Goal: Task Accomplishment & Management: Manage account settings

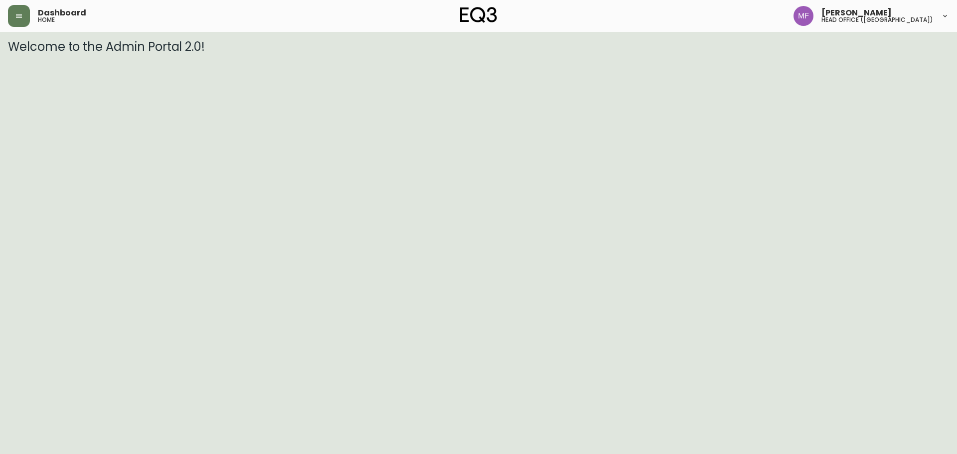
click at [30, 18] on div "Dashboard home" at bounding box center [165, 16] width 314 height 22
click at [19, 19] on icon "button" at bounding box center [19, 16] width 8 height 8
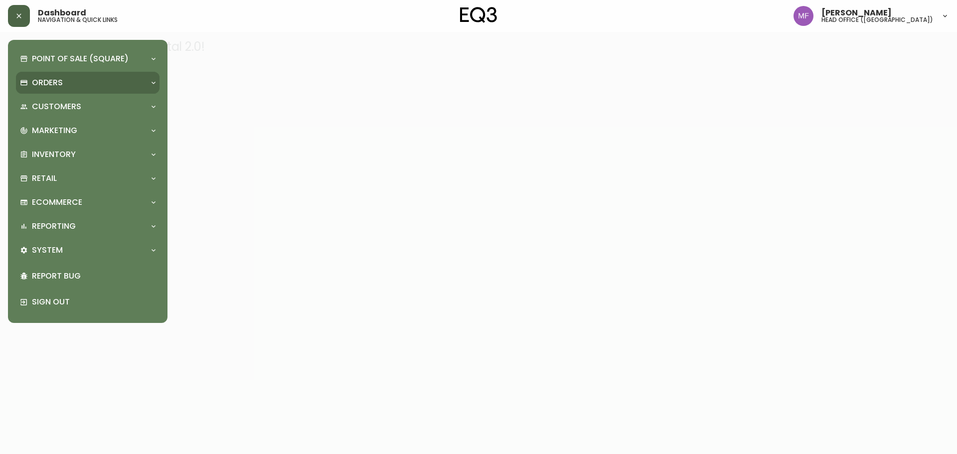
click at [40, 81] on p "Orders" at bounding box center [47, 82] width 31 height 11
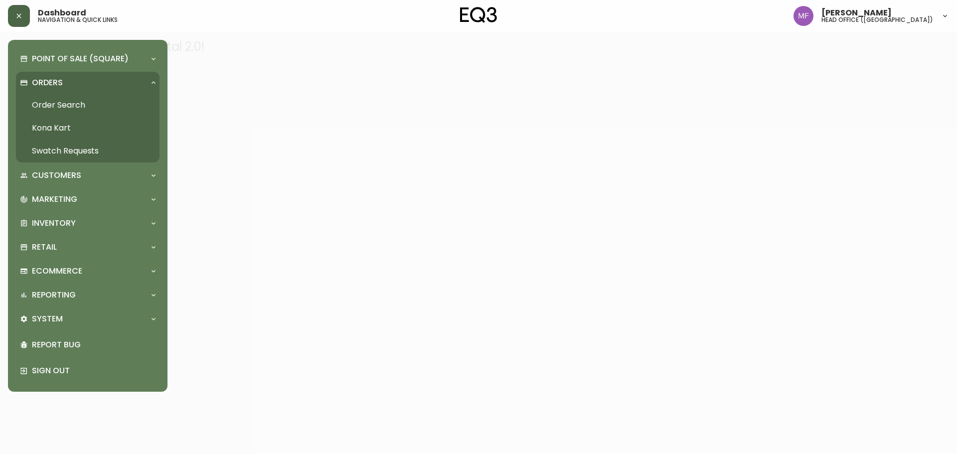
click at [67, 96] on link "Order Search" at bounding box center [88, 105] width 144 height 23
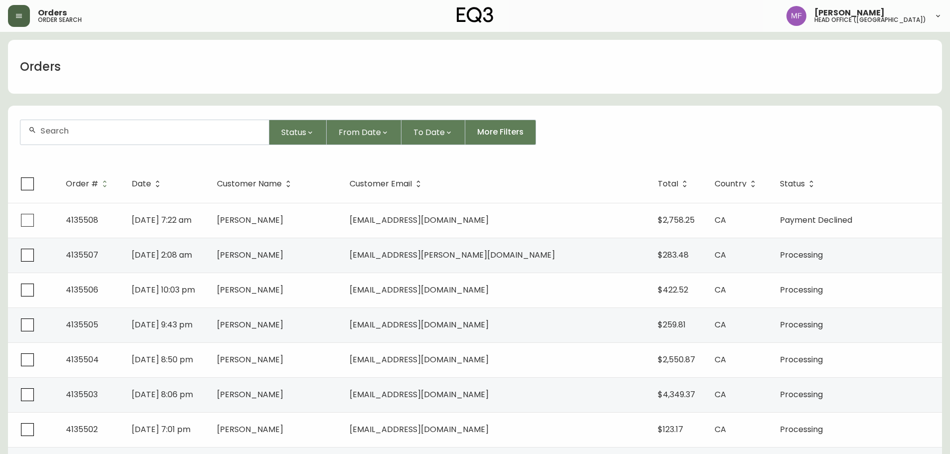
click at [109, 126] on input "text" at bounding box center [150, 130] width 220 height 9
type input "4168937274"
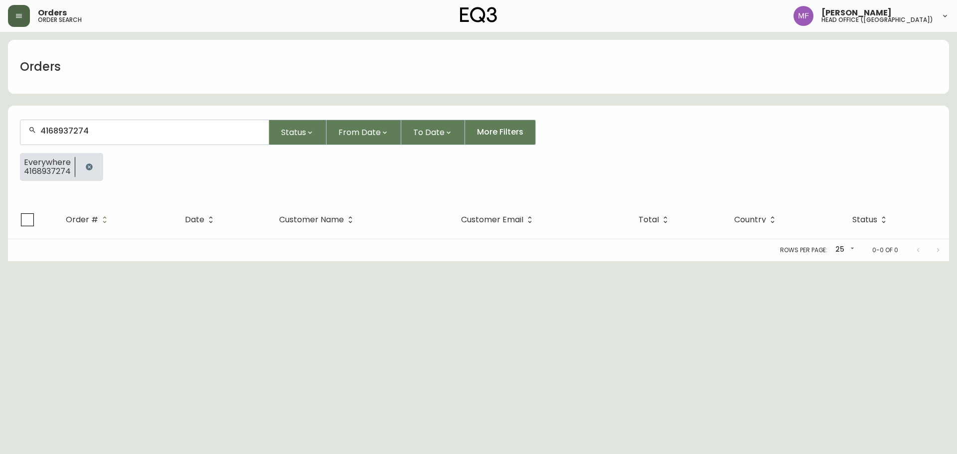
click at [101, 166] on div at bounding box center [89, 167] width 28 height 28
click at [90, 165] on icon "button" at bounding box center [89, 167] width 6 height 6
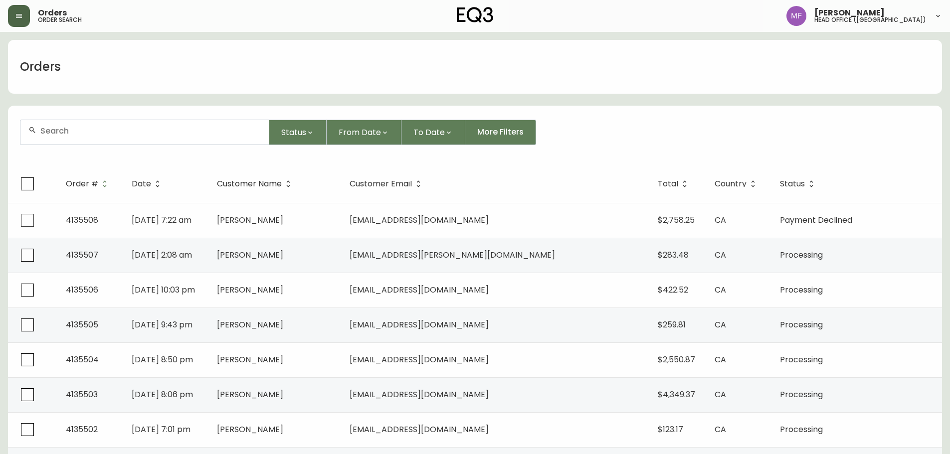
click at [105, 121] on div at bounding box center [144, 132] width 248 height 24
type input "7782419907"
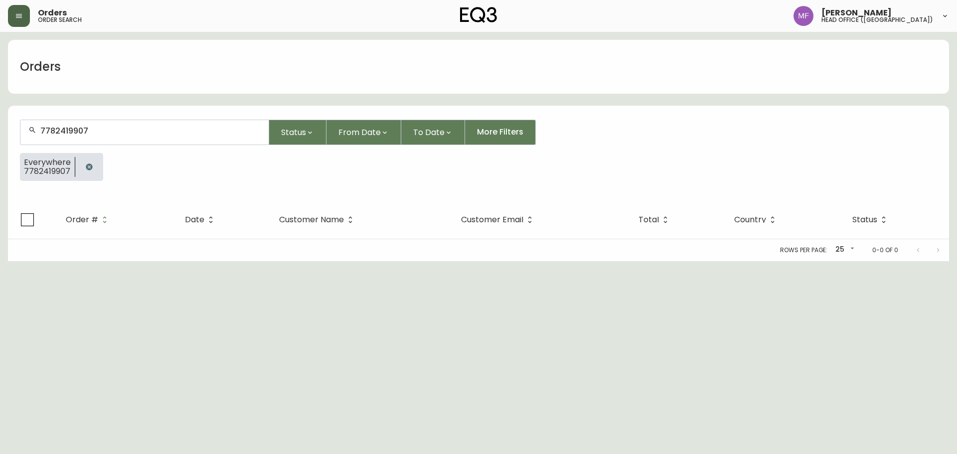
click at [92, 164] on icon "button" at bounding box center [89, 167] width 8 height 8
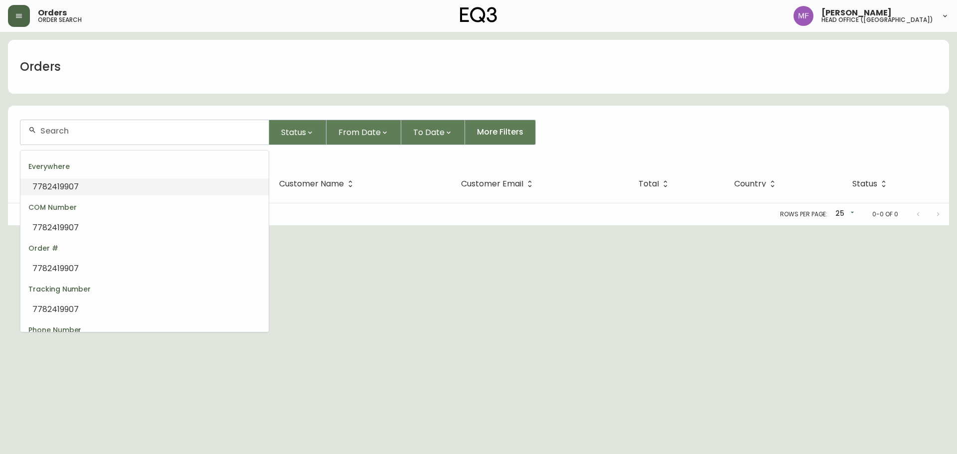
click at [84, 129] on input "text" at bounding box center [150, 130] width 220 height 9
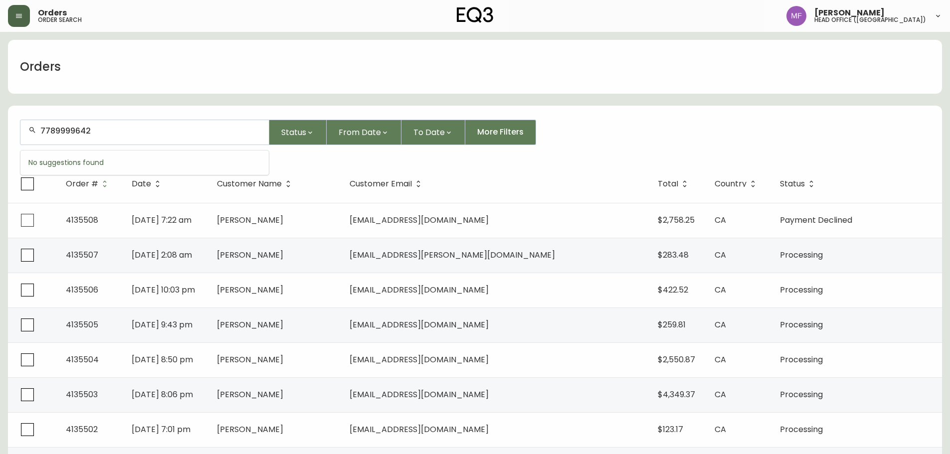
type input "7789999642"
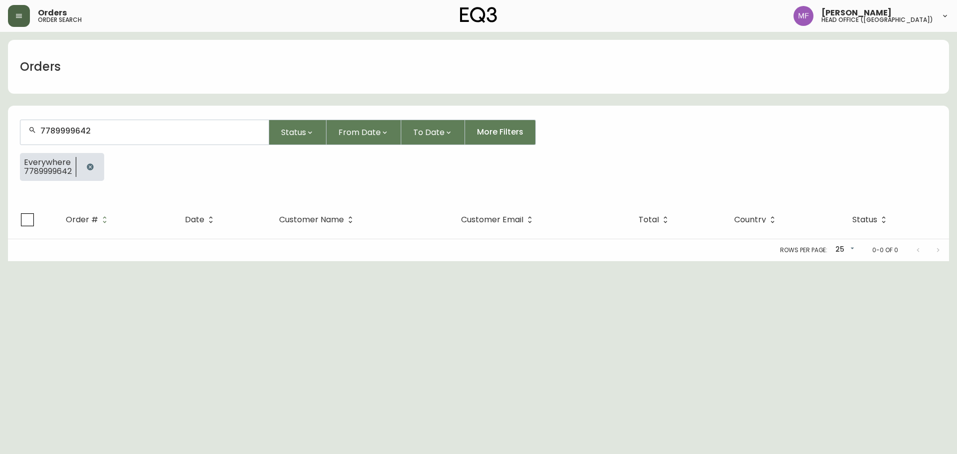
click at [99, 166] on button "button" at bounding box center [90, 167] width 20 height 20
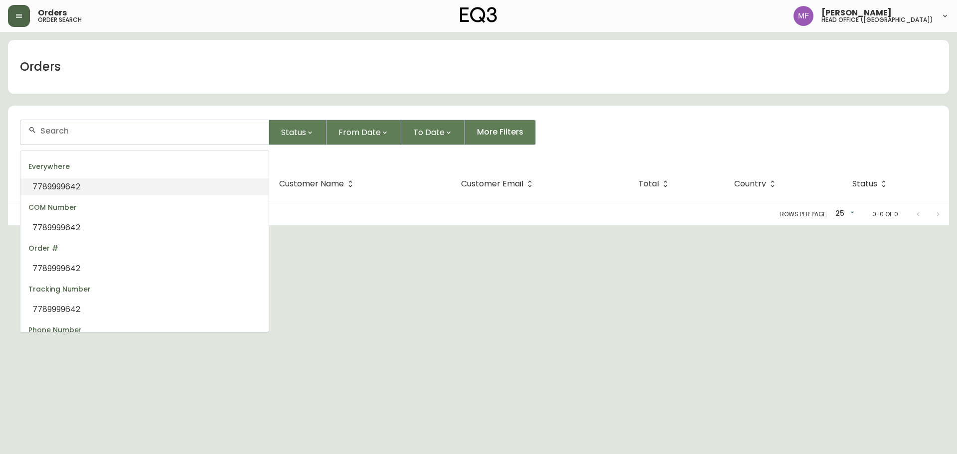
click at [82, 126] on input "text" at bounding box center [150, 130] width 220 height 9
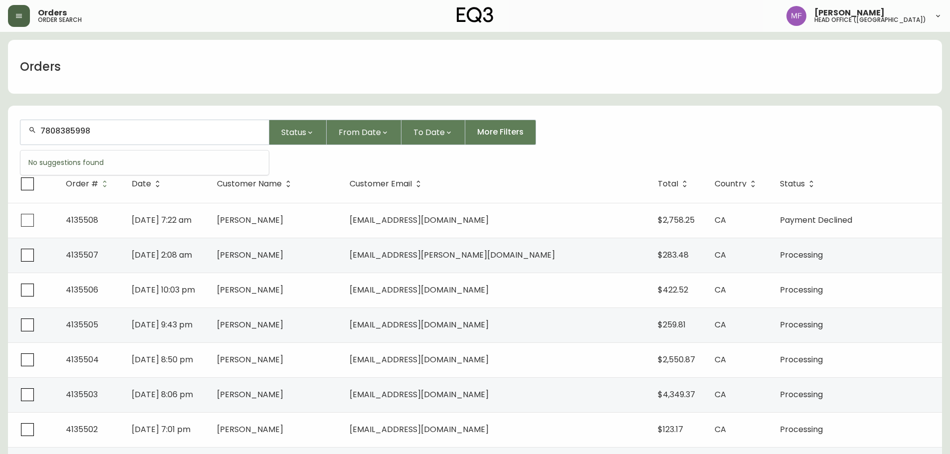
type input "7808385998"
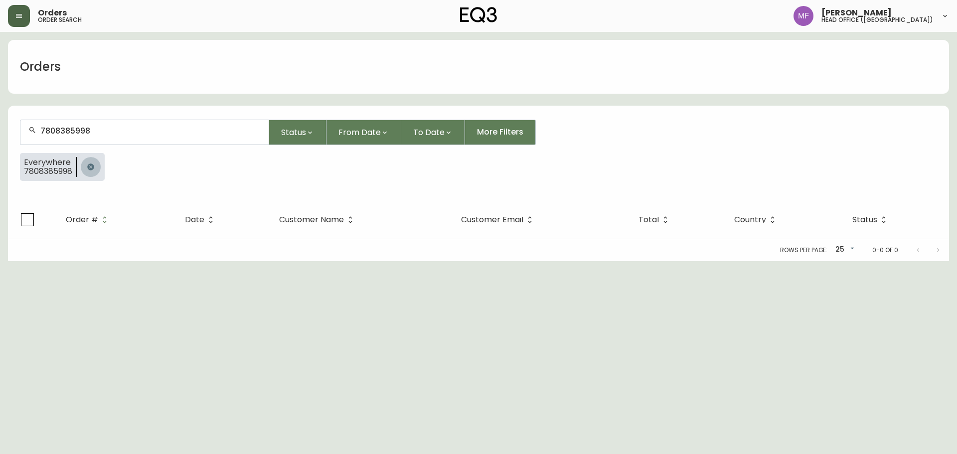
click at [97, 163] on button "button" at bounding box center [91, 167] width 20 height 20
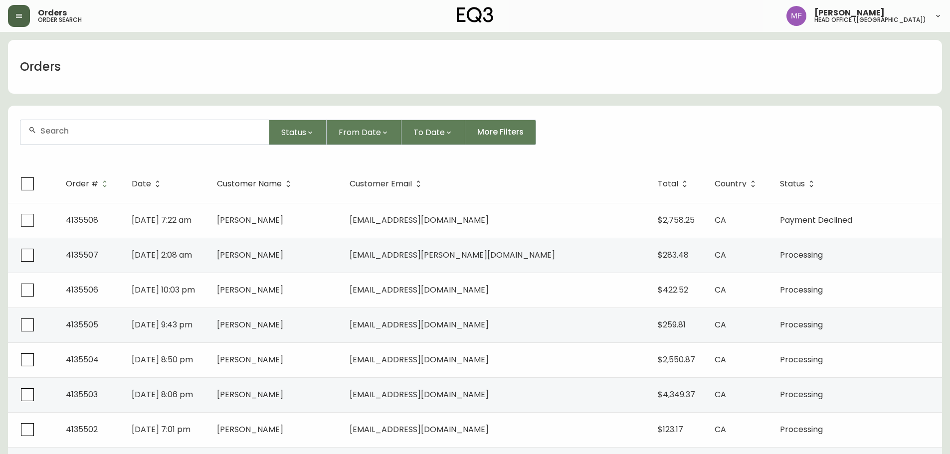
click at [114, 138] on div at bounding box center [144, 132] width 248 height 24
paste input "4135008"
type input "4135008"
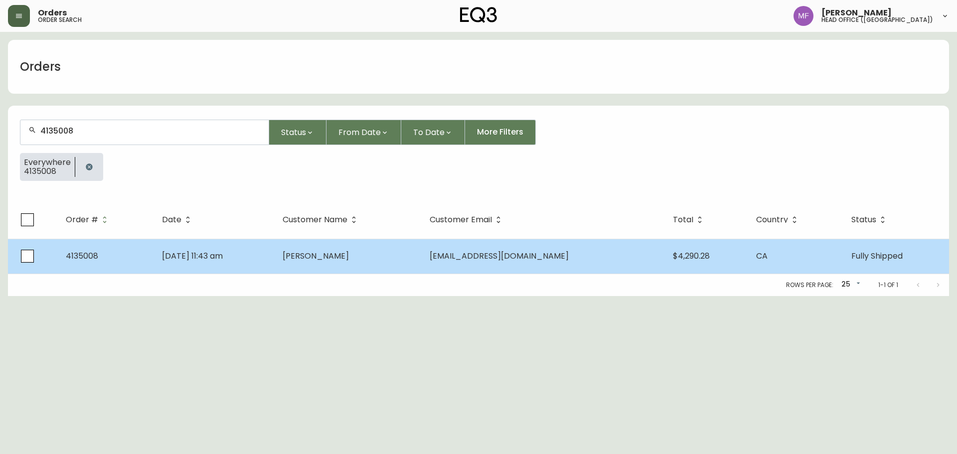
click at [349, 259] on span "[PERSON_NAME]" at bounding box center [316, 255] width 66 height 11
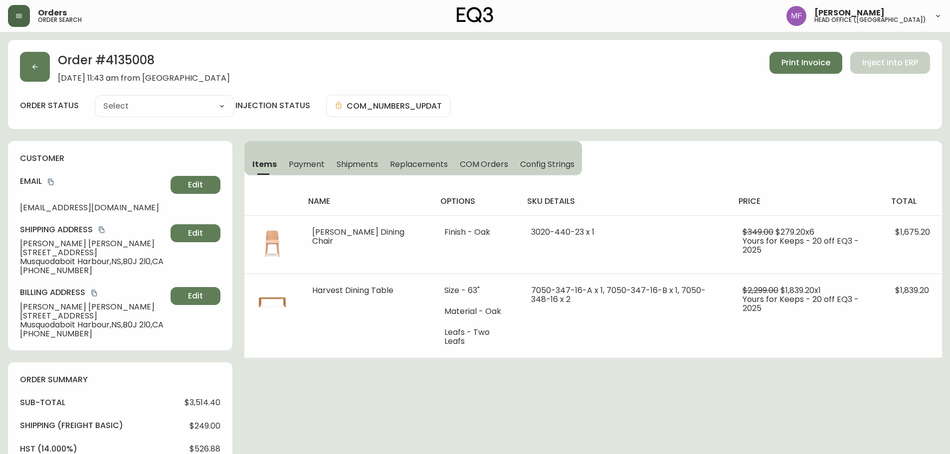
type input "Fully Shipped"
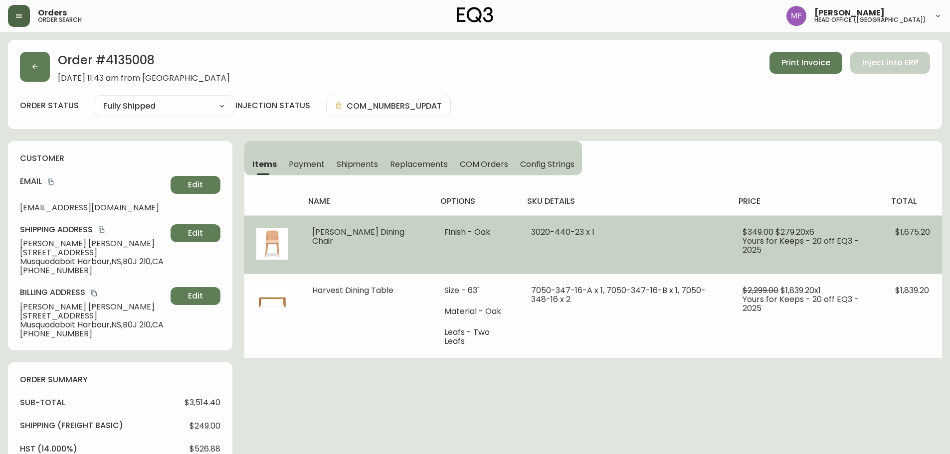
select select "FULLY_SHIPPED"
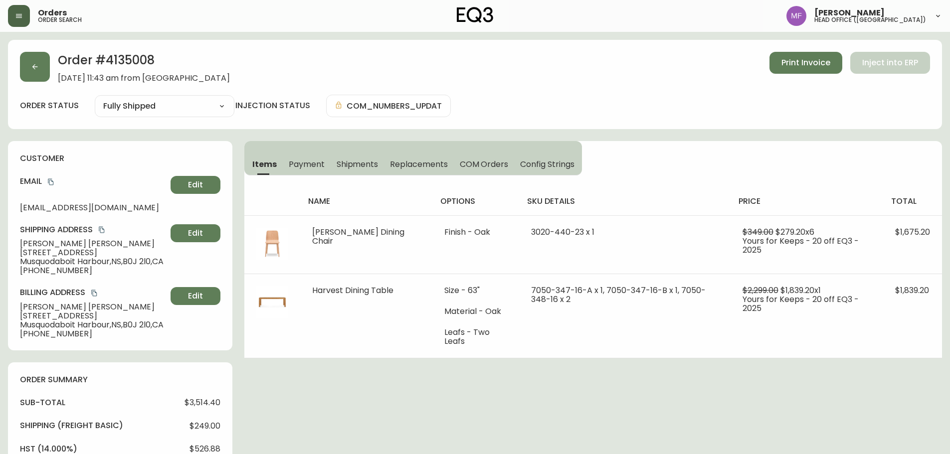
click at [135, 65] on h2 "Order # 4135008" at bounding box center [144, 63] width 172 height 22
copy h2 "4135008"
click at [343, 166] on span "Shipments" at bounding box center [358, 164] width 42 height 10
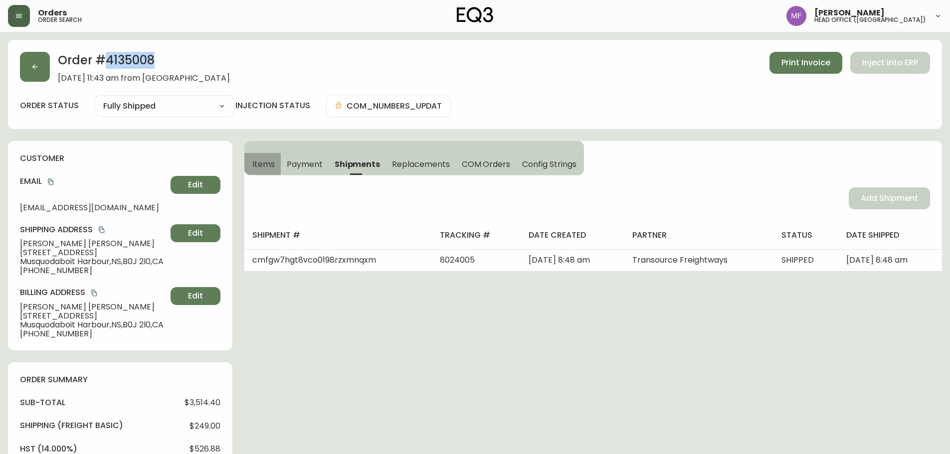
click at [270, 162] on span "Items" at bounding box center [263, 164] width 22 height 10
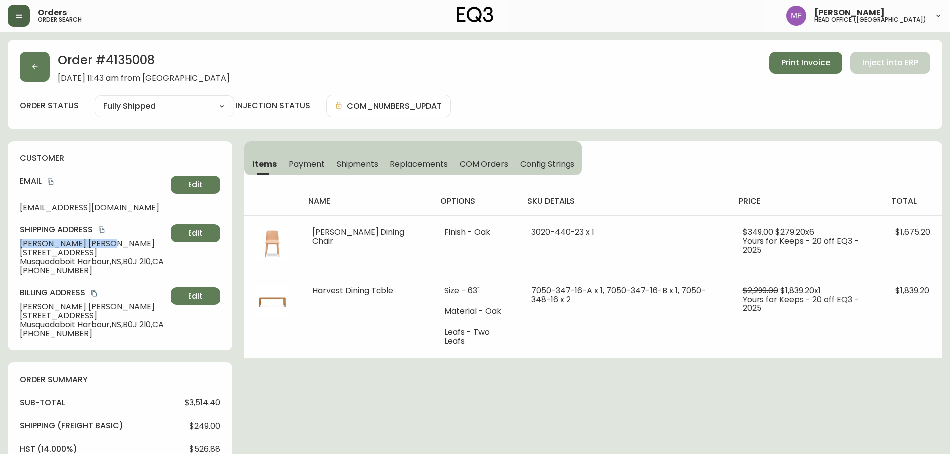
drag, startPoint x: 69, startPoint y: 245, endPoint x: 0, endPoint y: 246, distance: 69.3
click at [0, 246] on main "Order # 4135008 [DATE] 11:43 am from [GEOGRAPHIC_DATA] Print Invoice Inject int…" at bounding box center [475, 423] width 950 height 783
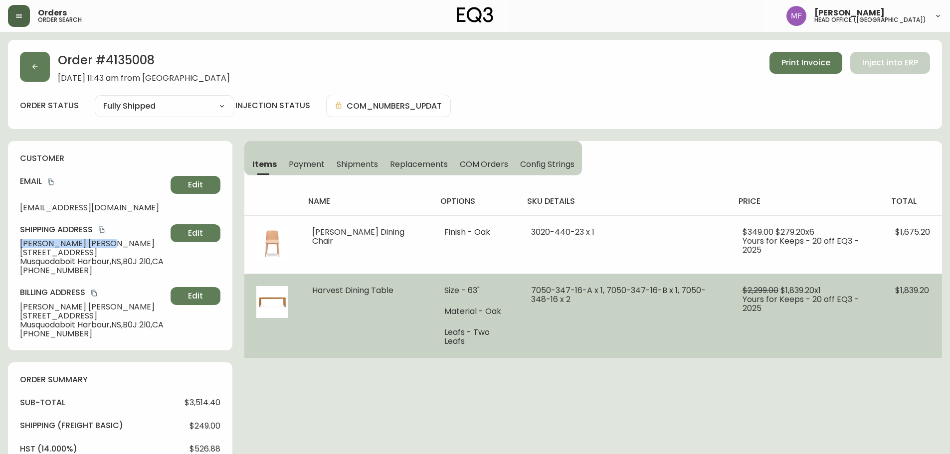
copy span "[PERSON_NAME]"
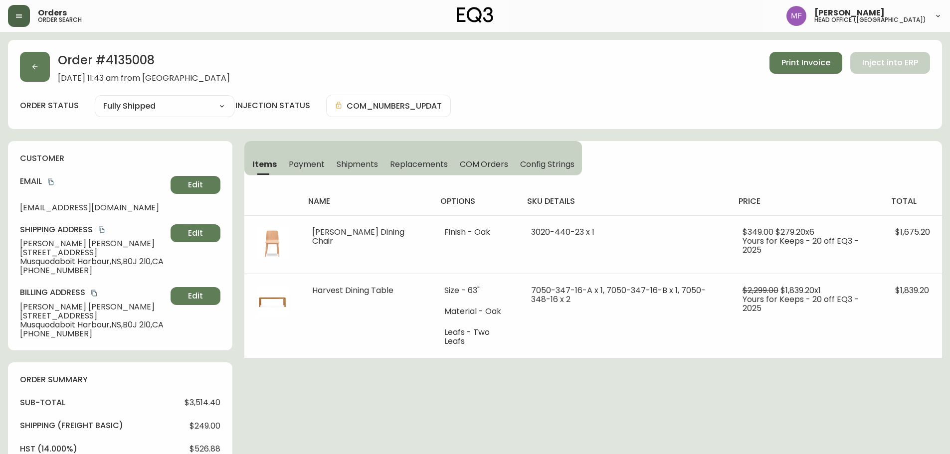
click at [127, 51] on div "Order # 4135008 [DATE] 11:43 am from CA_EN Print Invoice Inject into ERP order …" at bounding box center [475, 84] width 934 height 89
copy h2 "4135008"
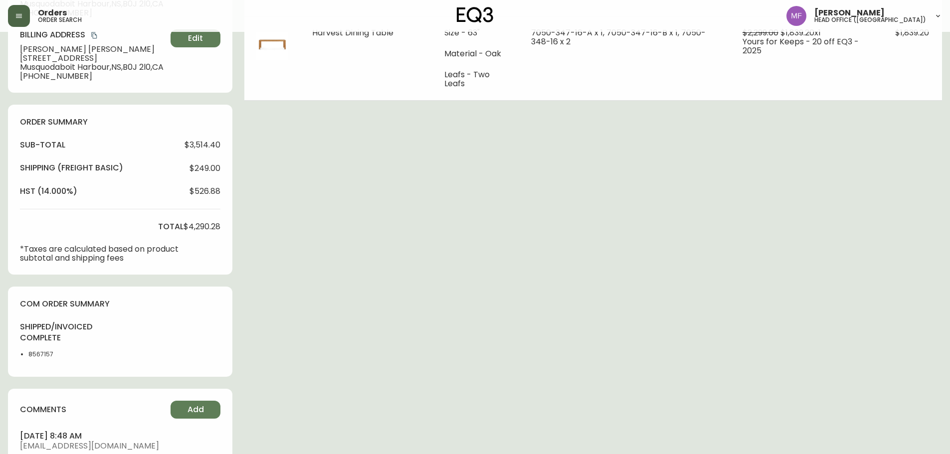
scroll to position [299, 0]
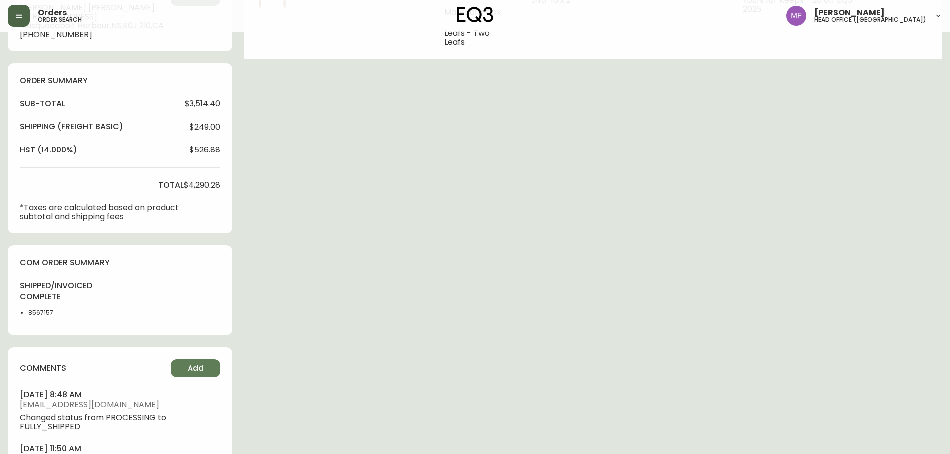
click at [42, 309] on li "8567157" at bounding box center [53, 313] width 50 height 9
copy li "8567157"
click at [428, 247] on div "Order # 4135008 [DATE] 11:43 am from [GEOGRAPHIC_DATA] Print Invoice Inject int…" at bounding box center [475, 128] width 934 height 775
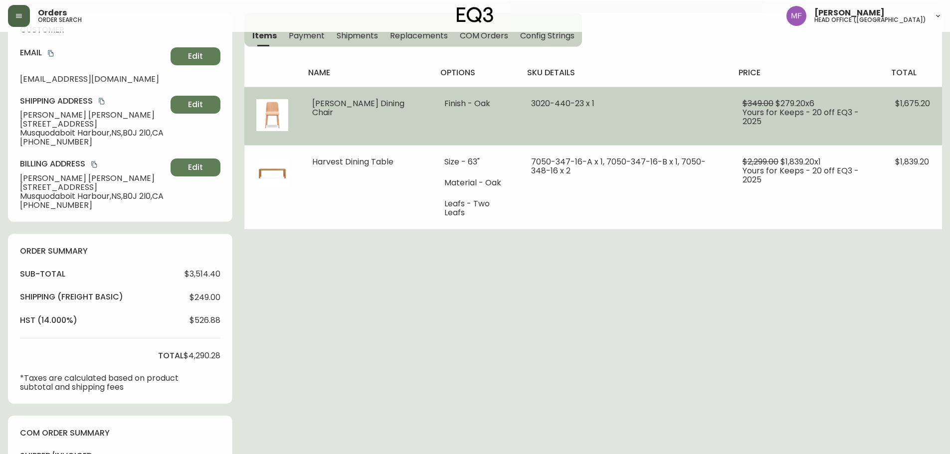
scroll to position [0, 0]
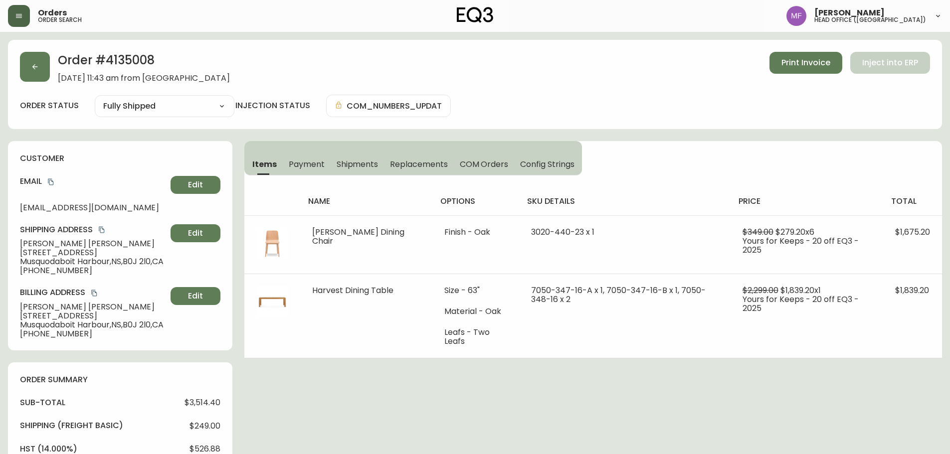
click at [763, 188] on th "price" at bounding box center [807, 202] width 153 height 28
click at [370, 161] on span "Shipments" at bounding box center [358, 164] width 42 height 10
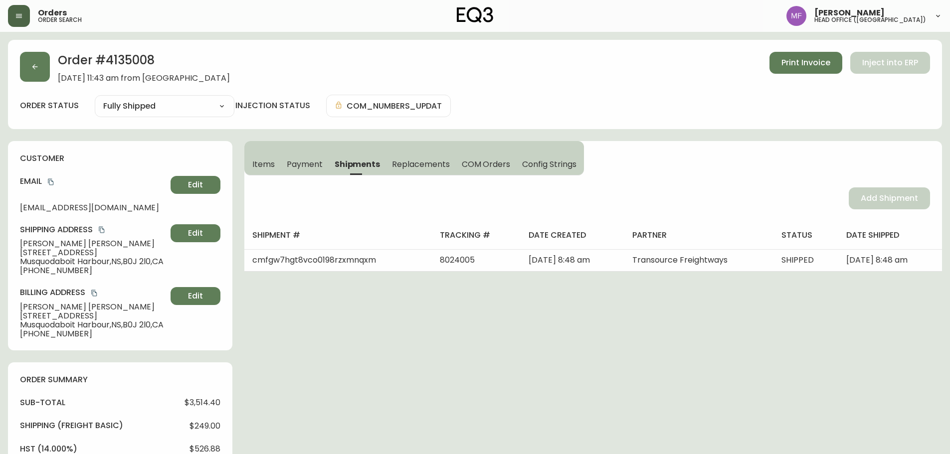
click at [261, 168] on span "Items" at bounding box center [263, 164] width 22 height 10
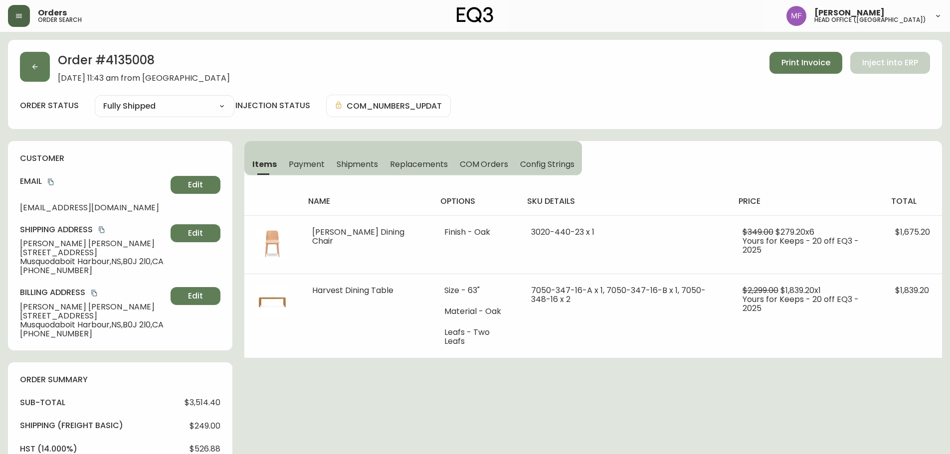
click at [127, 64] on h2 "Order # 4135008" at bounding box center [144, 63] width 172 height 22
copy h2 "4135008"
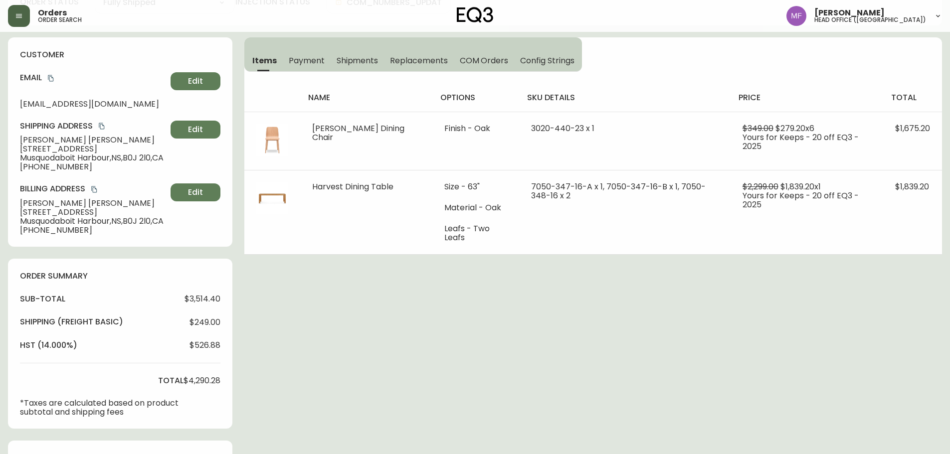
scroll to position [299, 0]
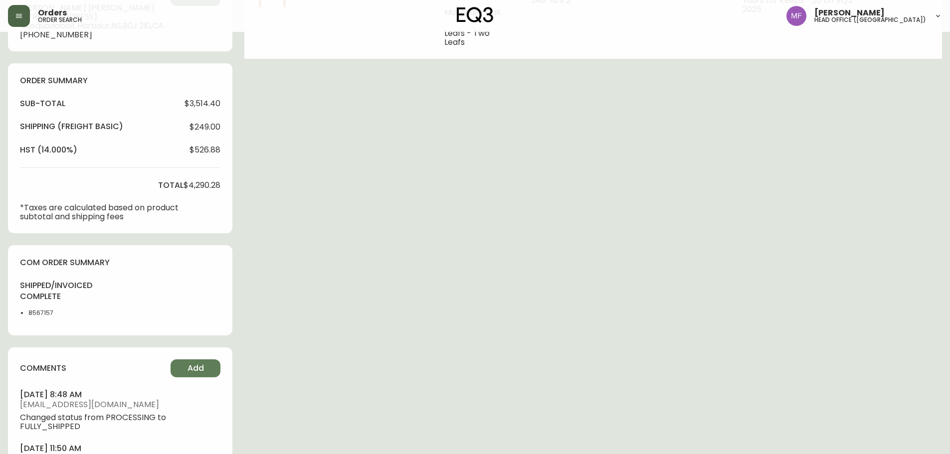
click at [37, 315] on li "8567157" at bounding box center [53, 313] width 50 height 9
copy li "8567157"
click at [562, 271] on div "Order # 4135008 [DATE] 11:43 am from [GEOGRAPHIC_DATA] Print Invoice Inject int…" at bounding box center [475, 128] width 934 height 775
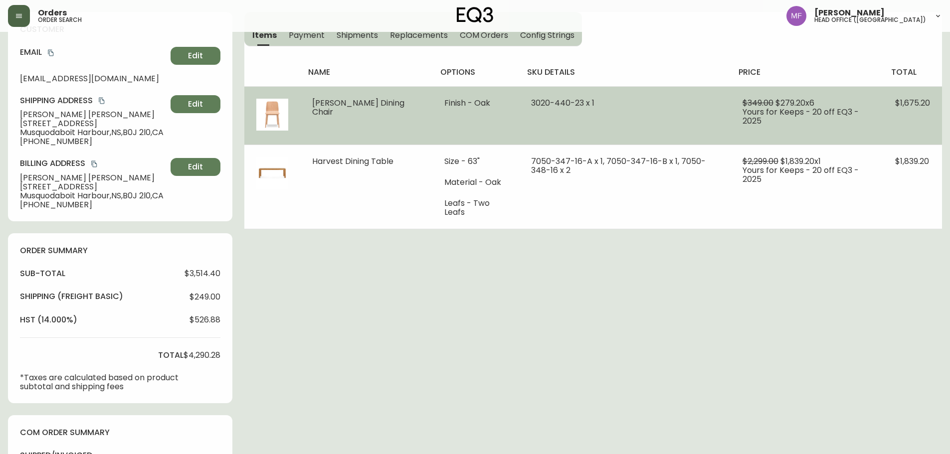
scroll to position [0, 0]
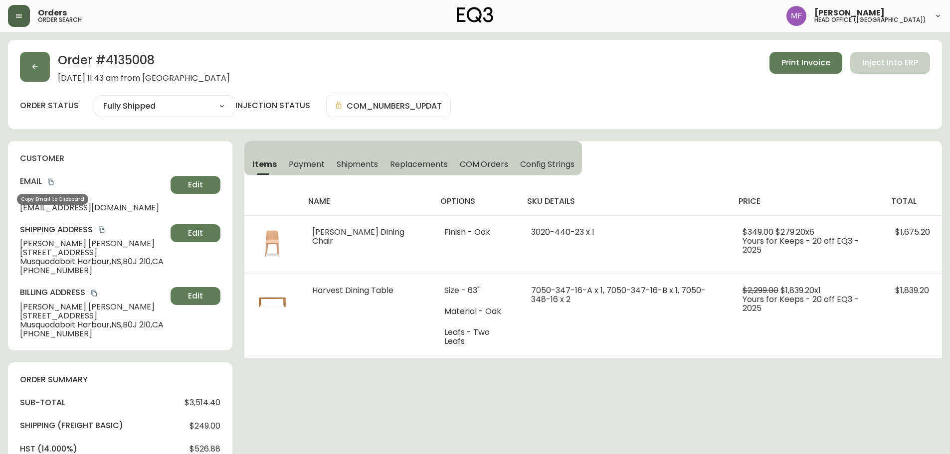
click at [51, 180] on icon "copy" at bounding box center [50, 182] width 5 height 6
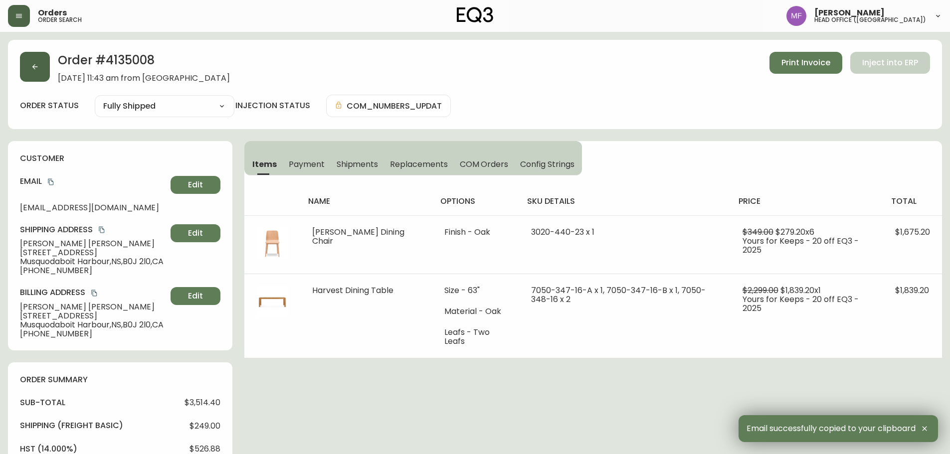
click at [25, 74] on button "button" at bounding box center [35, 67] width 30 height 30
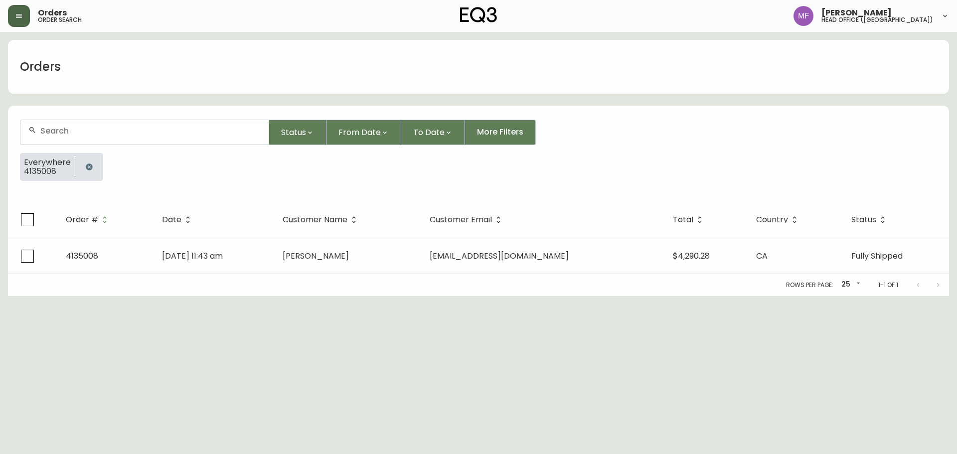
click at [100, 171] on div at bounding box center [89, 167] width 28 height 28
click at [84, 163] on button "button" at bounding box center [89, 167] width 20 height 20
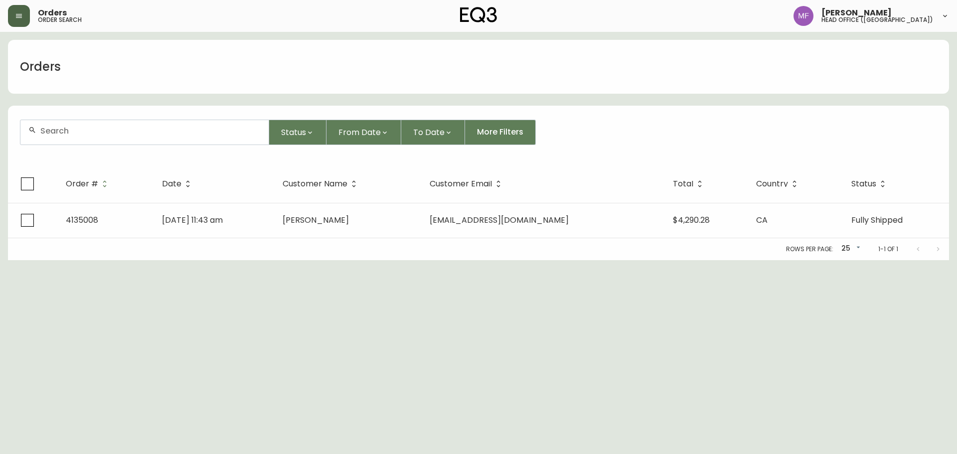
click at [82, 135] on input "text" at bounding box center [150, 130] width 220 height 9
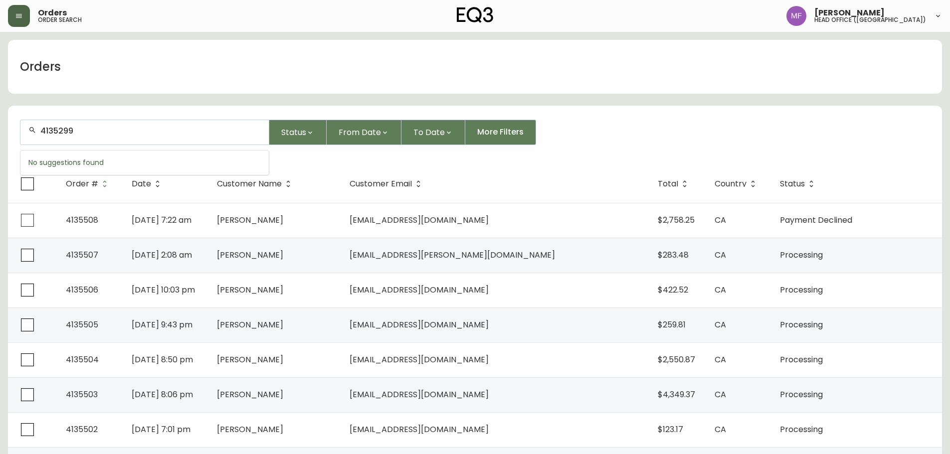
type input "4135299"
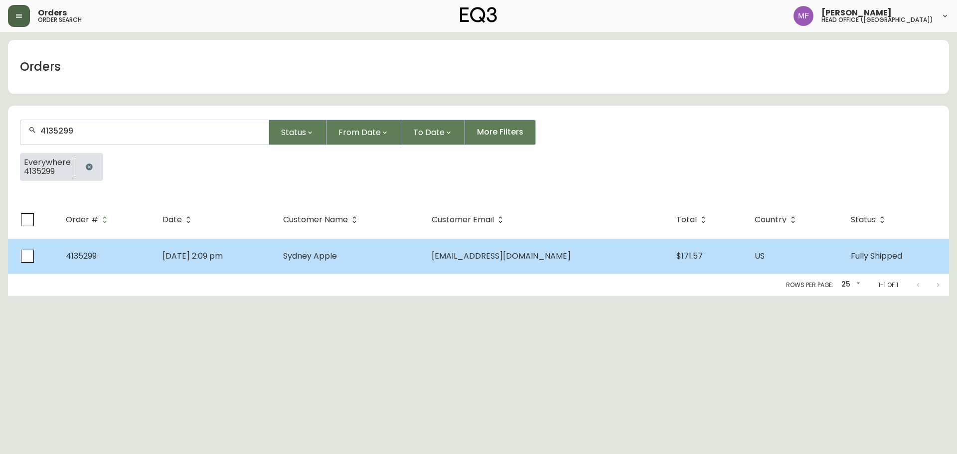
click at [331, 264] on td "Sydney Apple" at bounding box center [349, 256] width 148 height 35
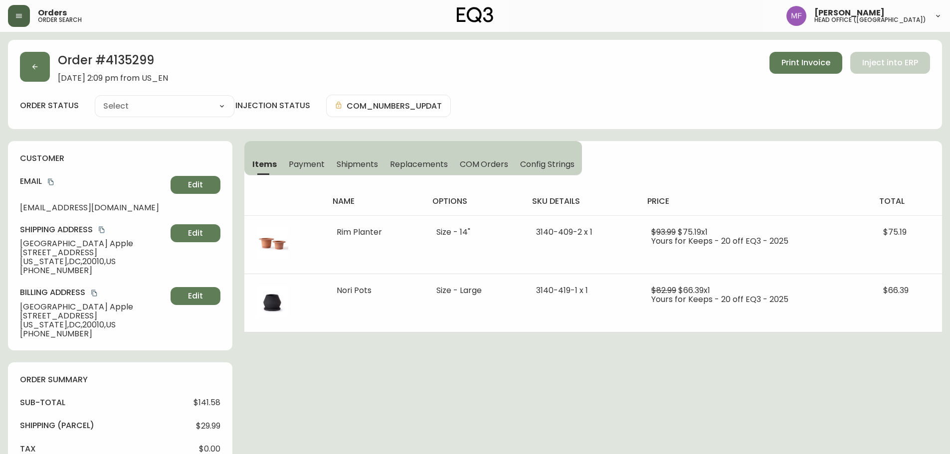
type input "Fully Shipped"
select select "FULLY_SHIPPED"
click at [375, 163] on span "Shipments" at bounding box center [358, 164] width 42 height 10
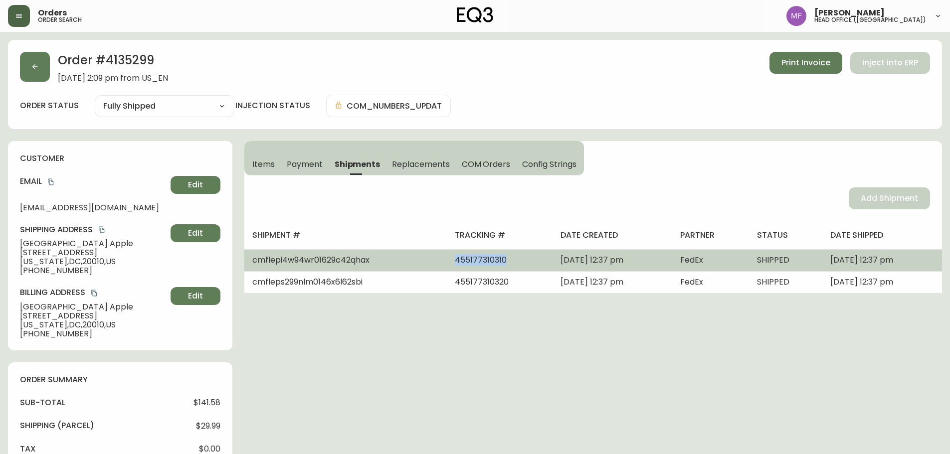
drag, startPoint x: 471, startPoint y: 267, endPoint x: 413, endPoint y: 260, distance: 58.3
click at [447, 260] on td "455177310310" at bounding box center [500, 260] width 106 height 22
copy span "455177310310"
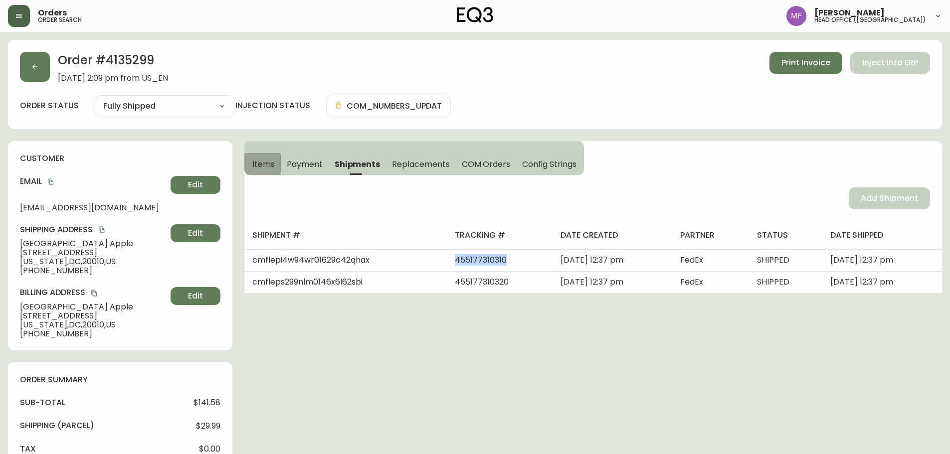
click at [250, 162] on button "Items" at bounding box center [262, 164] width 36 height 22
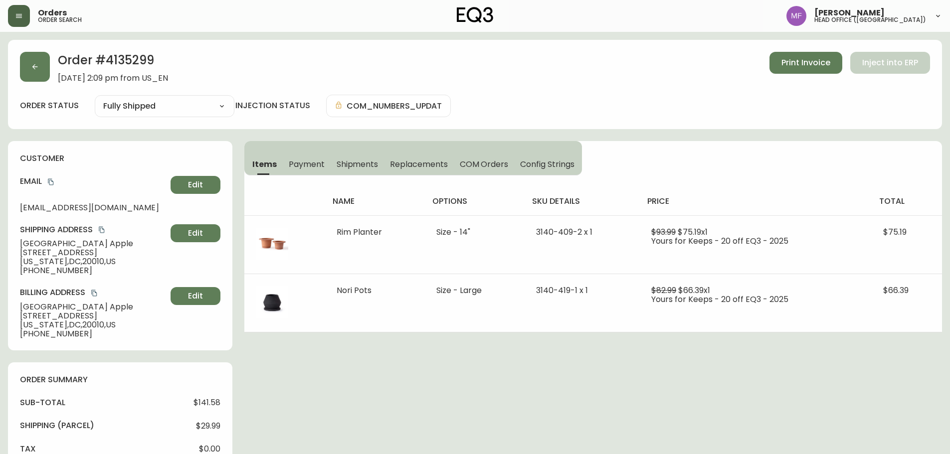
click at [134, 61] on h2 "Order # 4135299" at bounding box center [113, 63] width 110 height 22
copy h2 "4135299"
drag, startPoint x: 77, startPoint y: 245, endPoint x: 0, endPoint y: 245, distance: 77.3
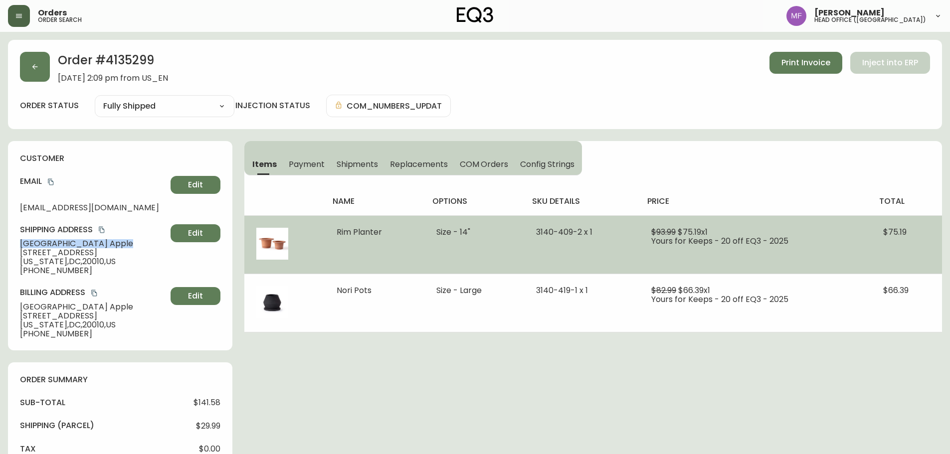
copy span "Sydney Apple"
drag, startPoint x: 388, startPoint y: 235, endPoint x: 333, endPoint y: 233, distance: 55.4
click at [333, 233] on td "Rim Planter" at bounding box center [375, 244] width 100 height 58
copy span "Rim Planter"
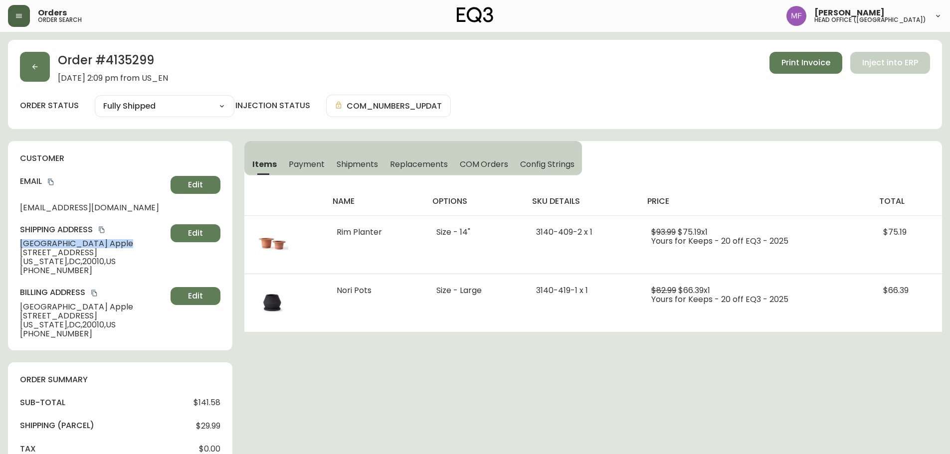
click at [143, 61] on h2 "Order # 4135299" at bounding box center [113, 63] width 110 height 22
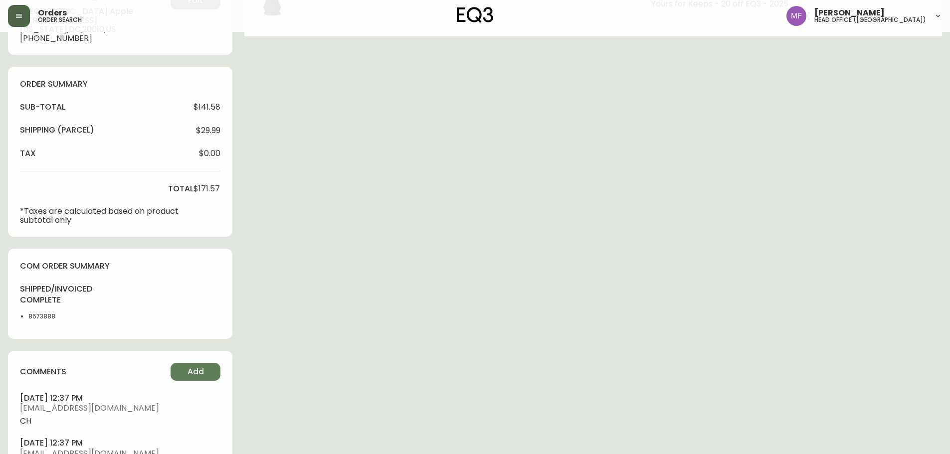
scroll to position [299, 0]
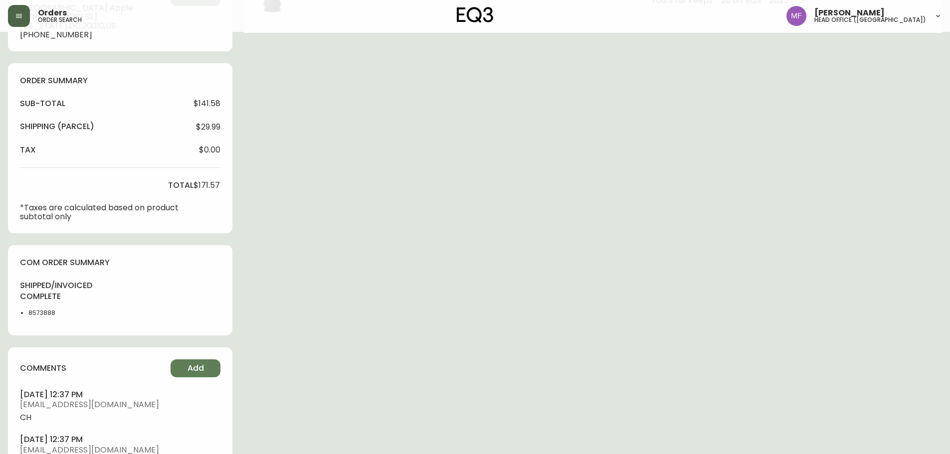
click at [39, 313] on li "8573888" at bounding box center [53, 313] width 50 height 9
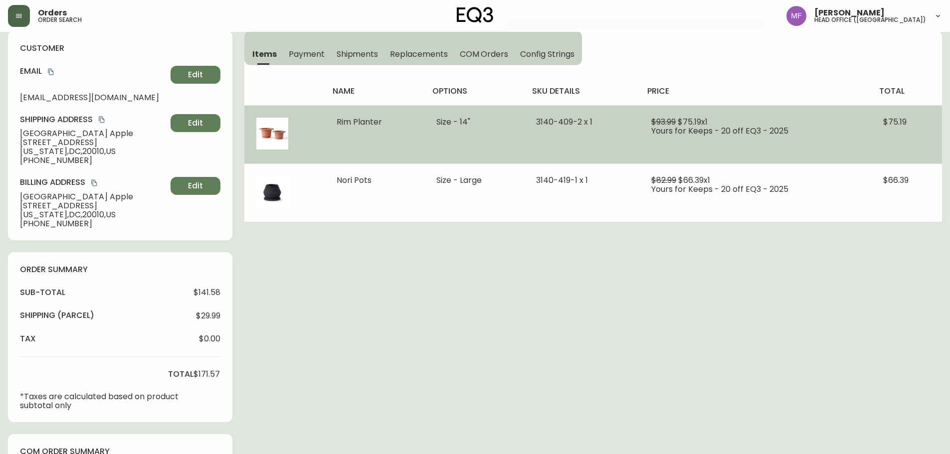
scroll to position [0, 0]
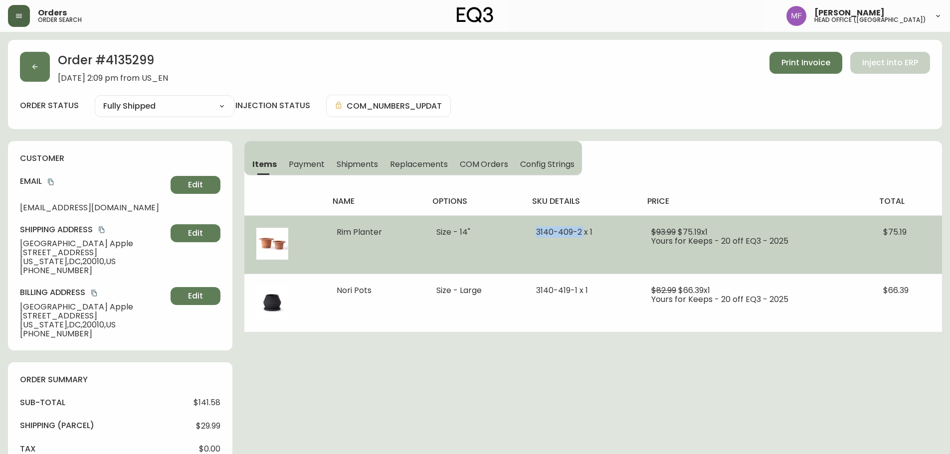
drag, startPoint x: 583, startPoint y: 230, endPoint x: 523, endPoint y: 230, distance: 59.8
click at [523, 230] on tr "Rim Planter Size - 14" 3140-409-2 x 1 $93.99 $75.19 x 1 Yours for Keeps - 20 of…" at bounding box center [593, 244] width 698 height 58
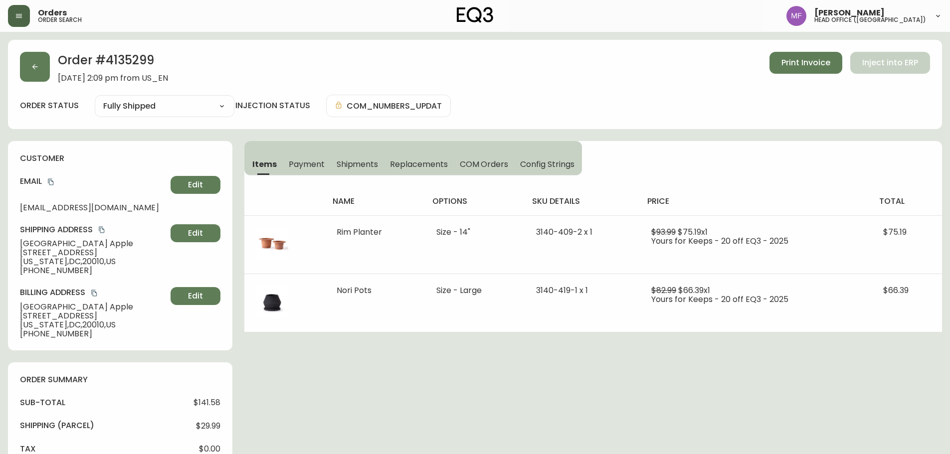
click at [113, 61] on h2 "Order # 4135299" at bounding box center [113, 63] width 110 height 22
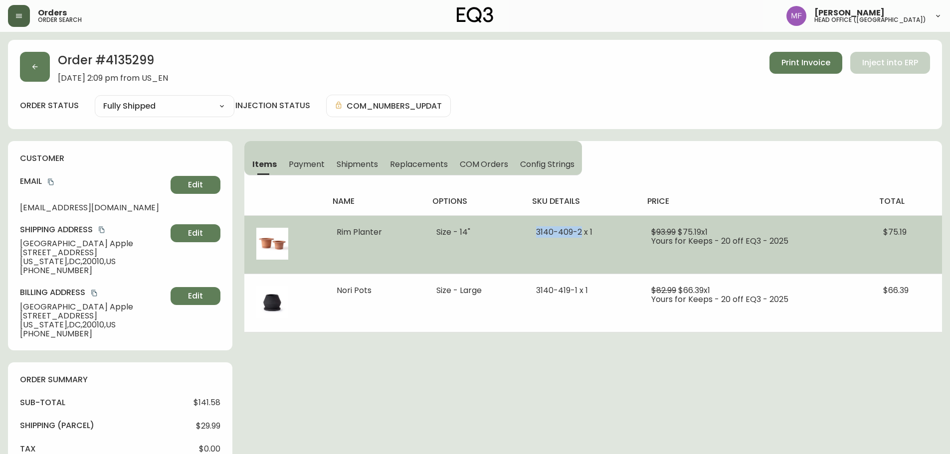
drag, startPoint x: 581, startPoint y: 232, endPoint x: 536, endPoint y: 230, distance: 45.9
click at [536, 230] on span "3140-409-2 x 1" at bounding box center [564, 231] width 56 height 11
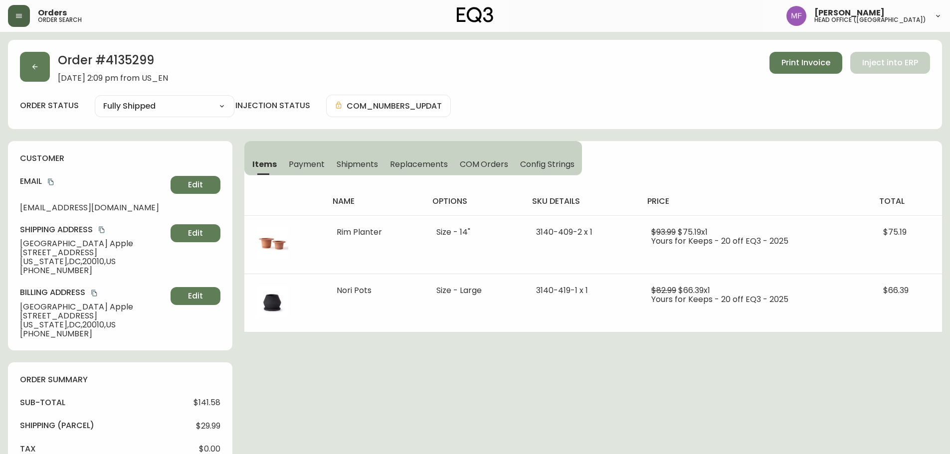
click at [120, 65] on h2 "Order # 4135299" at bounding box center [113, 63] width 110 height 22
click at [51, 181] on icon "copy" at bounding box center [50, 182] width 7 height 7
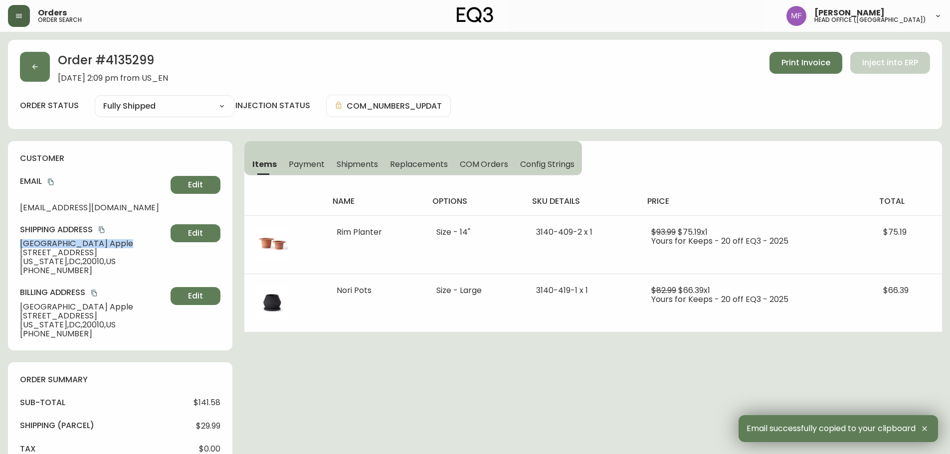
drag, startPoint x: 78, startPoint y: 244, endPoint x: 21, endPoint y: 241, distance: 56.9
click at [21, 241] on span "Sydney Apple" at bounding box center [93, 243] width 147 height 9
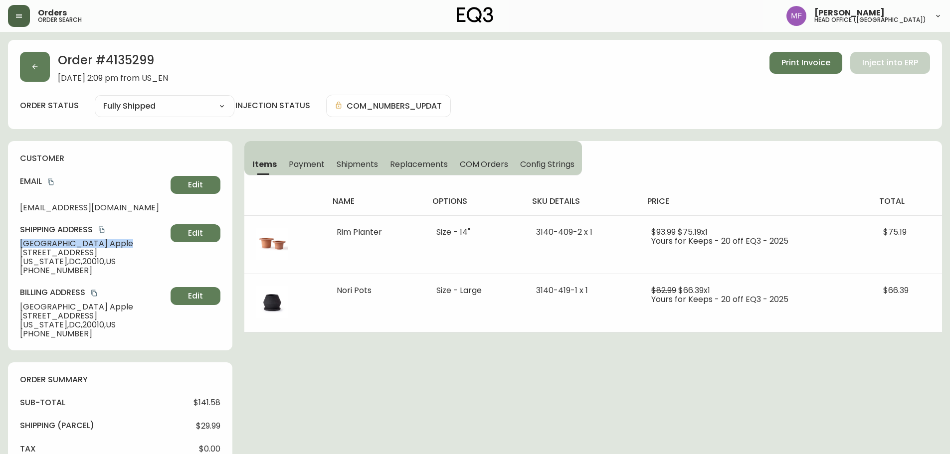
drag, startPoint x: 154, startPoint y: 253, endPoint x: 9, endPoint y: 252, distance: 145.1
click at [9, 252] on div "customer Email [EMAIL_ADDRESS][DOMAIN_NAME] Edit Shipping Address [GEOGRAPHIC_D…" at bounding box center [120, 245] width 224 height 209
click at [100, 259] on span "[US_STATE] , [GEOGRAPHIC_DATA] , 20010 , [GEOGRAPHIC_DATA]" at bounding box center [93, 261] width 147 height 9
drag, startPoint x: 76, startPoint y: 241, endPoint x: 42, endPoint y: 241, distance: 34.4
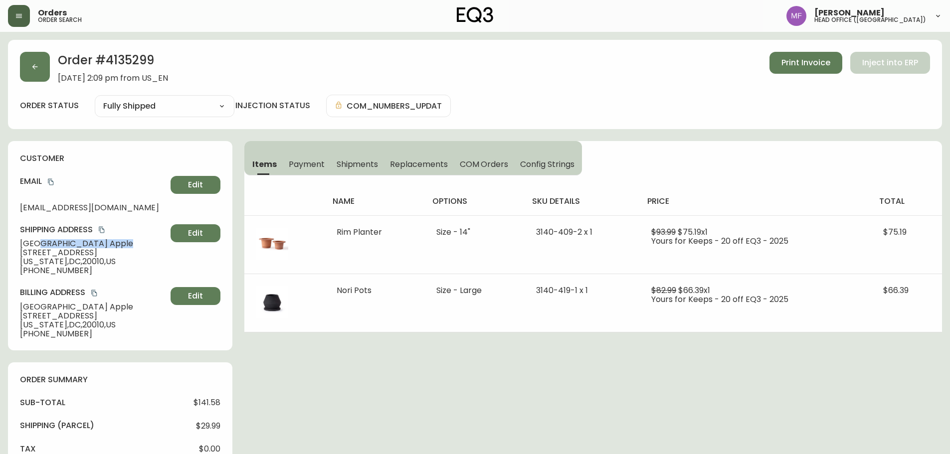
click at [42, 241] on span "Sydney Apple" at bounding box center [93, 243] width 147 height 9
click at [81, 252] on span "[STREET_ADDRESS]" at bounding box center [93, 252] width 147 height 9
drag, startPoint x: 98, startPoint y: 253, endPoint x: 73, endPoint y: 250, distance: 24.7
click at [73, 250] on span "[STREET_ADDRESS]" at bounding box center [93, 252] width 147 height 9
click at [87, 250] on span "[STREET_ADDRESS]" at bounding box center [93, 252] width 147 height 9
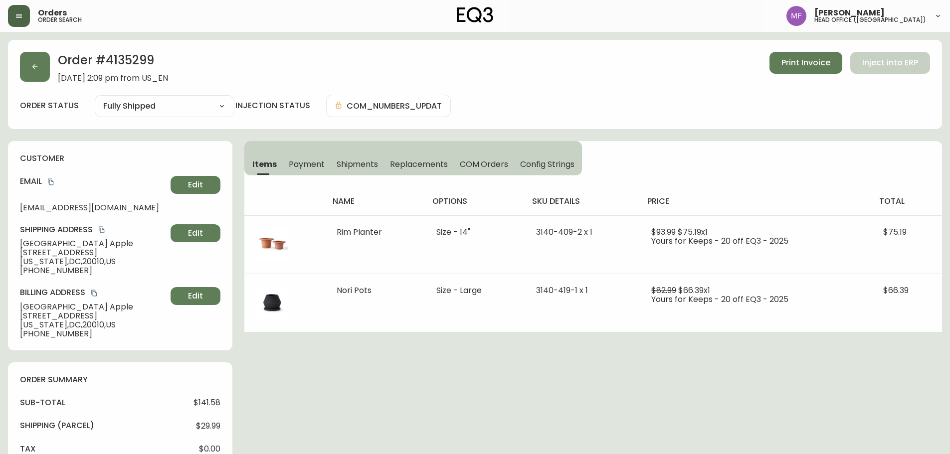
drag, startPoint x: 100, startPoint y: 253, endPoint x: 18, endPoint y: 253, distance: 81.3
click at [18, 253] on div "customer Email [EMAIL_ADDRESS][DOMAIN_NAME] Edit Shipping Address [GEOGRAPHIC_D…" at bounding box center [120, 245] width 224 height 209
drag, startPoint x: 110, startPoint y: 252, endPoint x: 20, endPoint y: 252, distance: 90.3
click at [20, 252] on span "[STREET_ADDRESS]" at bounding box center [93, 252] width 147 height 9
drag, startPoint x: 114, startPoint y: 252, endPoint x: 164, endPoint y: 252, distance: 50.4
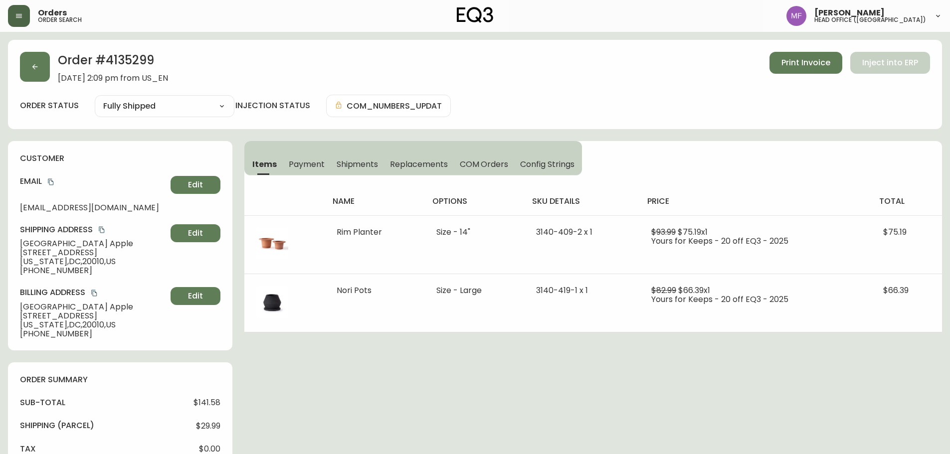
click at [164, 252] on span "[STREET_ADDRESS]" at bounding box center [93, 252] width 147 height 9
click at [93, 262] on span "[US_STATE] , [GEOGRAPHIC_DATA] , 20010 , [GEOGRAPHIC_DATA]" at bounding box center [93, 261] width 147 height 9
drag, startPoint x: 75, startPoint y: 271, endPoint x: 30, endPoint y: 272, distance: 45.4
click at [30, 272] on span "[PHONE_NUMBER]" at bounding box center [93, 270] width 147 height 9
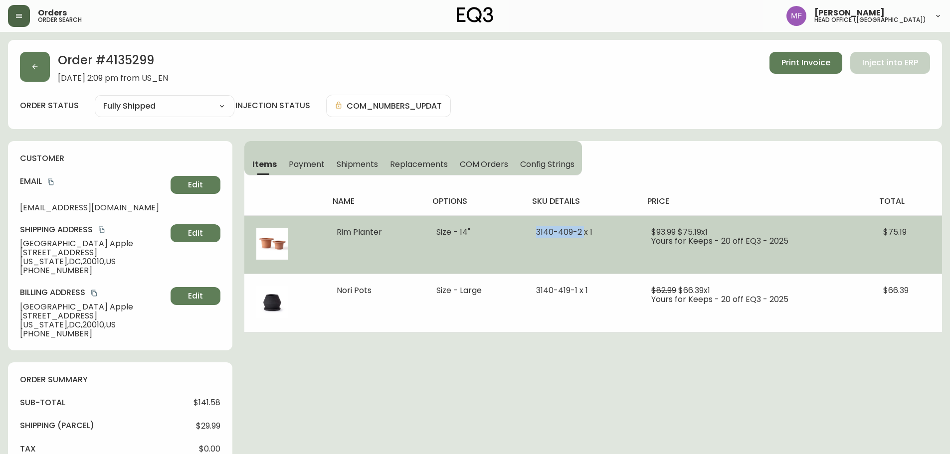
drag, startPoint x: 535, startPoint y: 231, endPoint x: 584, endPoint y: 231, distance: 49.4
click at [584, 231] on td "3140-409-2 x 1" at bounding box center [581, 244] width 115 height 58
drag, startPoint x: 348, startPoint y: 256, endPoint x: 345, endPoint y: 251, distance: 5.8
click at [348, 256] on td "Rim Planter" at bounding box center [375, 244] width 100 height 58
drag, startPoint x: 337, startPoint y: 232, endPoint x: 606, endPoint y: 232, distance: 269.8
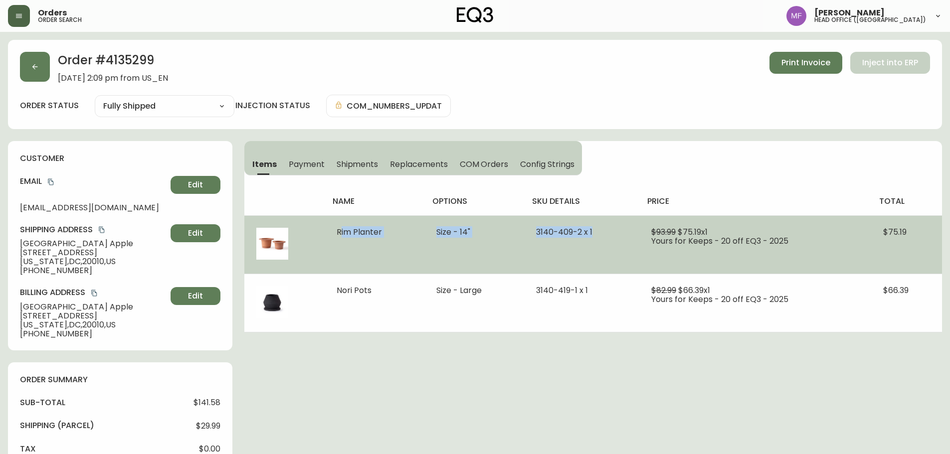
click at [606, 232] on tr "Rim Planter Size - 14" 3140-409-2 x 1 $93.99 $75.19 x 1 Yours for Keeps - 20 of…" at bounding box center [593, 244] width 698 height 58
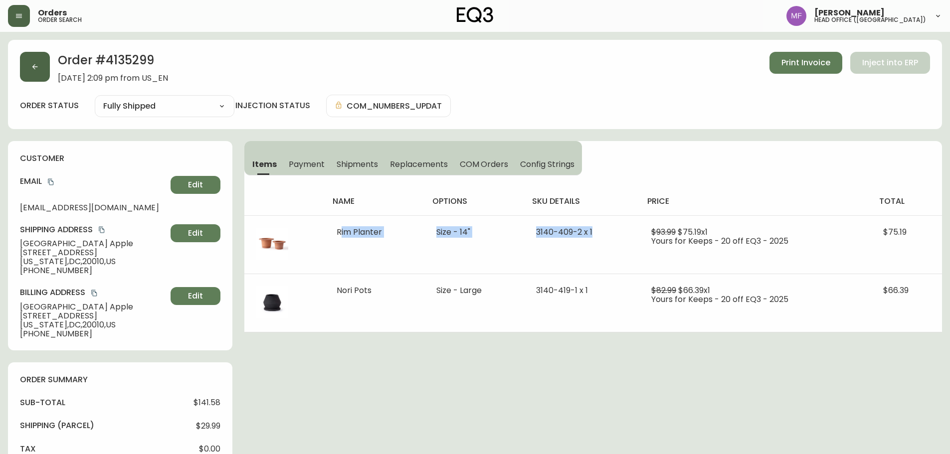
click at [31, 71] on button "button" at bounding box center [35, 67] width 30 height 30
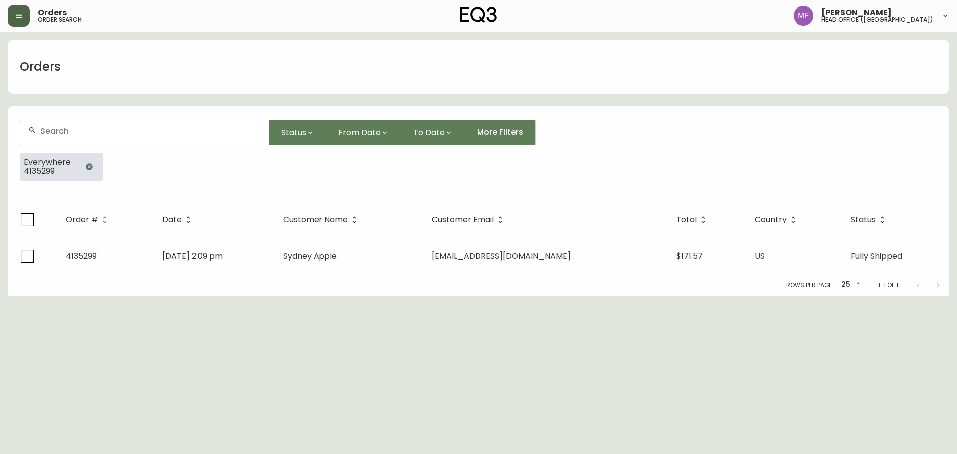
click at [87, 162] on button "button" at bounding box center [89, 167] width 20 height 20
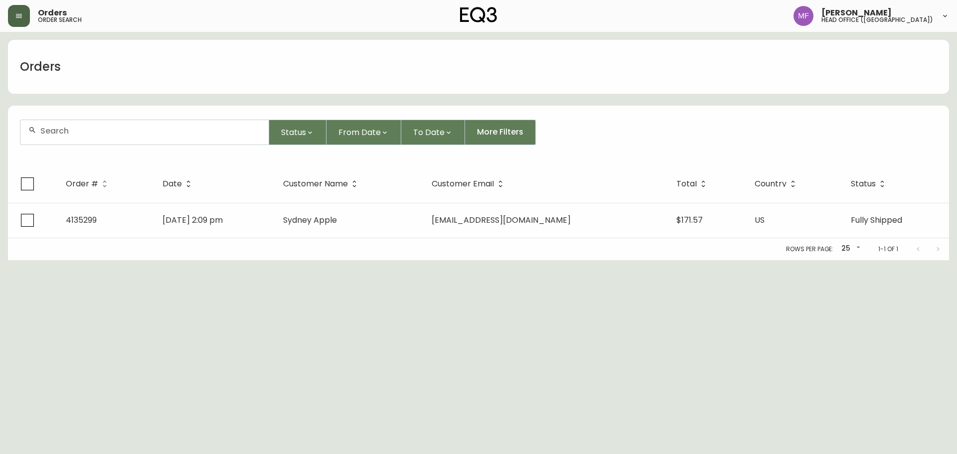
drag, startPoint x: 80, startPoint y: 131, endPoint x: 72, endPoint y: 128, distance: 7.9
click at [80, 131] on input "text" at bounding box center [150, 130] width 220 height 9
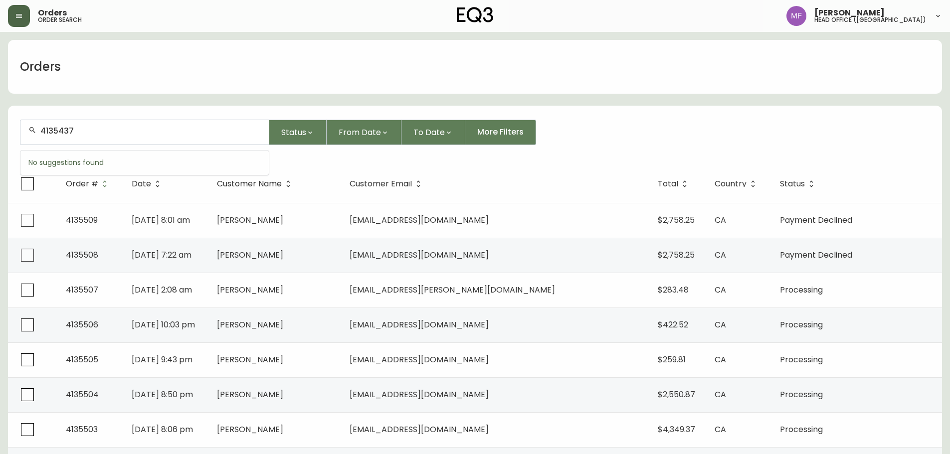
type input "4135437"
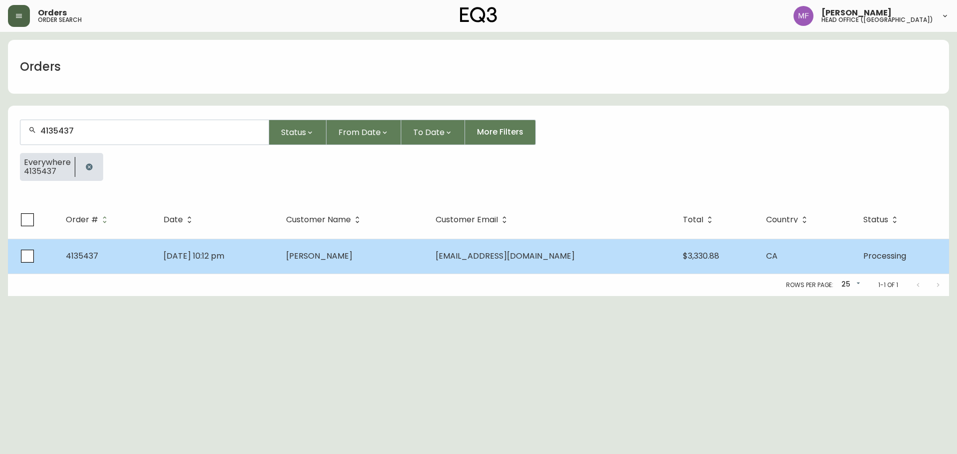
click at [278, 260] on td "[DATE] 10:12 pm" at bounding box center [217, 256] width 123 height 35
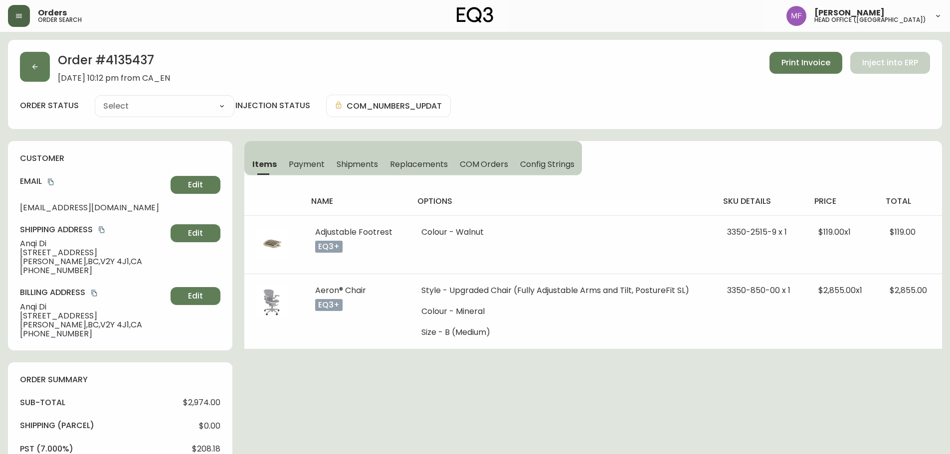
type input "Processing"
select select "PROCESSING"
click at [127, 64] on h2 "Order # 4135437" at bounding box center [114, 63] width 112 height 22
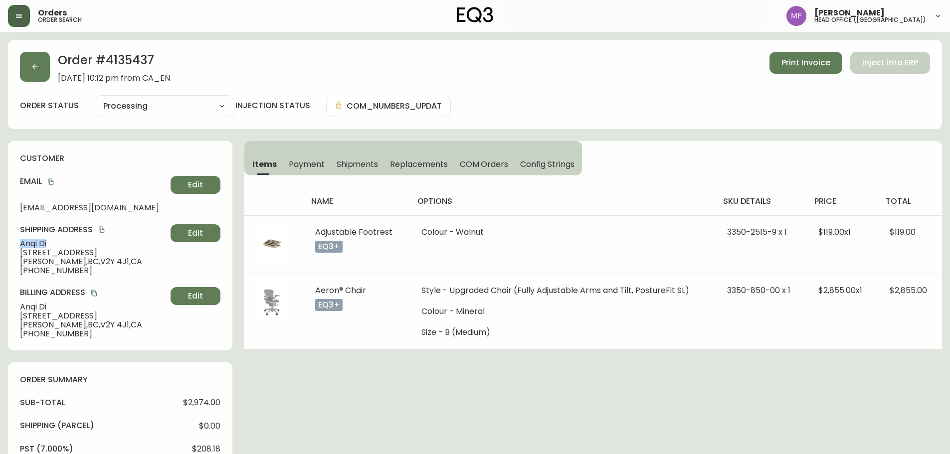
drag, startPoint x: 56, startPoint y: 244, endPoint x: 5, endPoint y: 243, distance: 51.4
click at [5, 243] on main "Order # 4135437 [DATE] 10:12 pm from CA_EN Print Invoice Inject into ERP order …" at bounding box center [475, 456] width 950 height 849
click at [129, 65] on h2 "Order # 4135437" at bounding box center [114, 63] width 112 height 22
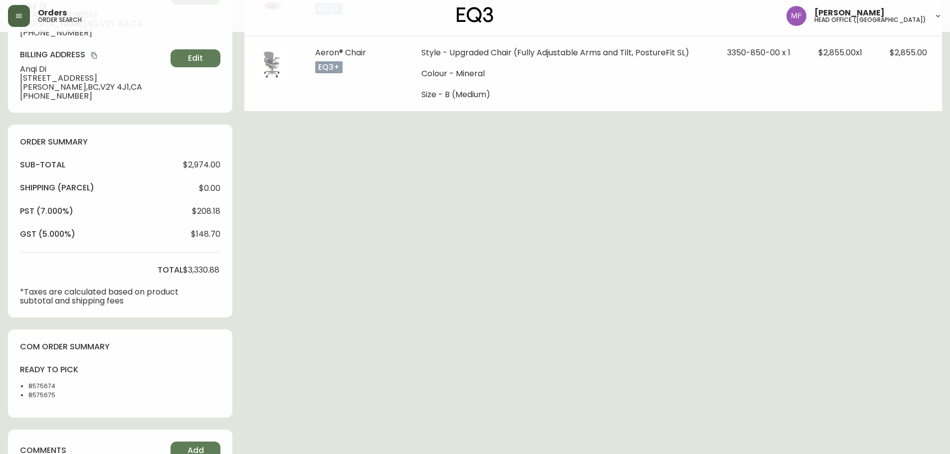
scroll to position [299, 0]
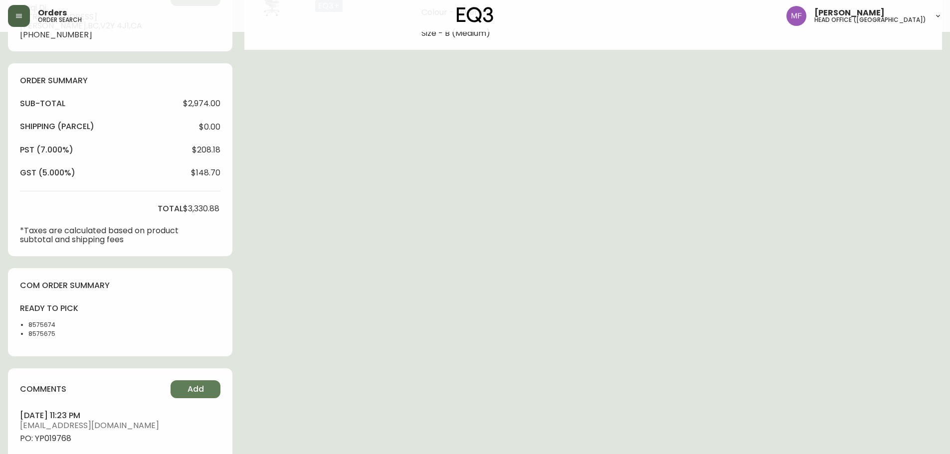
click at [39, 326] on li "8575674" at bounding box center [53, 325] width 50 height 9
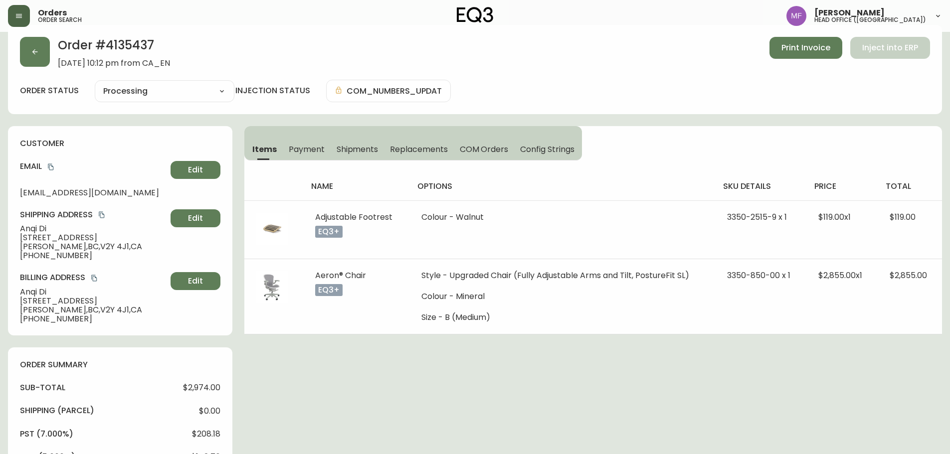
scroll to position [0, 0]
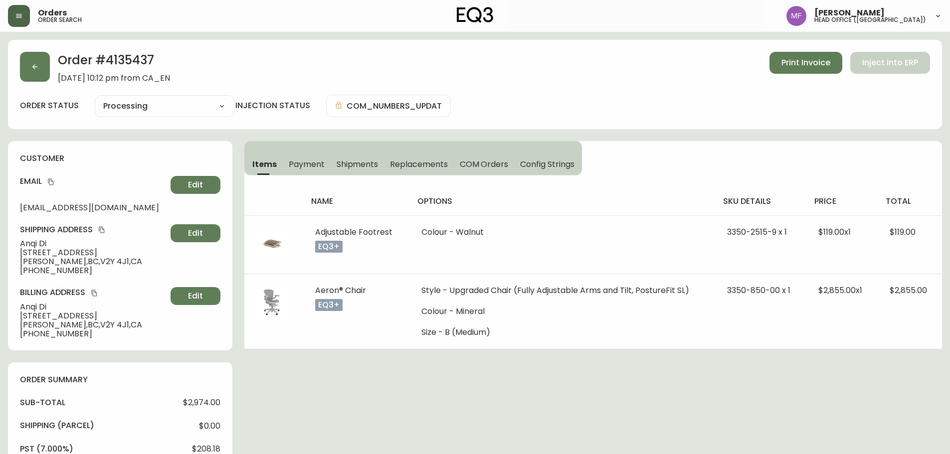
click at [121, 65] on h2 "Order # 4135437" at bounding box center [114, 63] width 112 height 22
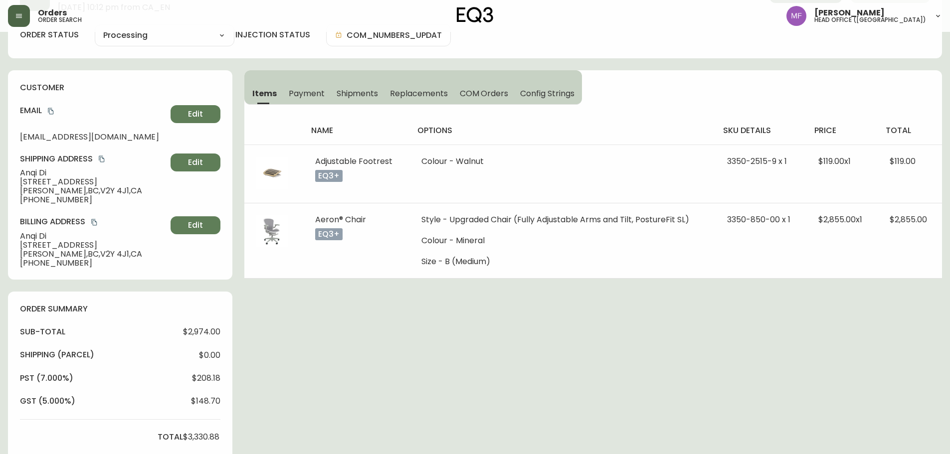
scroll to position [299, 0]
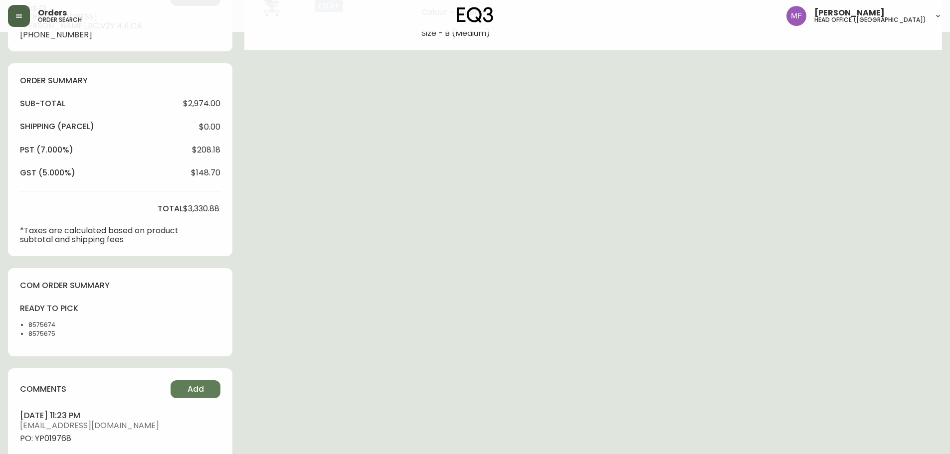
click at [33, 328] on li "8575674" at bounding box center [53, 325] width 50 height 9
click at [36, 325] on li "8575674" at bounding box center [53, 325] width 50 height 9
click at [44, 333] on li "8575675" at bounding box center [53, 334] width 50 height 9
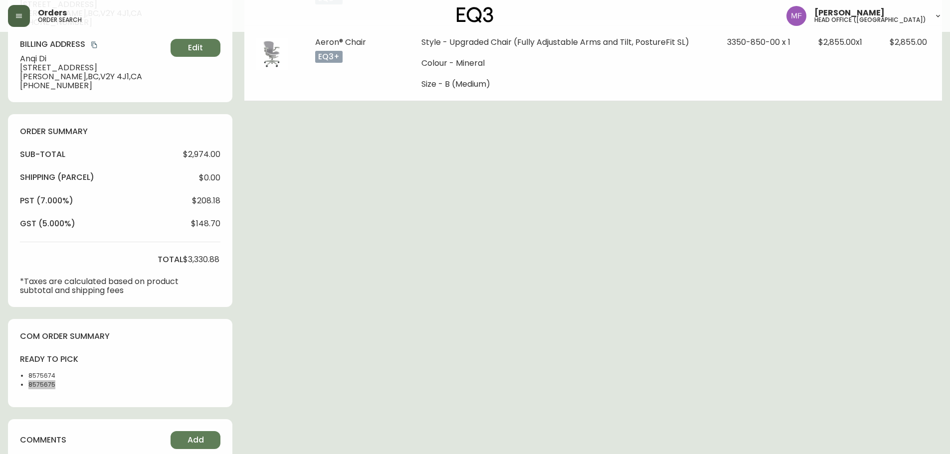
scroll to position [0, 0]
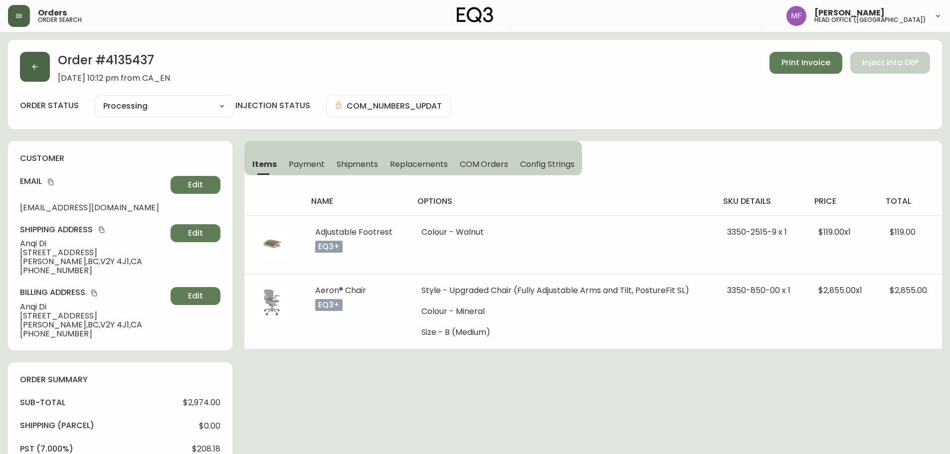
click at [30, 69] on button "button" at bounding box center [35, 67] width 30 height 30
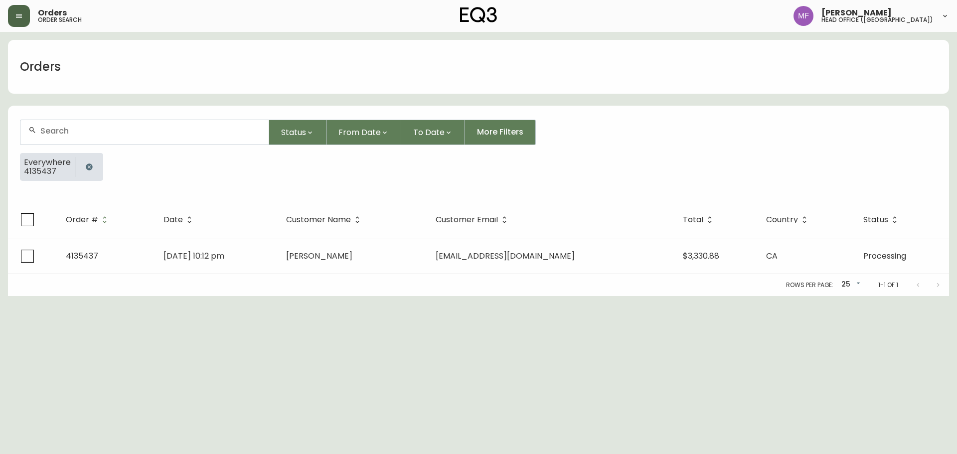
click at [83, 167] on button "button" at bounding box center [89, 167] width 20 height 20
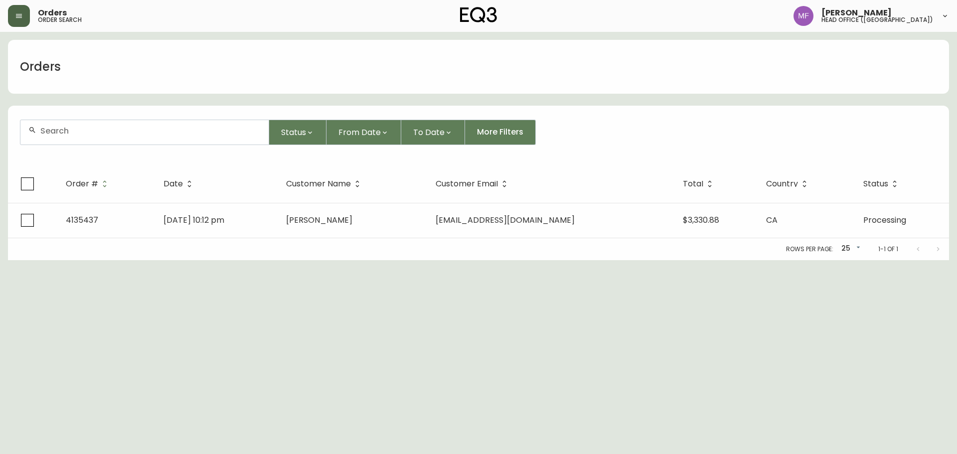
click at [75, 137] on div at bounding box center [144, 132] width 248 height 24
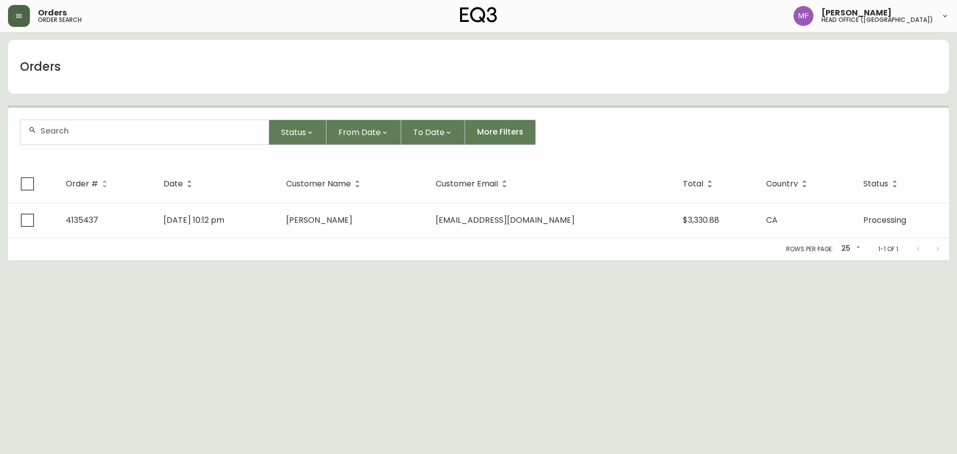
paste input "[EMAIL_ADDRESS][DOMAIN_NAME]"
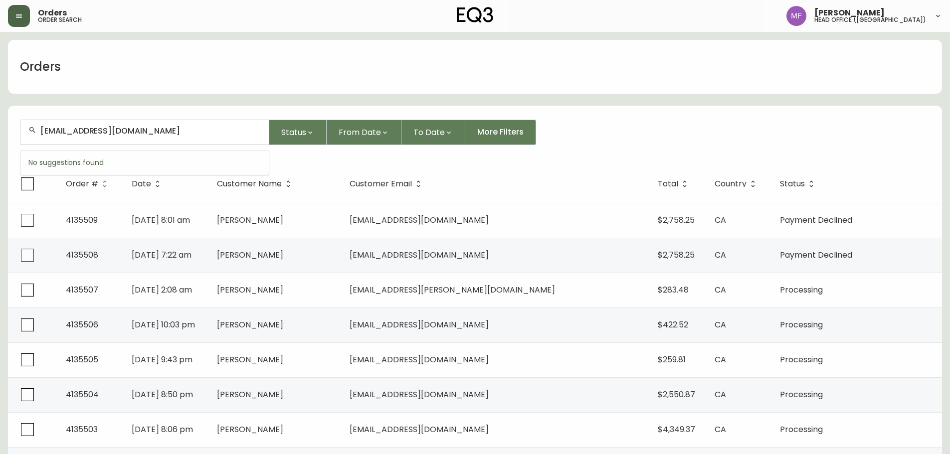
type input "[EMAIL_ADDRESS][DOMAIN_NAME]"
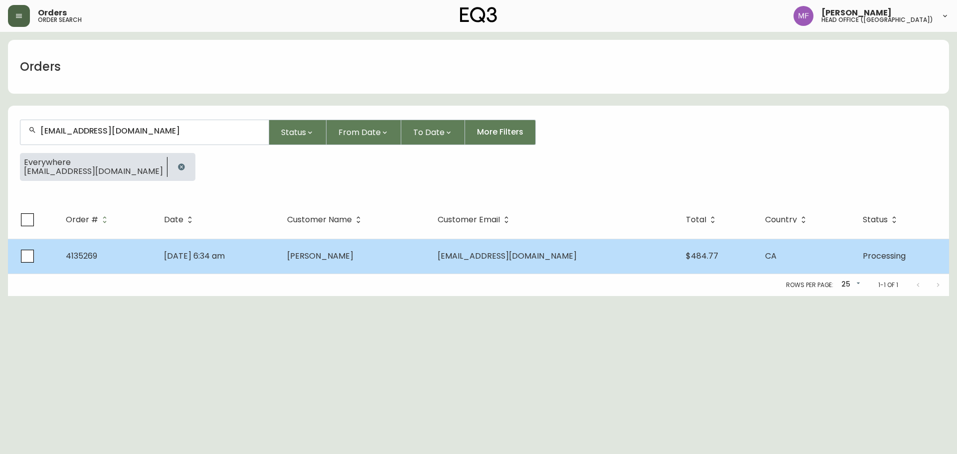
click at [279, 247] on td "[DATE] 6:34 am" at bounding box center [217, 256] width 123 height 35
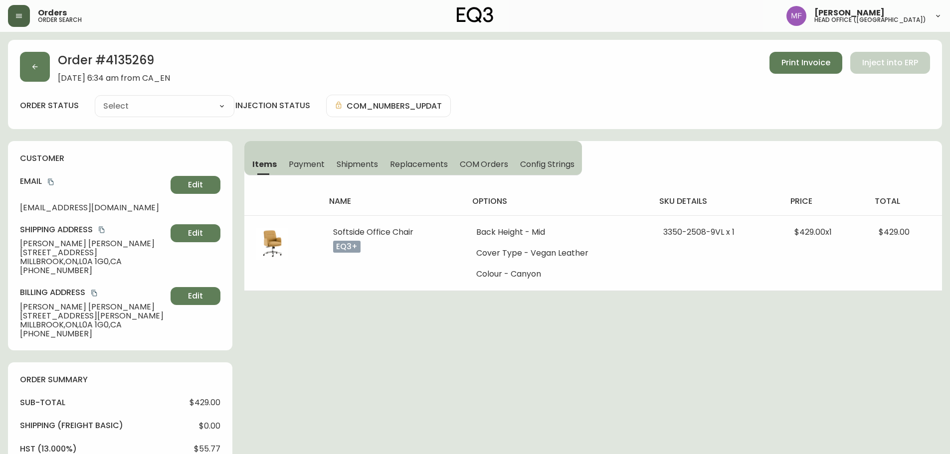
type input "Processing"
select select "PROCESSING"
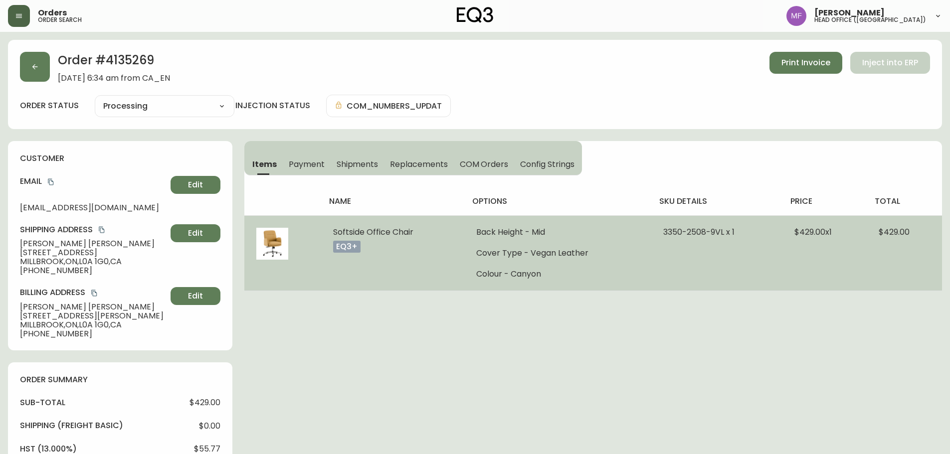
drag, startPoint x: 417, startPoint y: 231, endPoint x: 330, endPoint y: 232, distance: 86.8
click at [330, 232] on td "Softside Office Chair eq3+" at bounding box center [392, 252] width 143 height 75
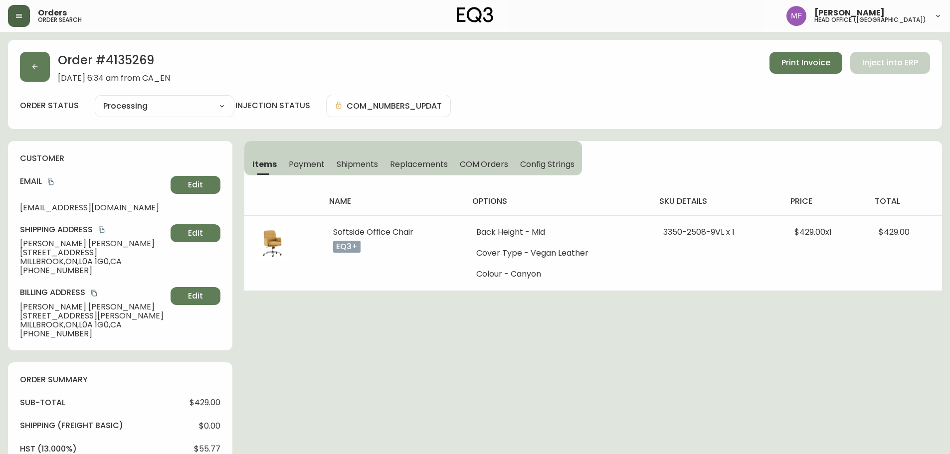
click at [133, 55] on h2 "Order # 4135269" at bounding box center [114, 63] width 112 height 22
drag, startPoint x: 91, startPoint y: 242, endPoint x: 17, endPoint y: 239, distance: 74.4
click at [17, 239] on div "customer Email [EMAIL_ADDRESS][DOMAIN_NAME] Edit Shipping Address [PERSON_NAME]…" at bounding box center [120, 245] width 224 height 209
click at [143, 59] on h2 "Order # 4135269" at bounding box center [114, 63] width 112 height 22
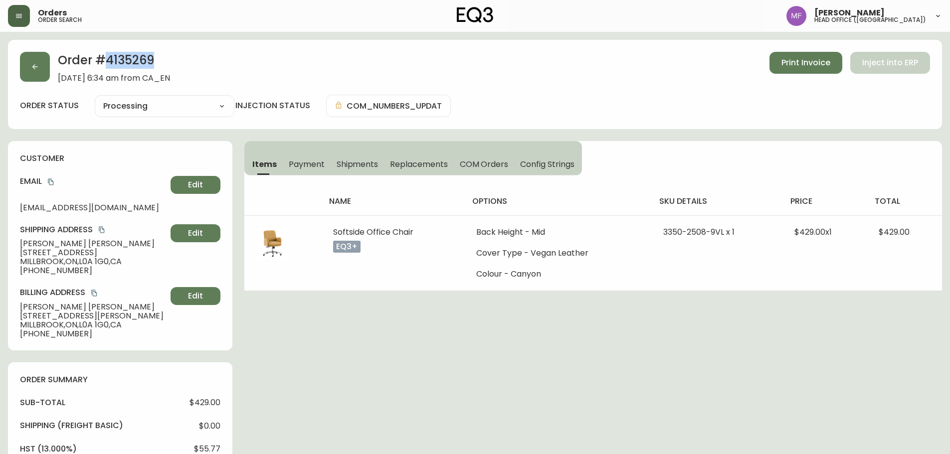
click at [143, 59] on h2 "Order # 4135269" at bounding box center [114, 63] width 112 height 22
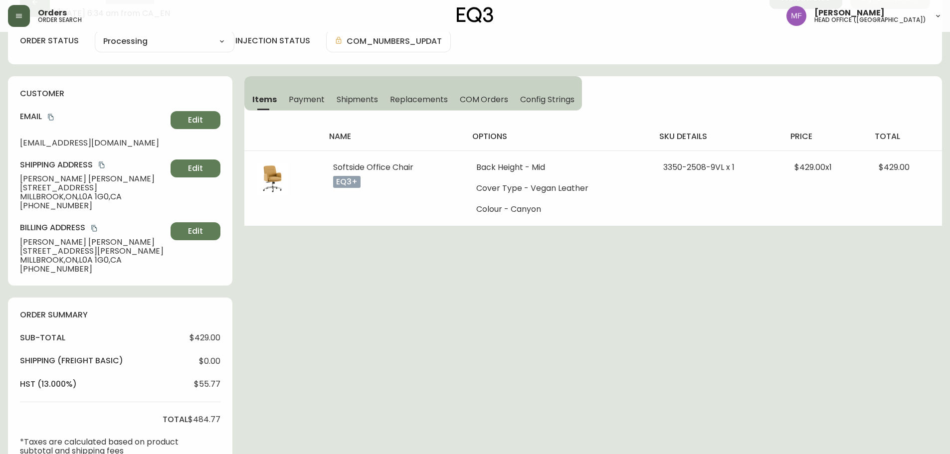
scroll to position [349, 0]
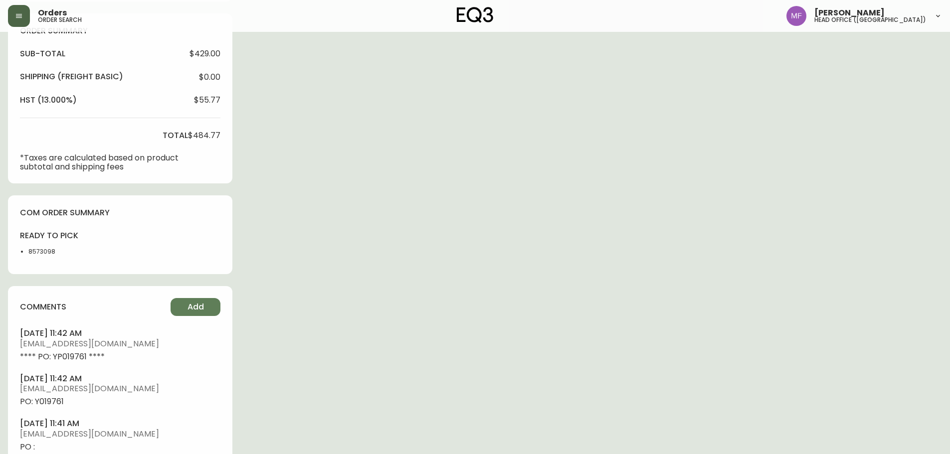
click at [44, 251] on li "8573098" at bounding box center [53, 251] width 50 height 9
click at [558, 217] on div "Order # 4135269 [DATE] 6:34 am from [GEOGRAPHIC_DATA] Print Invoice Inject into…" at bounding box center [475, 113] width 934 height 845
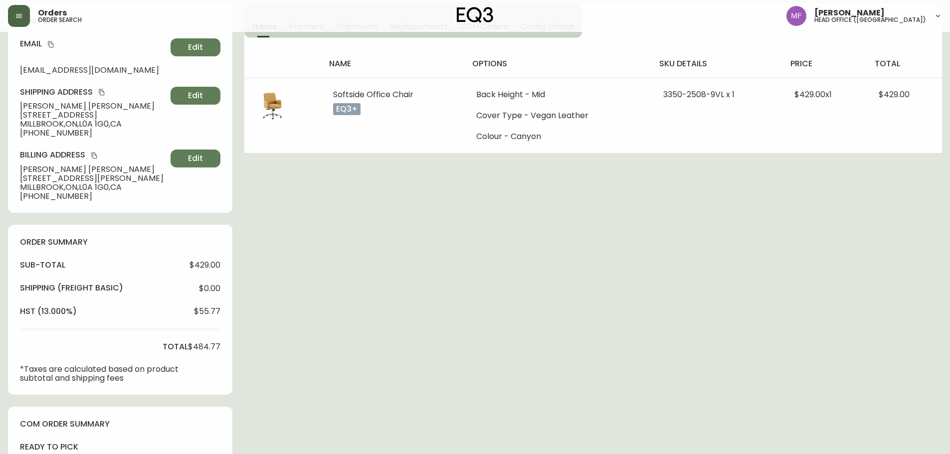
scroll to position [0, 0]
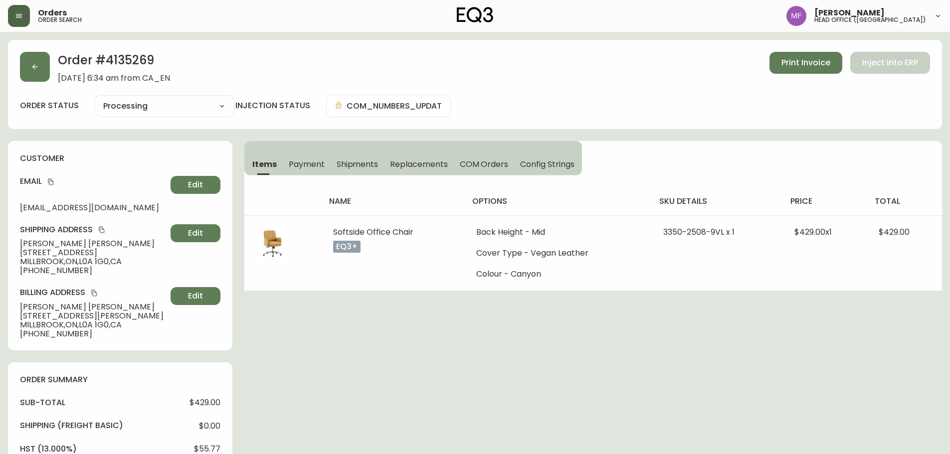
click at [148, 58] on h2 "Order # 4135269" at bounding box center [114, 63] width 112 height 22
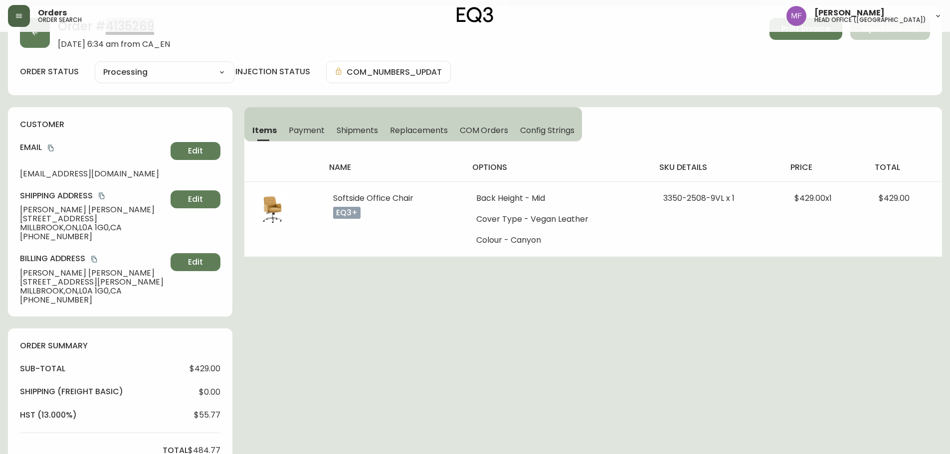
scroll to position [299, 0]
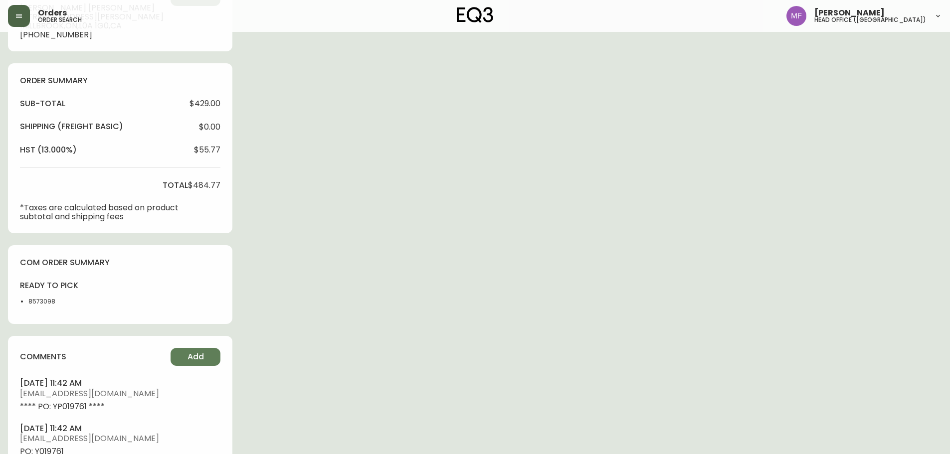
click at [38, 302] on li "8573098" at bounding box center [53, 301] width 50 height 9
click at [463, 264] on div "Order # 4135269 [DATE] 6:34 am from [GEOGRAPHIC_DATA] Print Invoice Inject into…" at bounding box center [475, 163] width 934 height 845
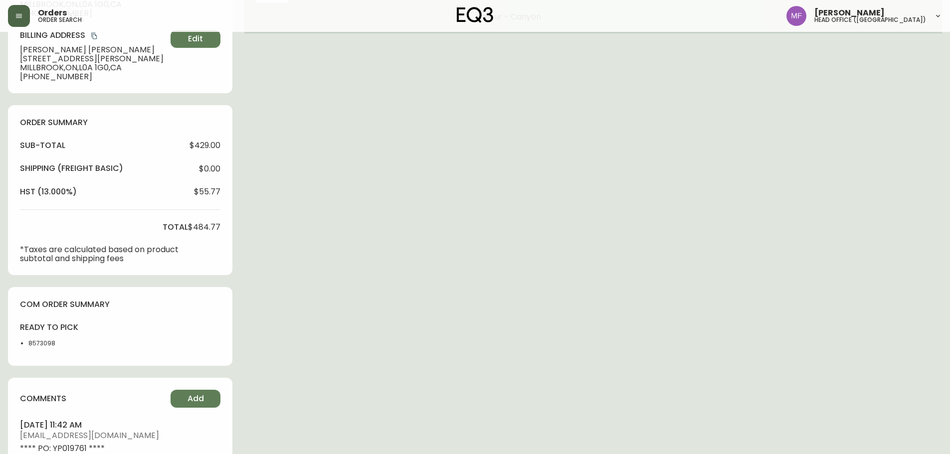
scroll to position [0, 0]
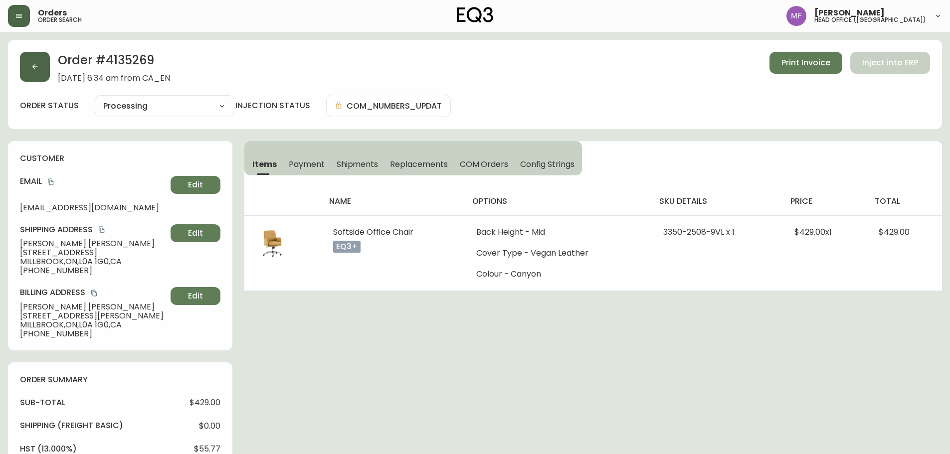
click at [48, 67] on button "button" at bounding box center [35, 67] width 30 height 30
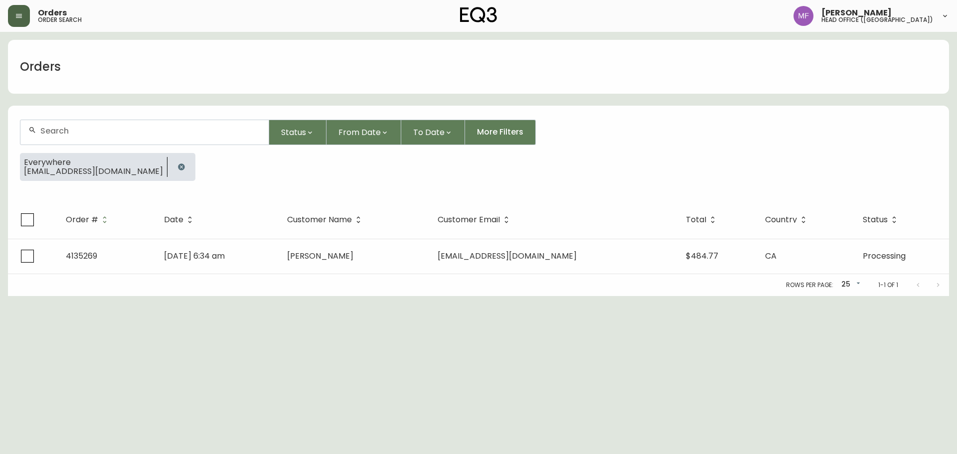
click at [172, 161] on button "button" at bounding box center [182, 167] width 20 height 20
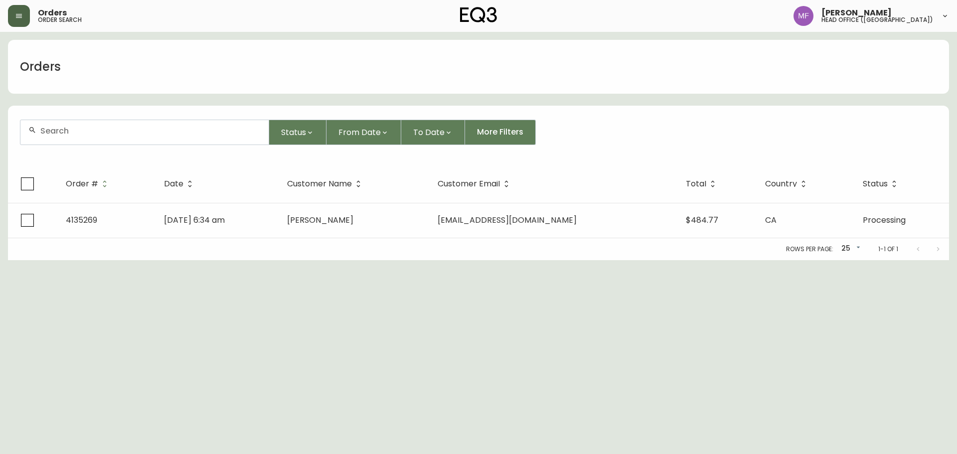
click at [133, 136] on div at bounding box center [144, 132] width 248 height 24
paste input "4135040"
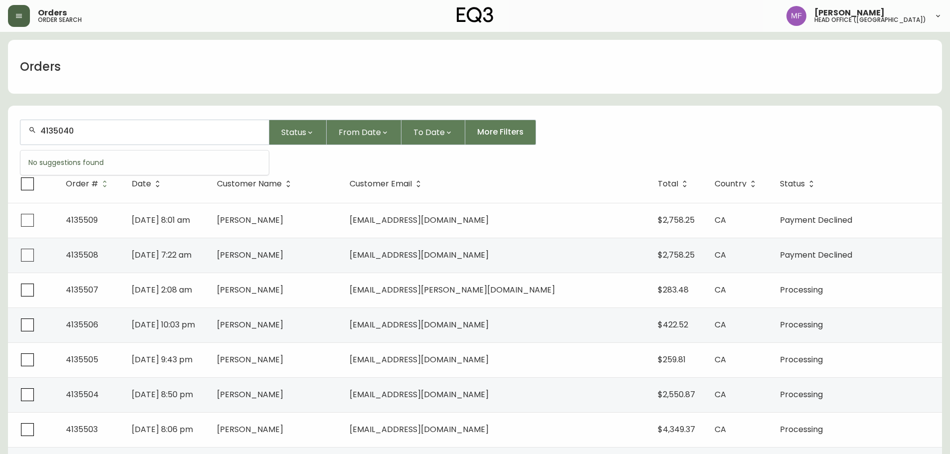
type input "4135040"
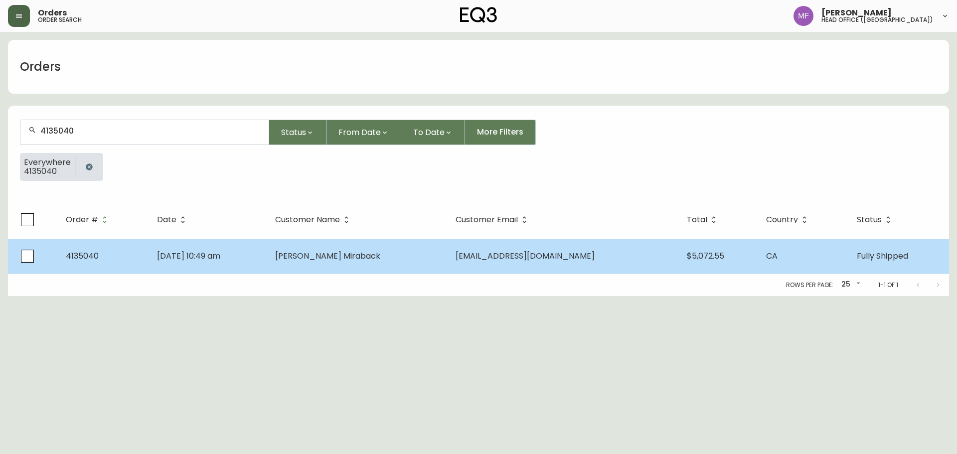
click at [310, 255] on span "[PERSON_NAME] Miraback" at bounding box center [327, 255] width 105 height 11
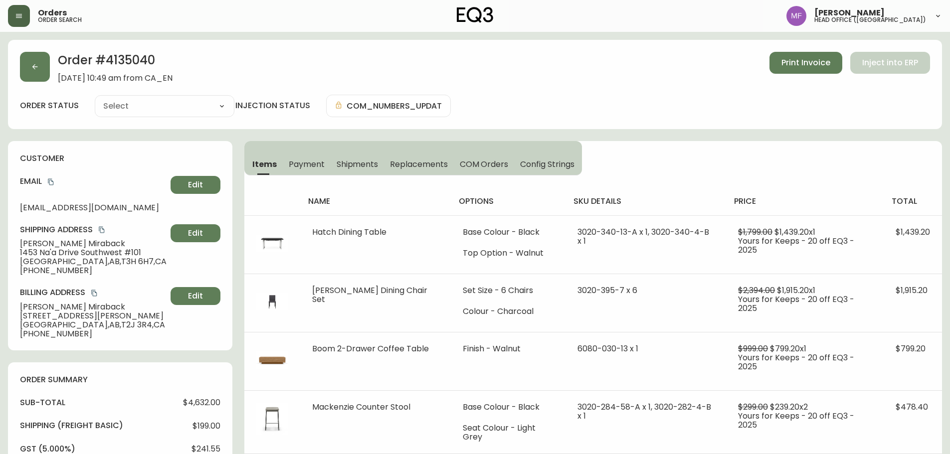
type input "Fully Shipped"
select select "FULLY_SHIPPED"
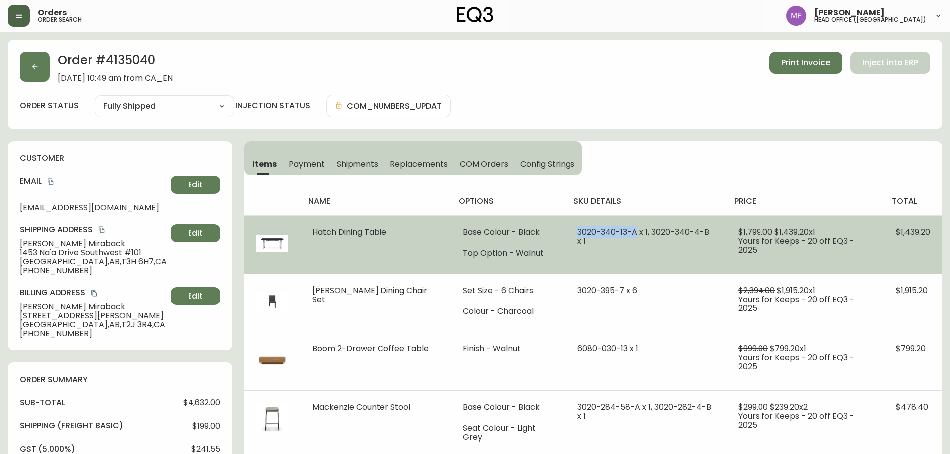
drag, startPoint x: 628, startPoint y: 231, endPoint x: 568, endPoint y: 231, distance: 59.8
click at [568, 231] on td "3020-340-13-A x 1, 3020-340-4-B x 1" at bounding box center [646, 244] width 161 height 58
drag, startPoint x: 386, startPoint y: 236, endPoint x: 310, endPoint y: 238, distance: 76.3
click at [310, 238] on td "Hatch Dining Table" at bounding box center [375, 244] width 150 height 58
drag, startPoint x: 631, startPoint y: 233, endPoint x: 569, endPoint y: 231, distance: 62.4
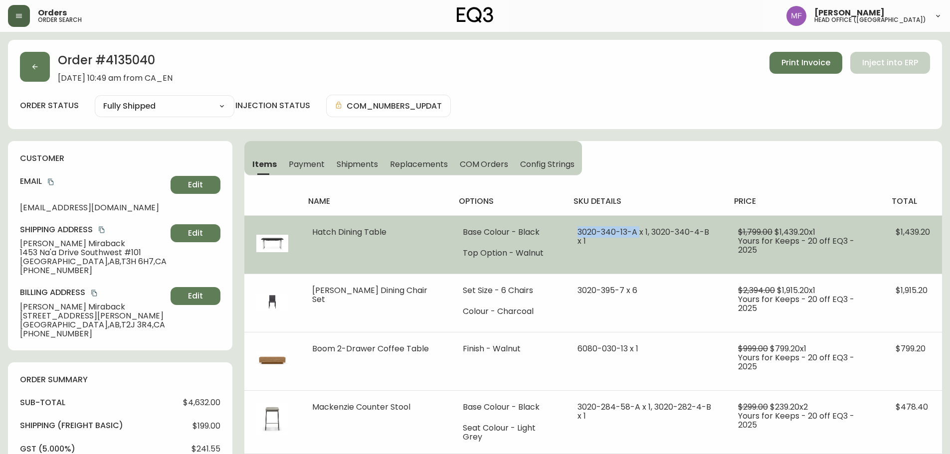
click at [577, 231] on span "3020-340-13-A x 1, 3020-340-4-B x 1" at bounding box center [643, 236] width 132 height 20
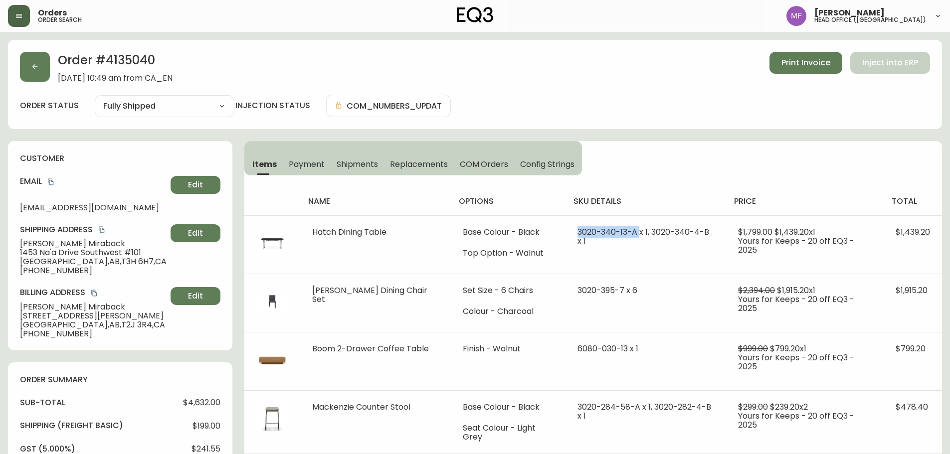
click at [376, 159] on span "Shipments" at bounding box center [358, 164] width 42 height 10
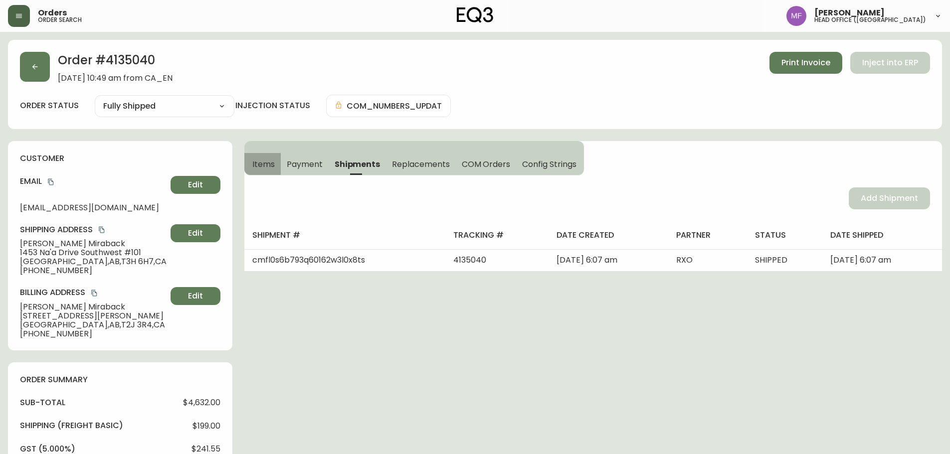
click at [258, 162] on span "Items" at bounding box center [263, 164] width 22 height 10
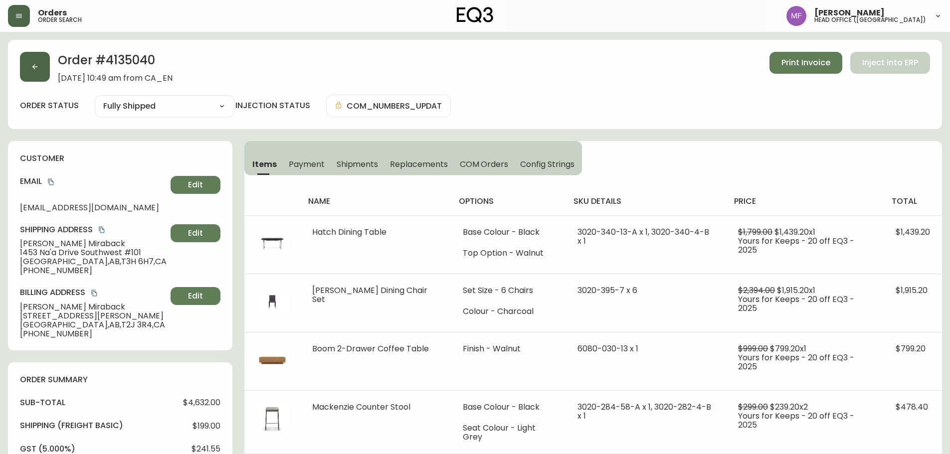
click at [33, 75] on button "button" at bounding box center [35, 67] width 30 height 30
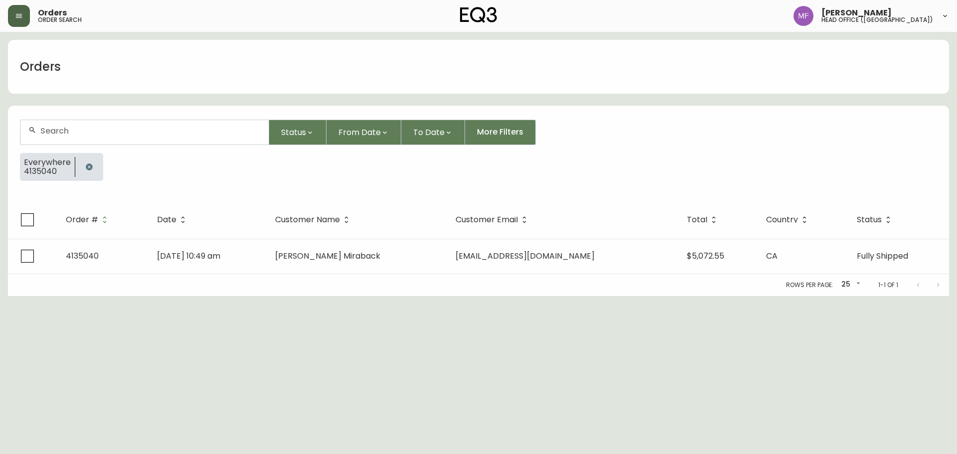
click at [91, 168] on icon "button" at bounding box center [89, 167] width 8 height 8
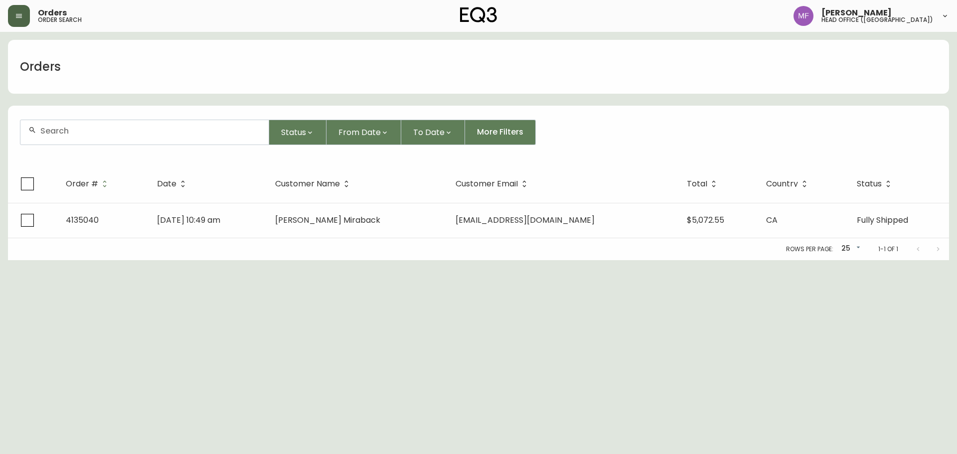
click at [79, 134] on input "text" at bounding box center [150, 130] width 220 height 9
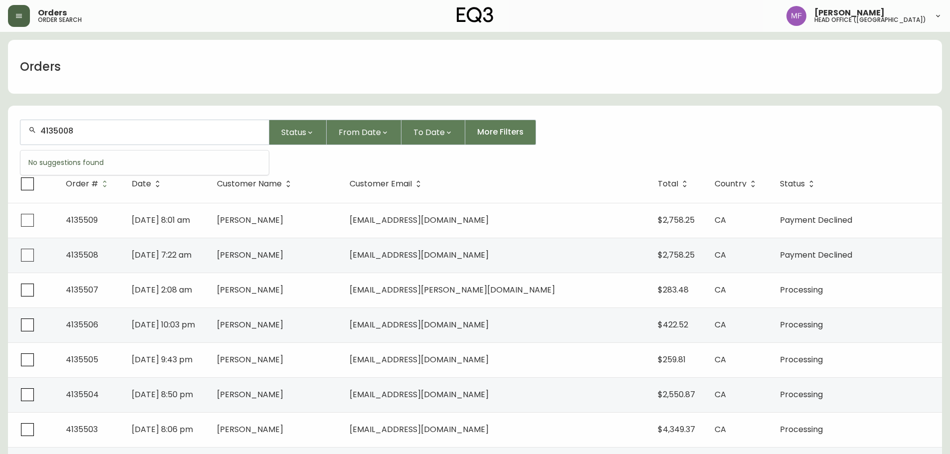
type input "4135008"
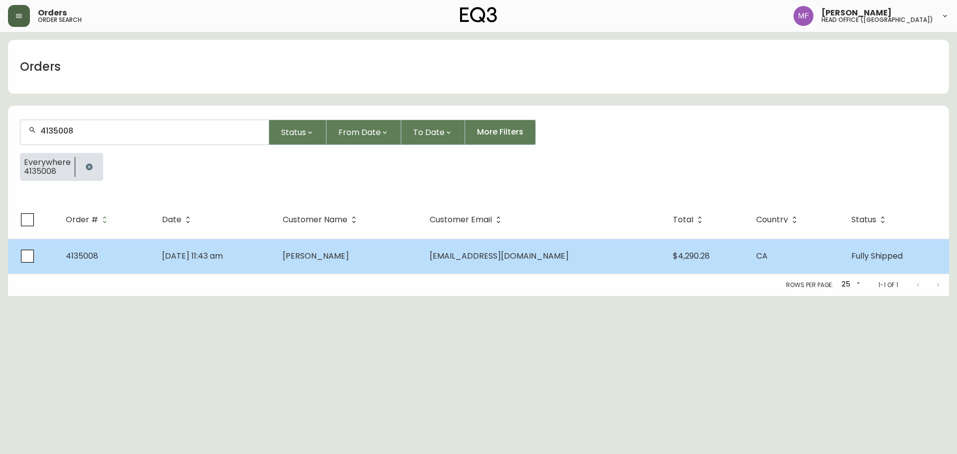
click at [263, 257] on td "[DATE] 11:43 am" at bounding box center [214, 256] width 121 height 35
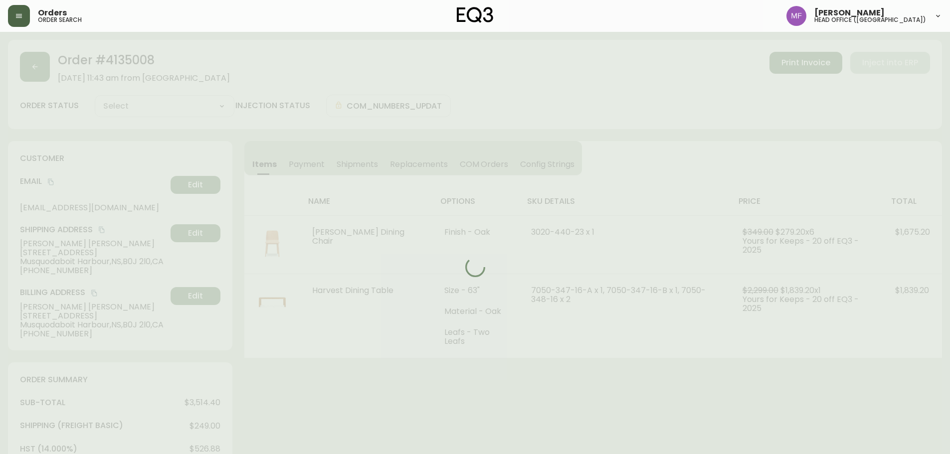
type input "Fully Shipped"
select select "FULLY_SHIPPED"
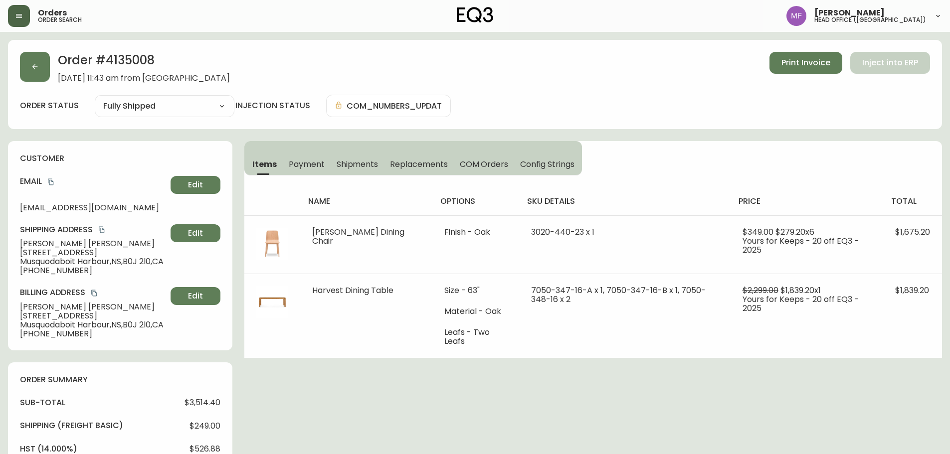
click at [349, 156] on button "Shipments" at bounding box center [358, 164] width 54 height 22
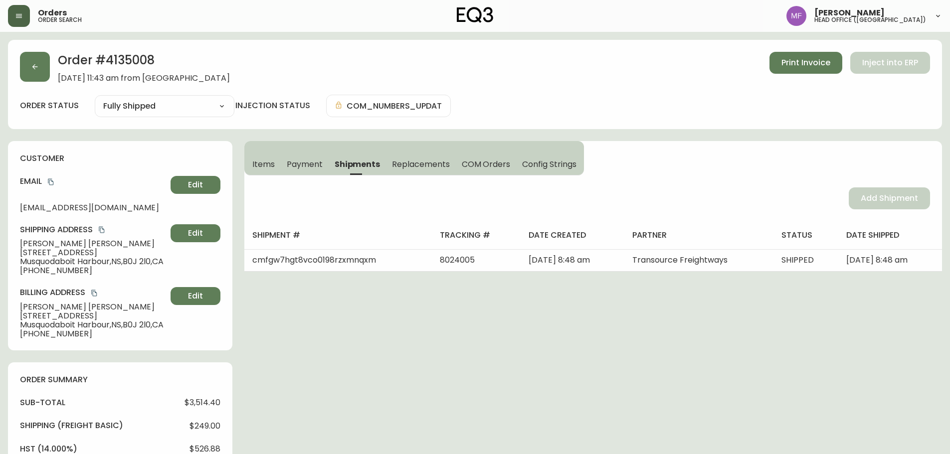
click at [262, 164] on span "Items" at bounding box center [263, 164] width 22 height 10
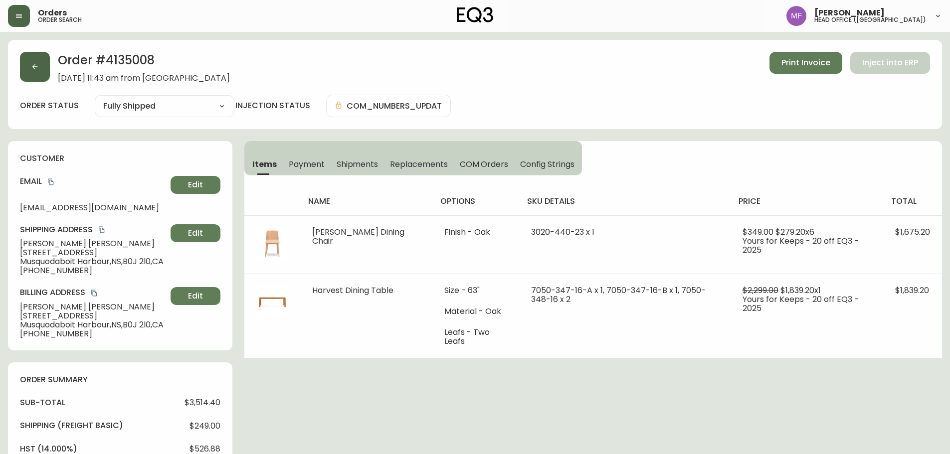
click at [32, 67] on icon "button" at bounding box center [35, 67] width 8 height 8
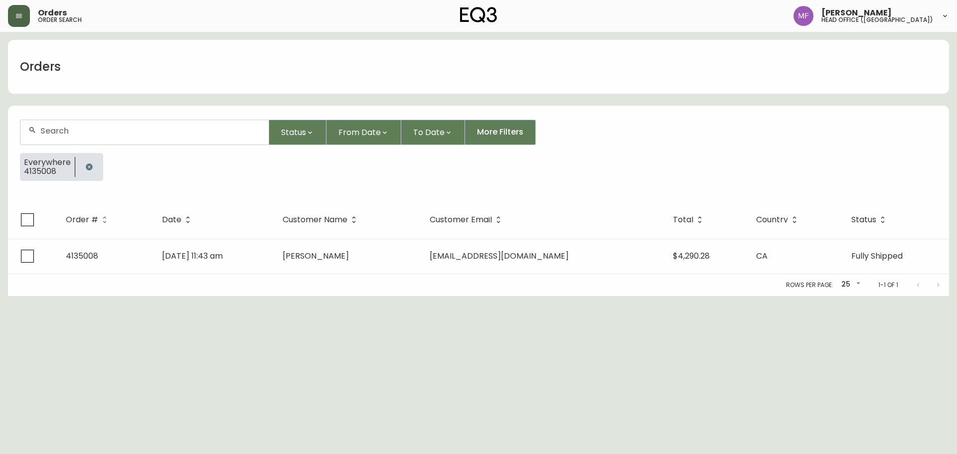
click at [92, 166] on button "button" at bounding box center [89, 167] width 20 height 20
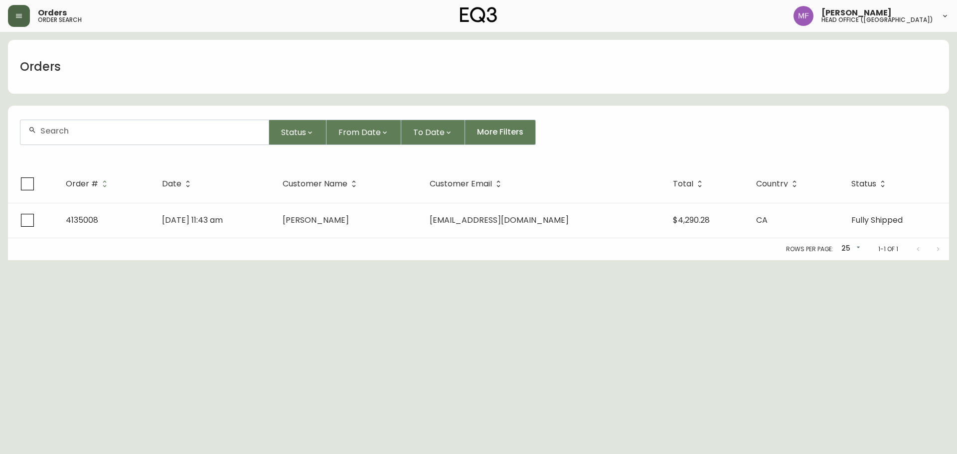
click at [91, 140] on div at bounding box center [144, 132] width 248 height 24
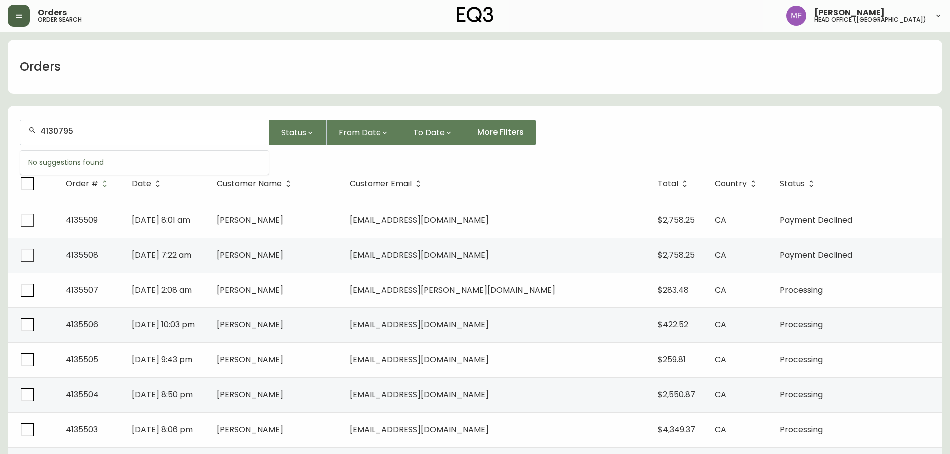
type input "4130795"
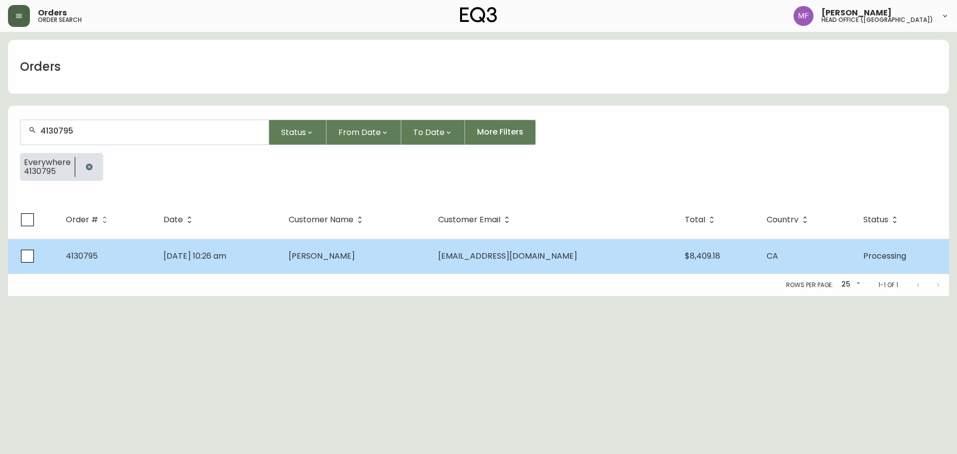
click at [219, 250] on span "[DATE] 10:26 am" at bounding box center [195, 255] width 63 height 11
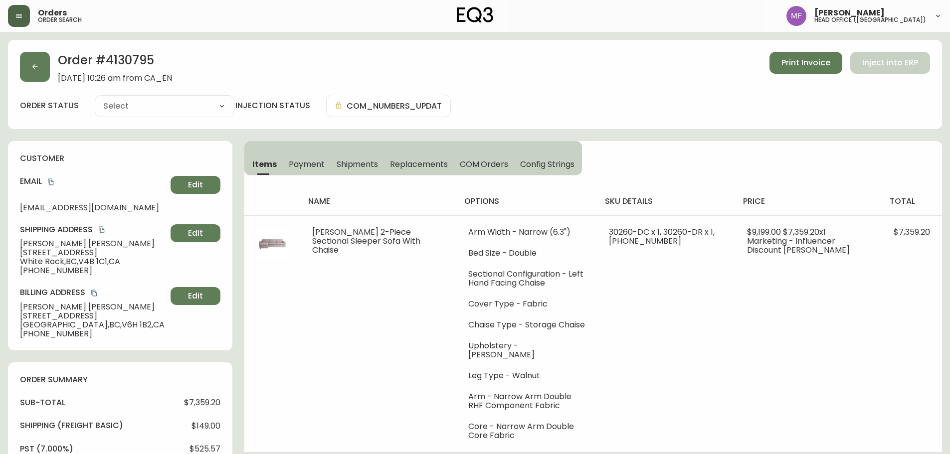
type input "Processing"
select select "PROCESSING"
click at [39, 74] on button "button" at bounding box center [35, 67] width 30 height 30
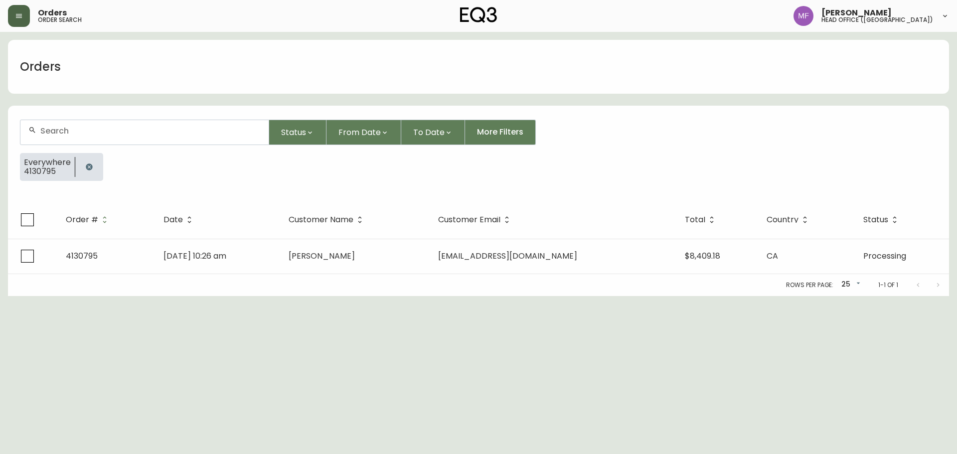
click at [87, 167] on icon "button" at bounding box center [89, 167] width 6 height 6
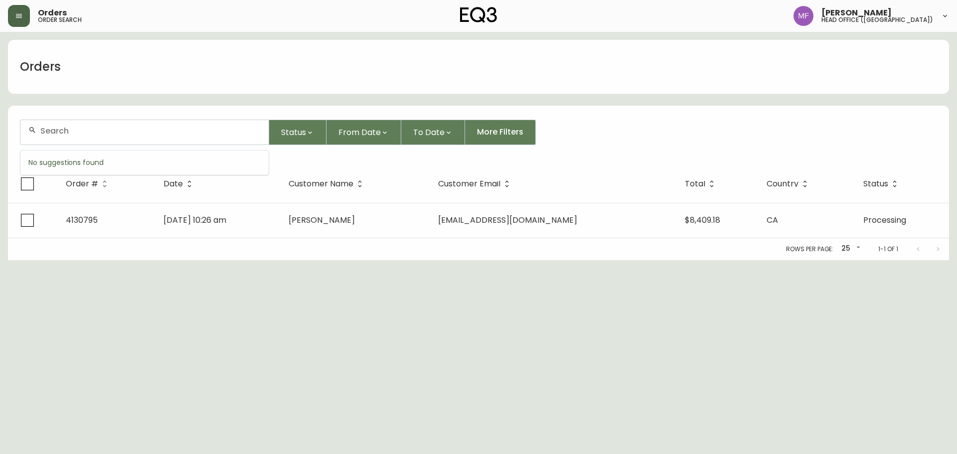
click at [82, 129] on input "text" at bounding box center [150, 130] width 220 height 9
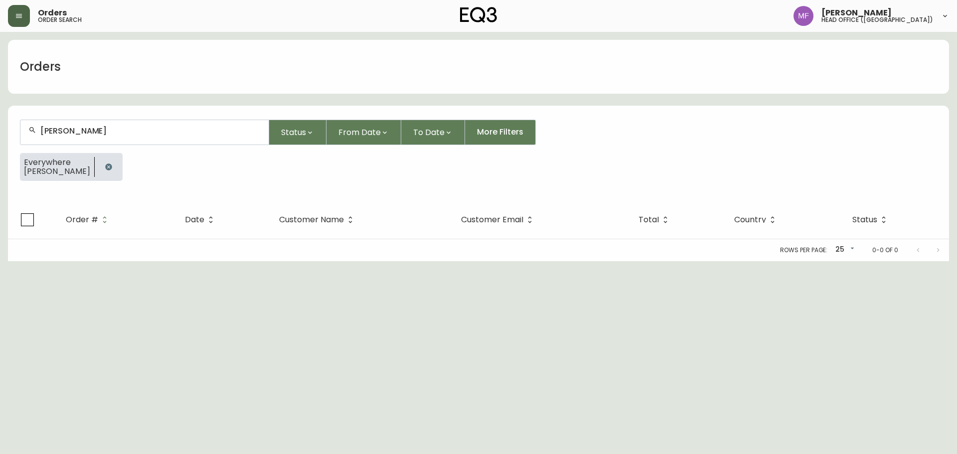
type input "[PERSON_NAME]"
drag, startPoint x: 119, startPoint y: 166, endPoint x: 112, endPoint y: 155, distance: 13.0
click at [113, 166] on icon "button" at bounding box center [109, 167] width 8 height 8
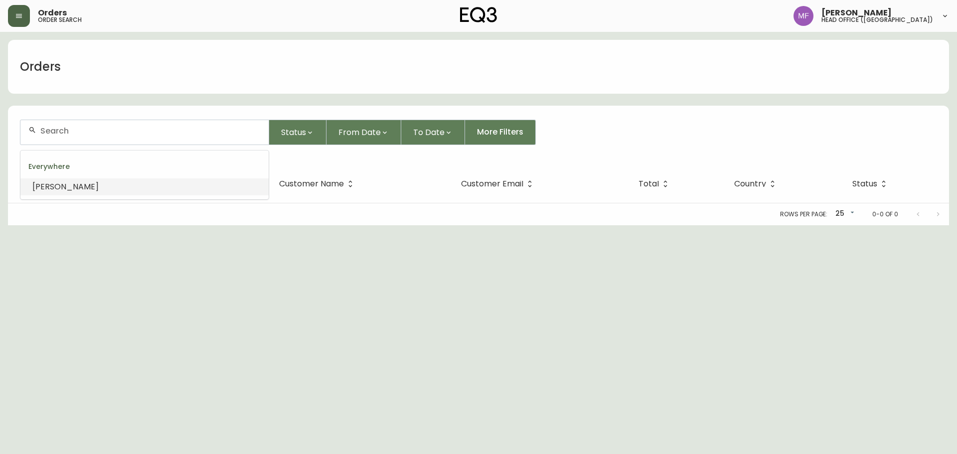
click at [104, 135] on input "text" at bounding box center [150, 130] width 220 height 9
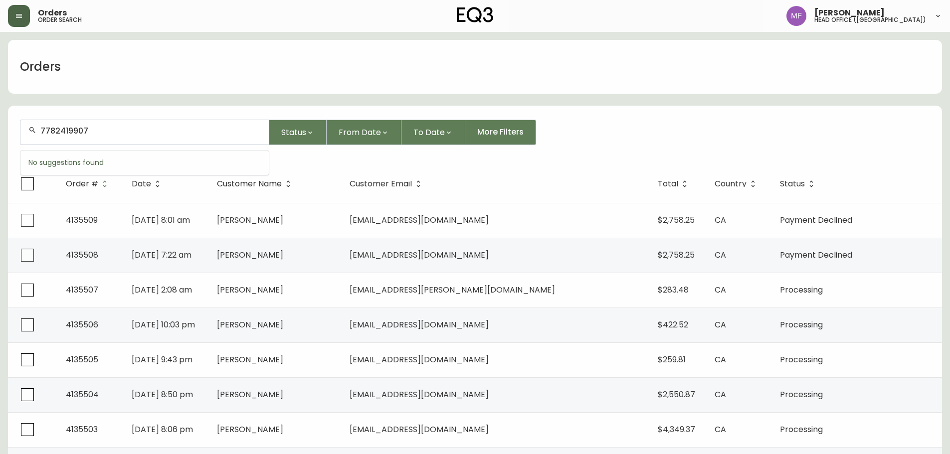
type input "7782419907"
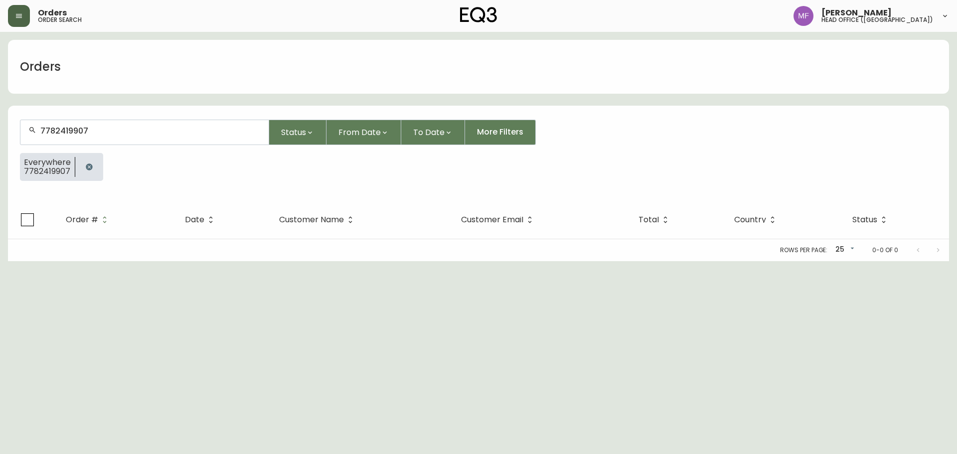
click at [79, 171] on button "button" at bounding box center [89, 167] width 20 height 20
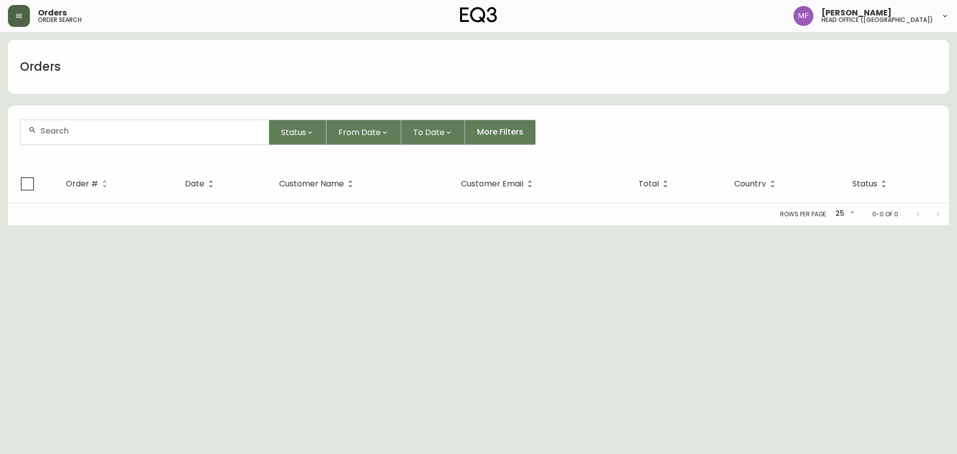
click at [79, 132] on input "text" at bounding box center [150, 130] width 220 height 9
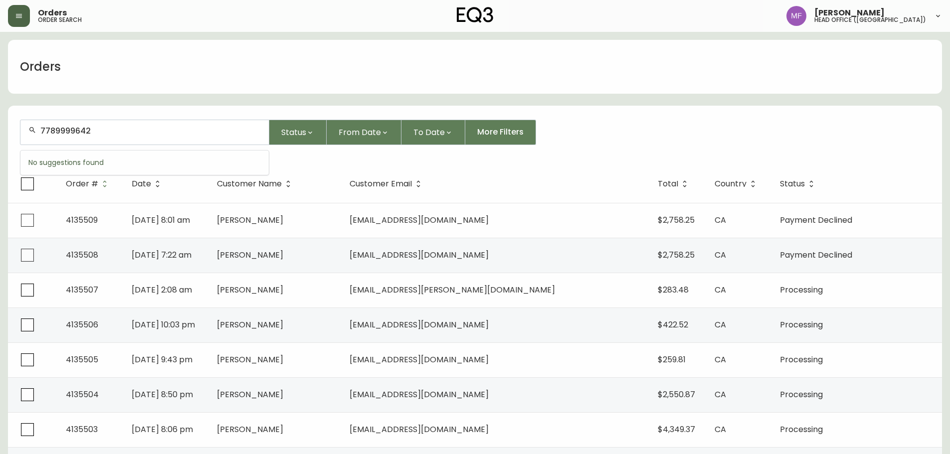
type input "7789999642"
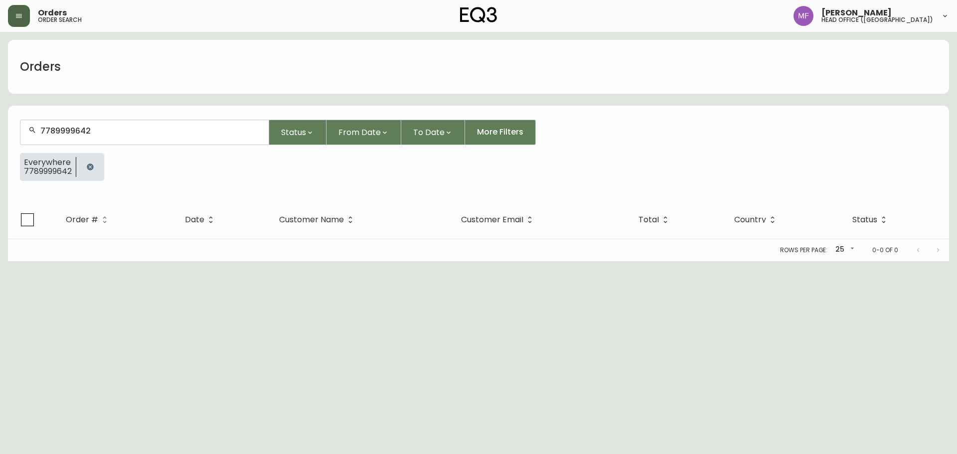
click at [86, 164] on button "button" at bounding box center [90, 167] width 20 height 20
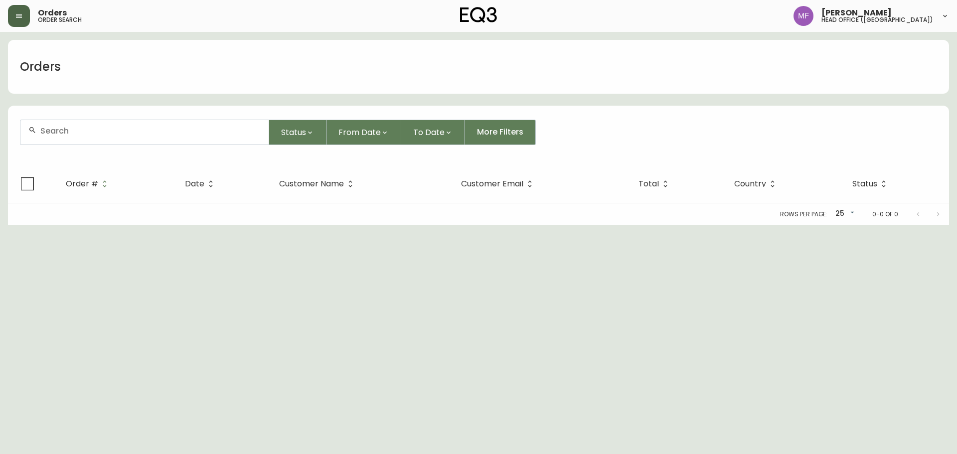
click at [87, 142] on div at bounding box center [144, 132] width 248 height 24
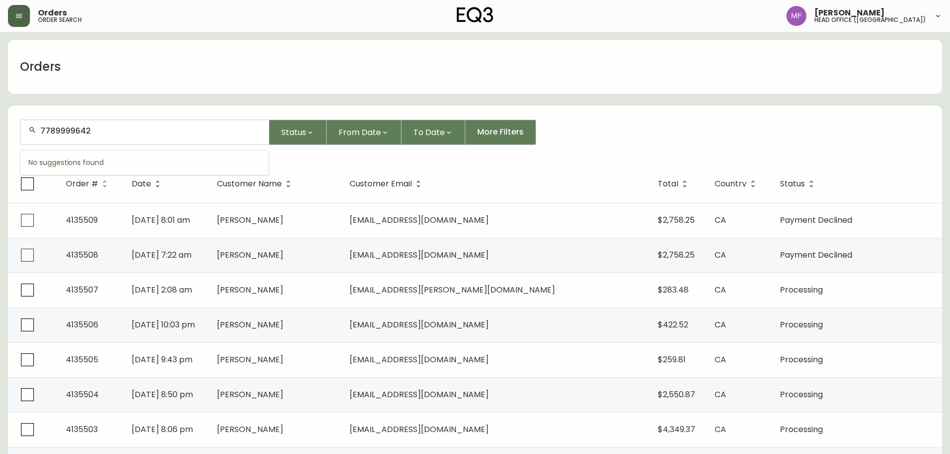
type input "7789999642"
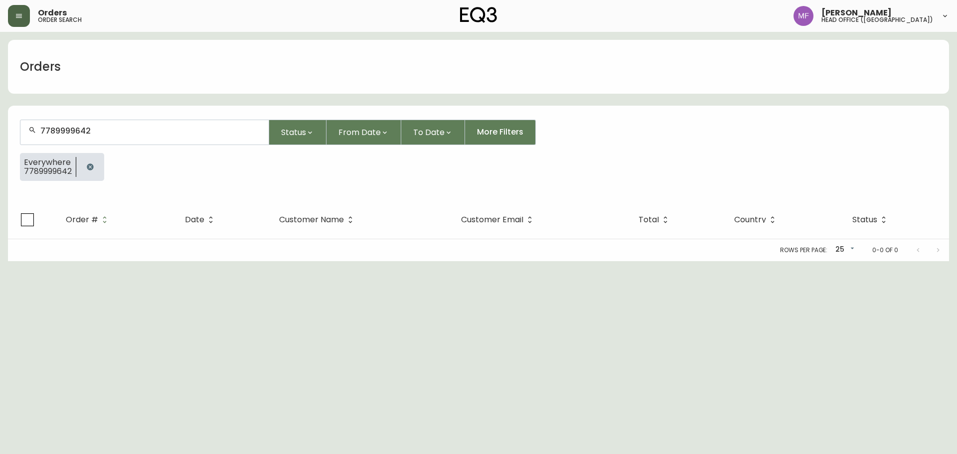
click at [100, 167] on button "button" at bounding box center [90, 167] width 20 height 20
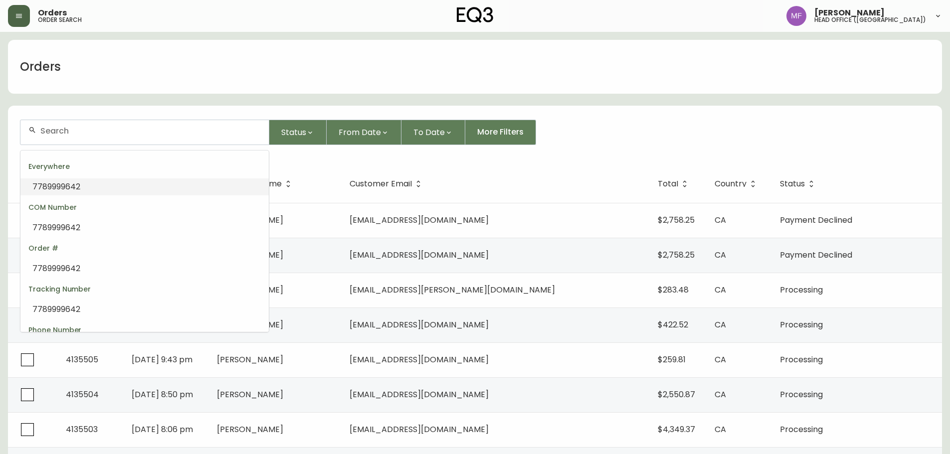
click at [88, 135] on input "text" at bounding box center [150, 130] width 220 height 9
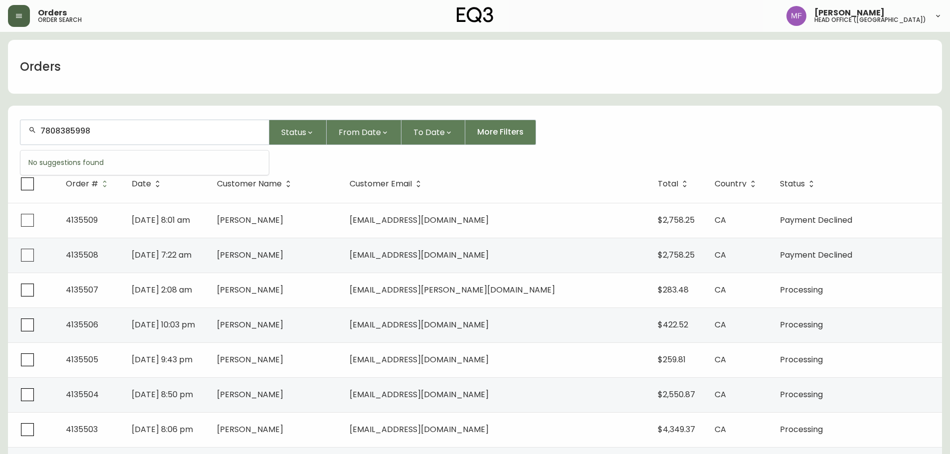
type input "7808385998"
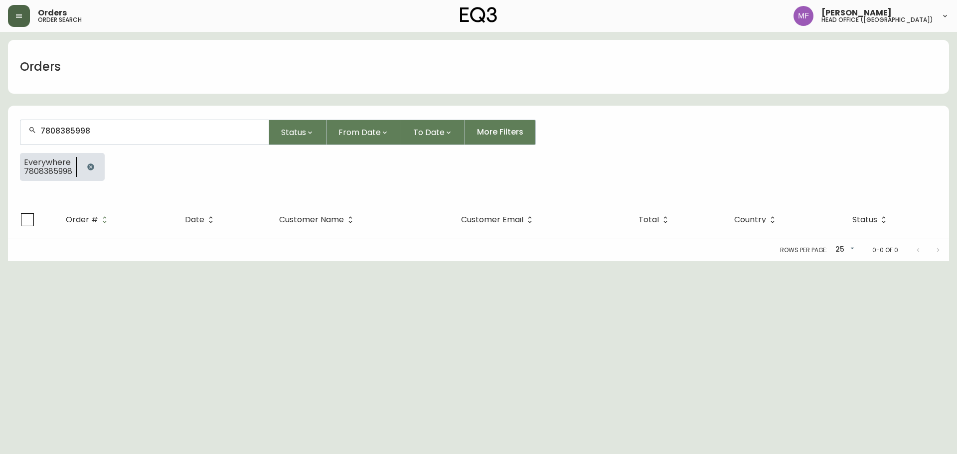
click at [88, 163] on button "button" at bounding box center [91, 167] width 20 height 20
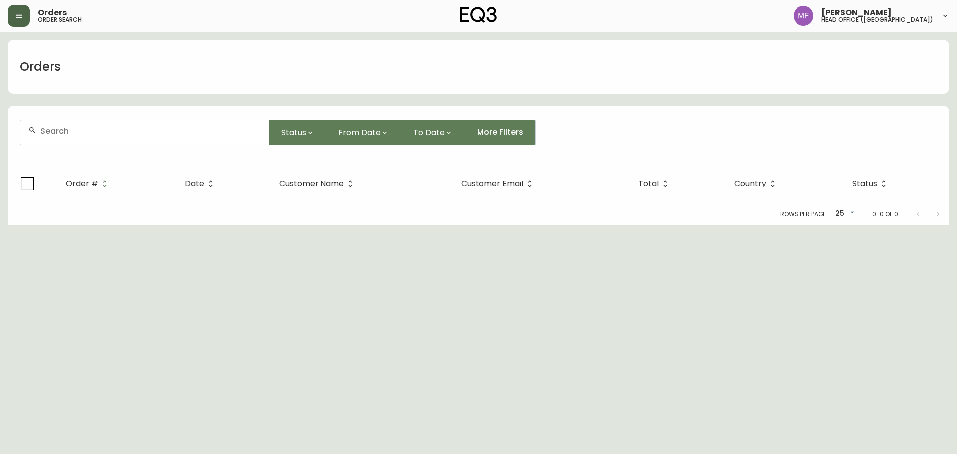
click at [82, 139] on div at bounding box center [144, 132] width 248 height 24
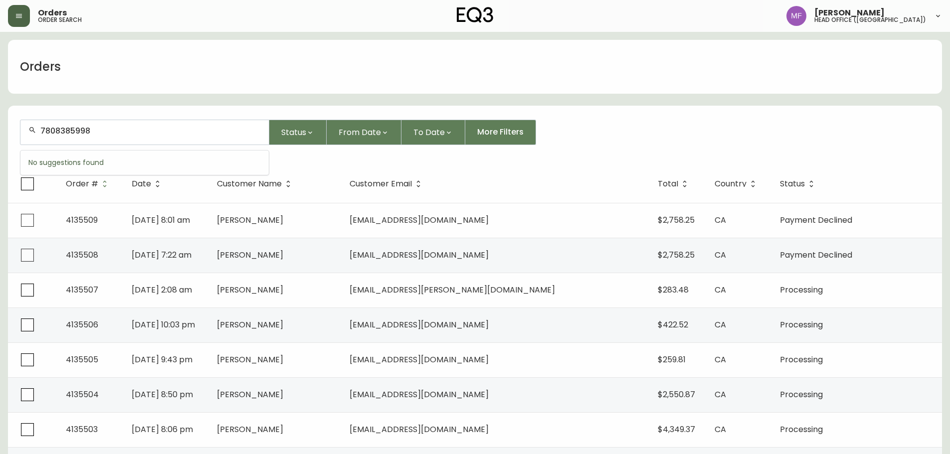
type input "7808385998"
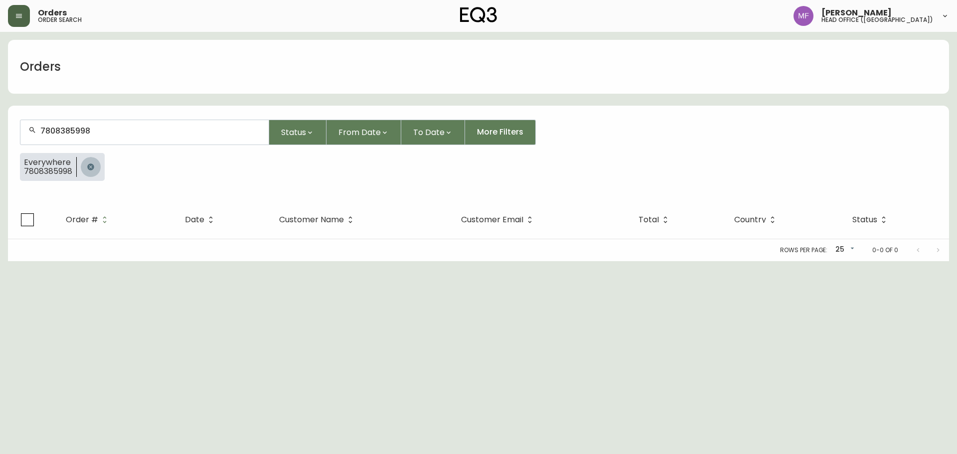
click at [101, 165] on button "button" at bounding box center [91, 167] width 20 height 20
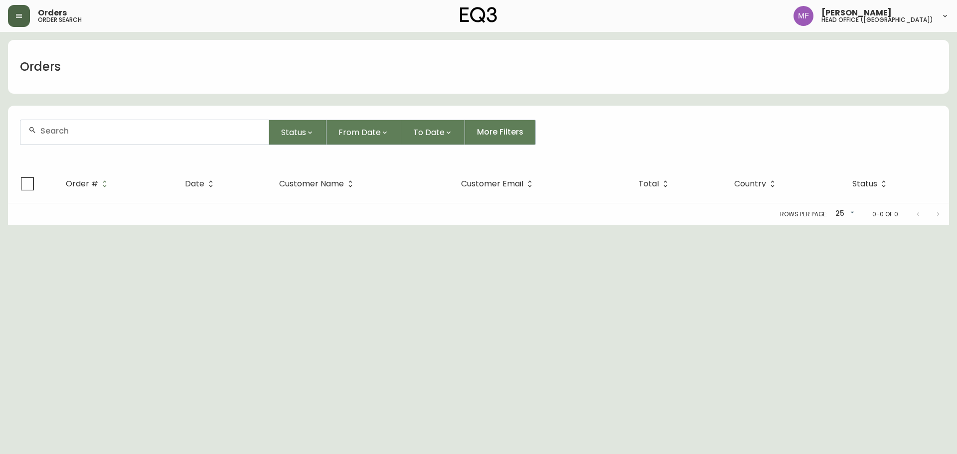
click at [89, 134] on input "text" at bounding box center [150, 130] width 220 height 9
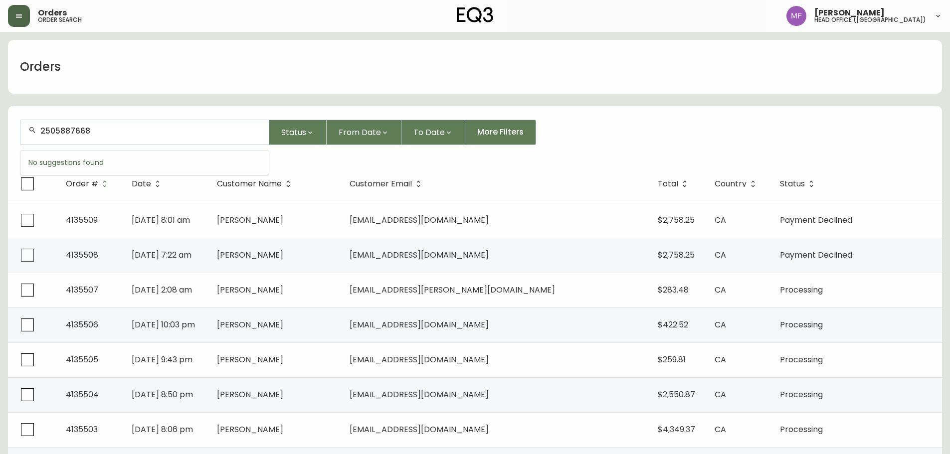
type input "2505887668"
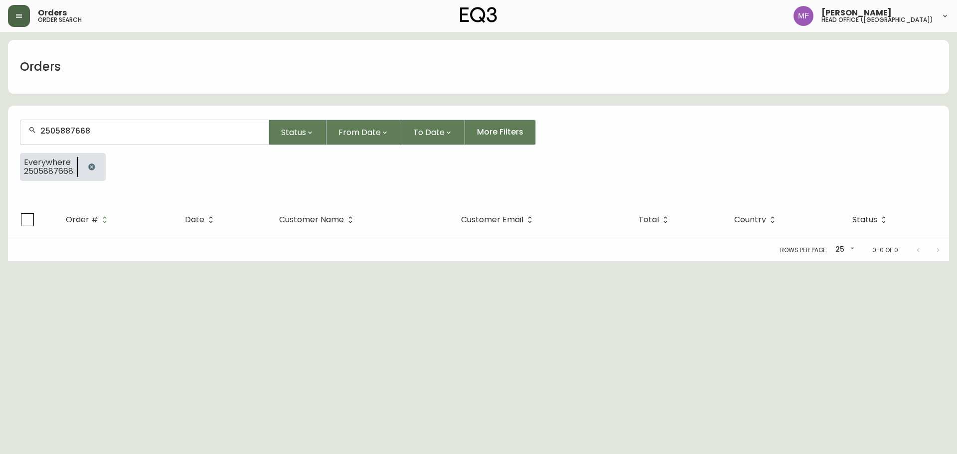
click at [91, 162] on button "button" at bounding box center [92, 167] width 20 height 20
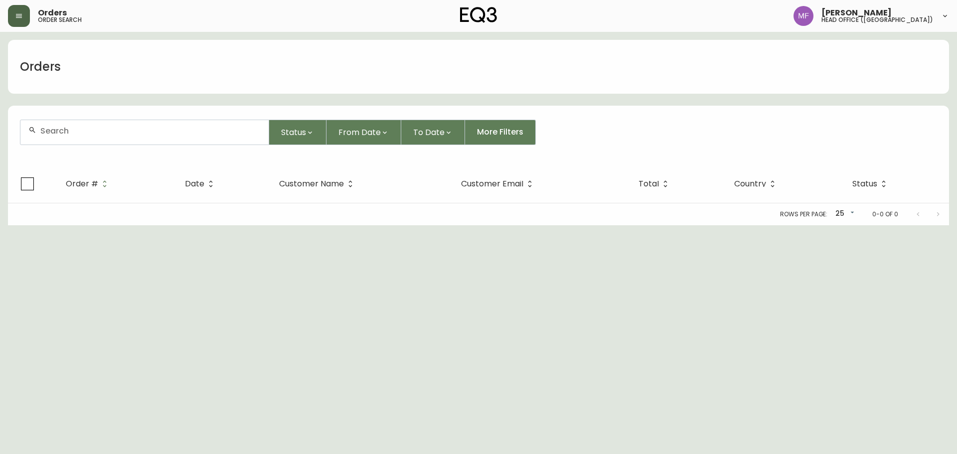
click at [85, 134] on input "text" at bounding box center [150, 130] width 220 height 9
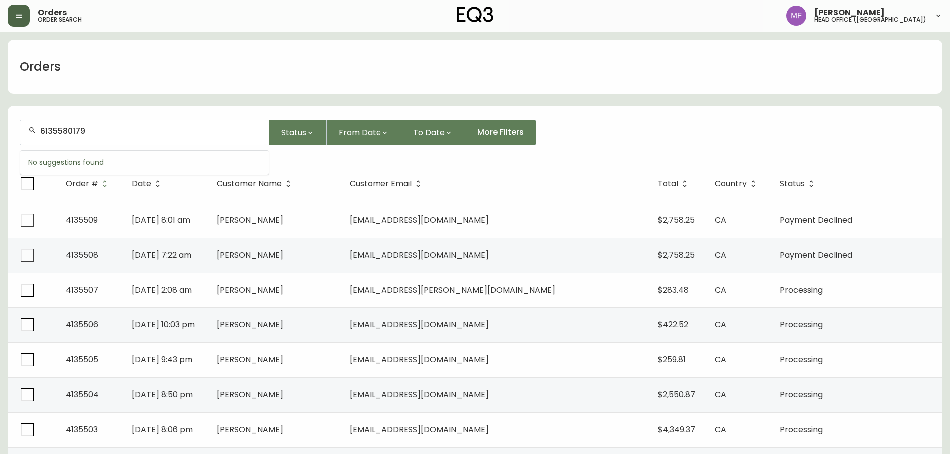
type input "6135580179"
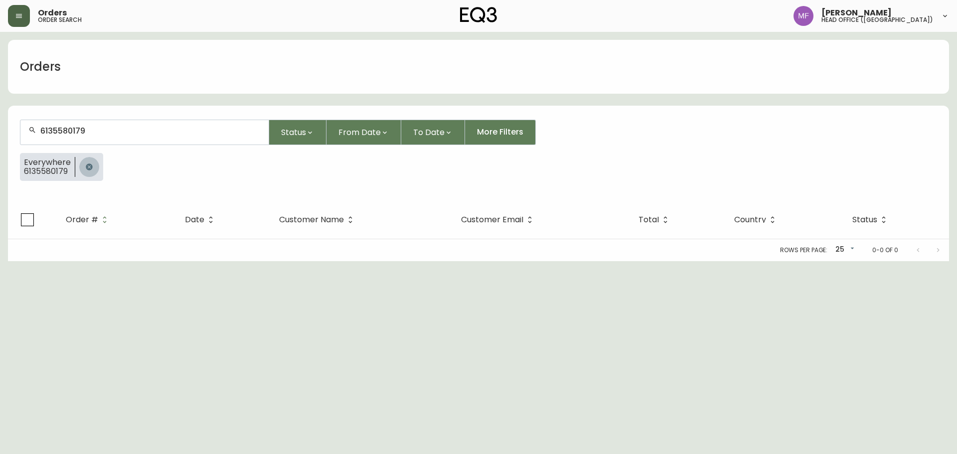
click at [84, 162] on button "button" at bounding box center [89, 167] width 20 height 20
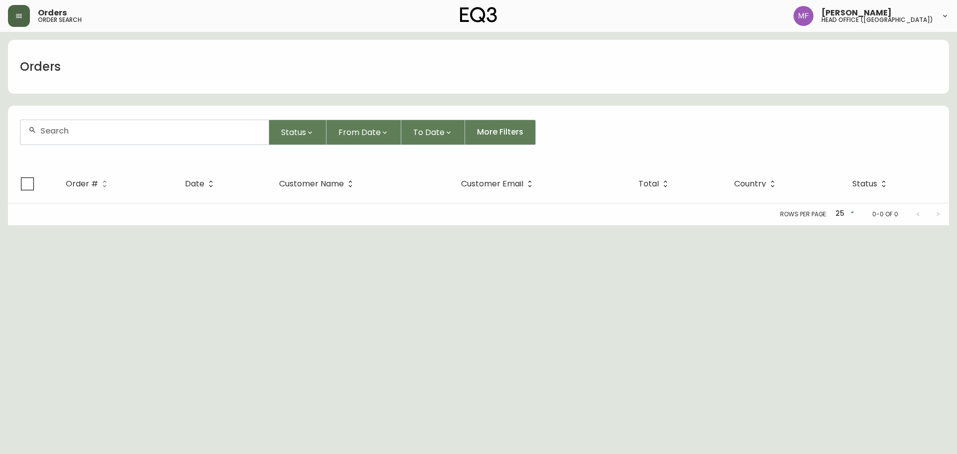
click at [88, 135] on input "text" at bounding box center [150, 130] width 220 height 9
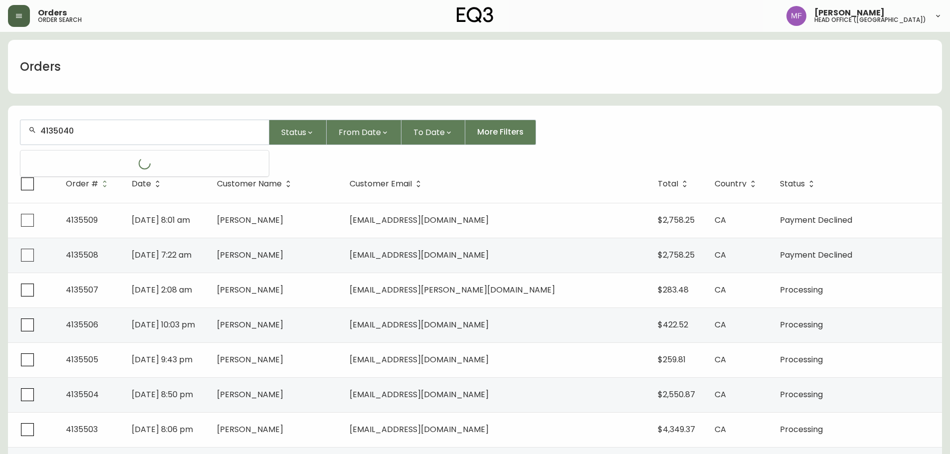
type input "4135040"
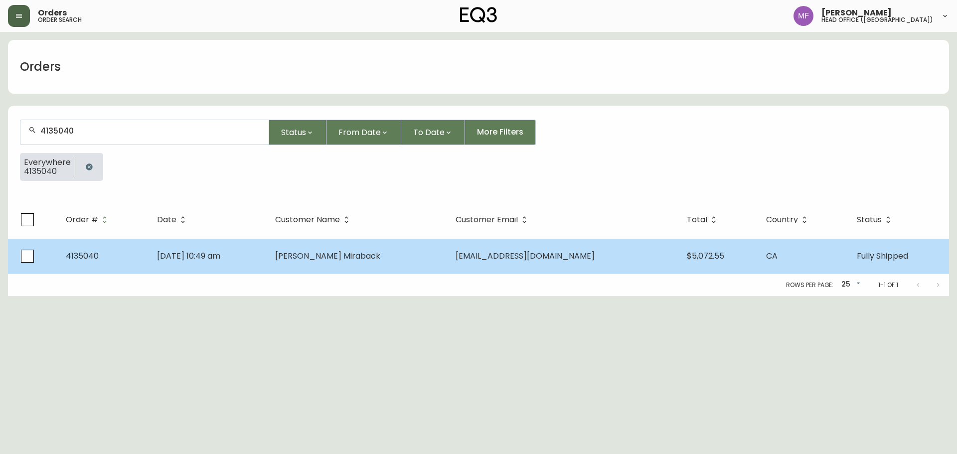
click at [267, 263] on td "[DATE] 10:49 am" at bounding box center [208, 256] width 118 height 35
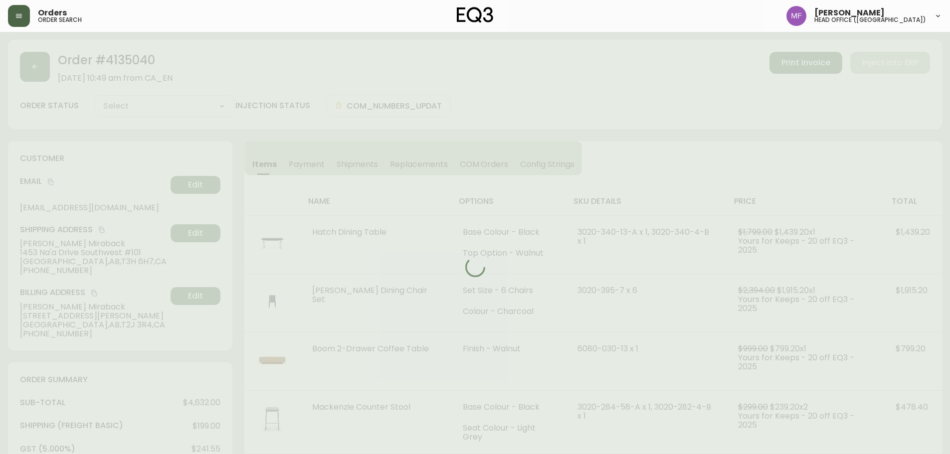
type input "Fully Shipped"
select select "FULLY_SHIPPED"
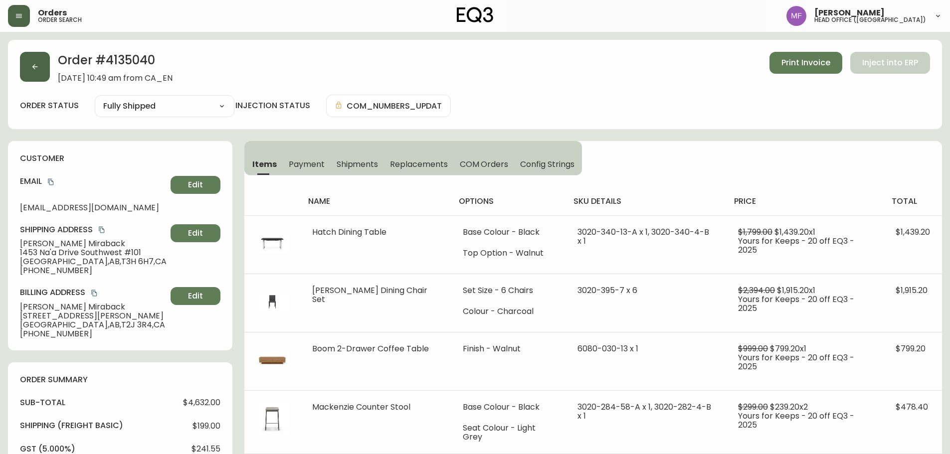
click at [48, 71] on button "button" at bounding box center [35, 67] width 30 height 30
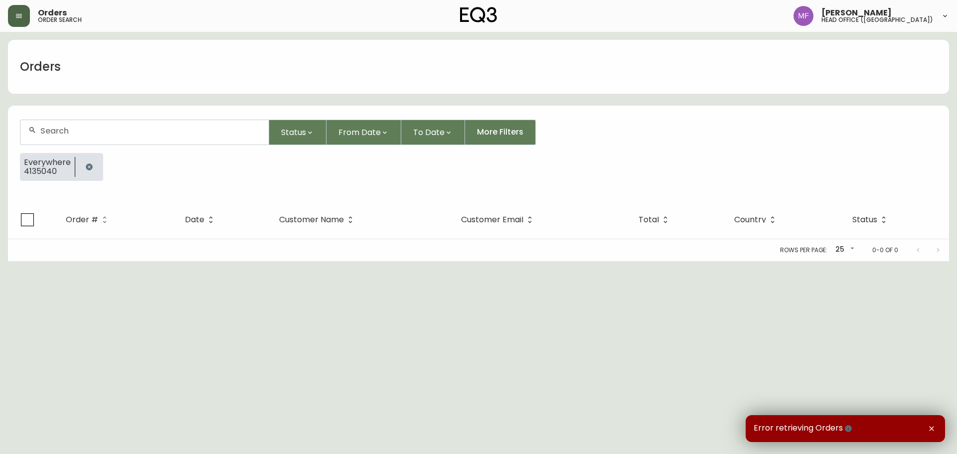
drag, startPoint x: 80, startPoint y: 168, endPoint x: 80, endPoint y: 163, distance: 5.5
click at [80, 168] on button "button" at bounding box center [89, 167] width 20 height 20
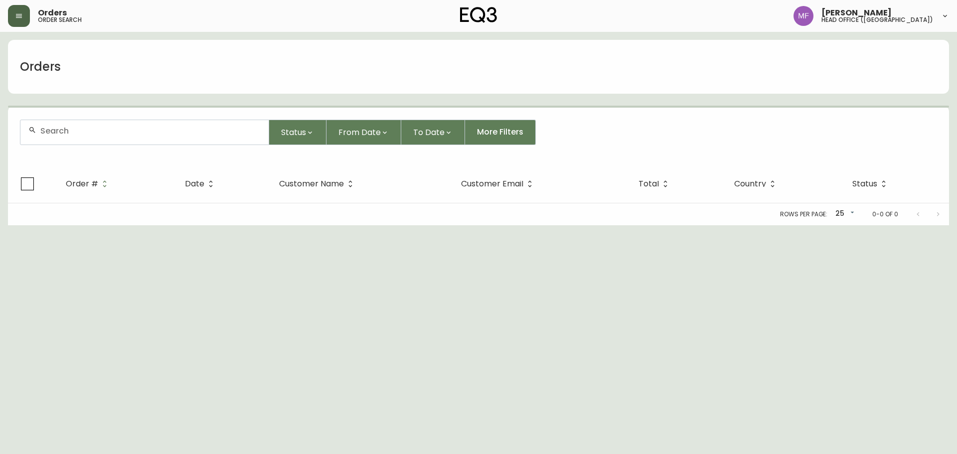
click at [82, 137] on div at bounding box center [144, 132] width 248 height 24
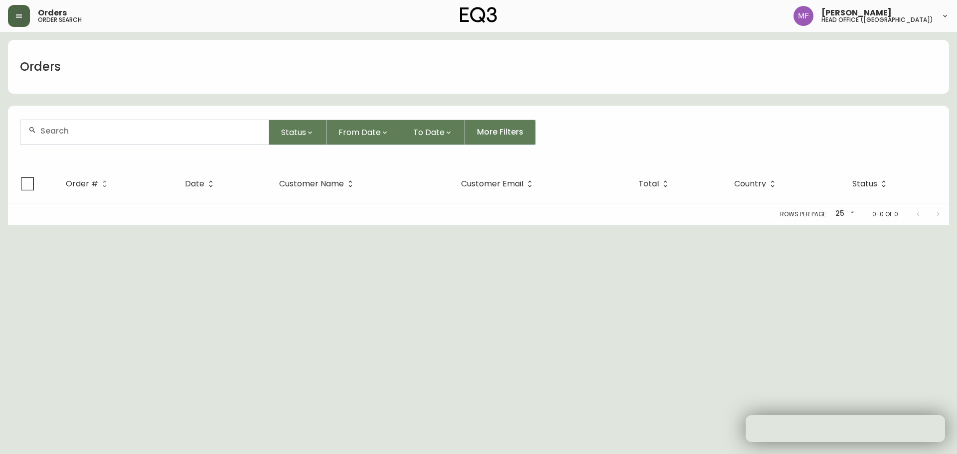
paste input "4135040"
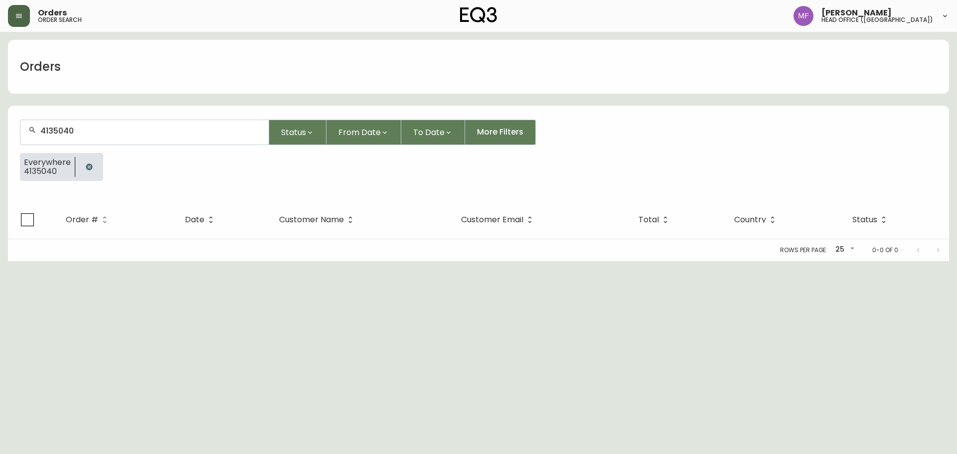
type input "4135040"
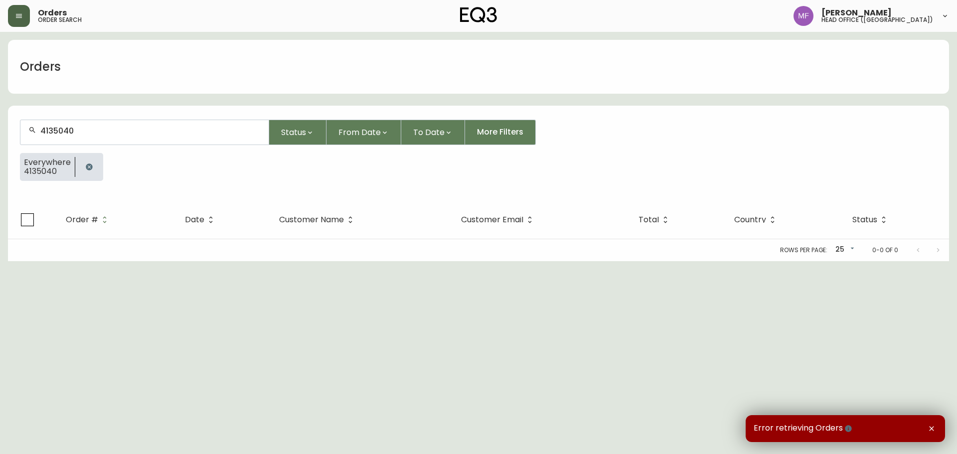
drag, startPoint x: 93, startPoint y: 162, endPoint x: 88, endPoint y: 156, distance: 7.8
click at [93, 162] on button "button" at bounding box center [89, 167] width 20 height 20
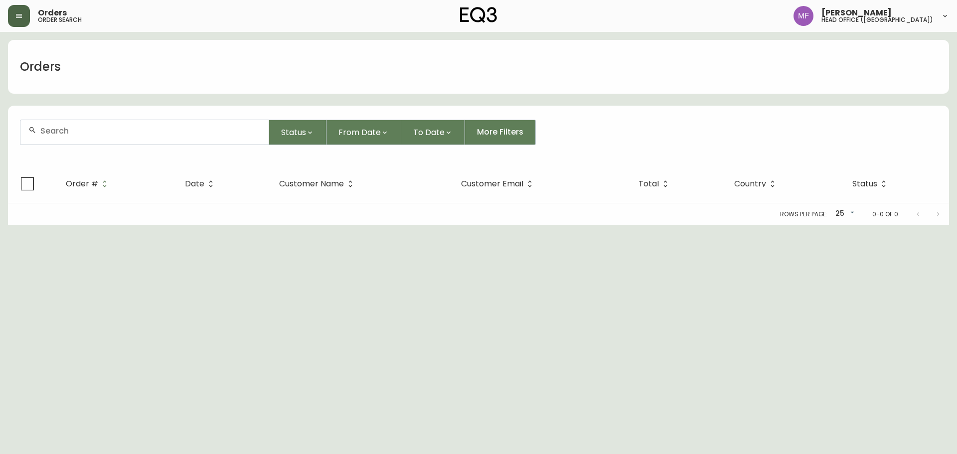
click at [79, 141] on div at bounding box center [144, 132] width 248 height 24
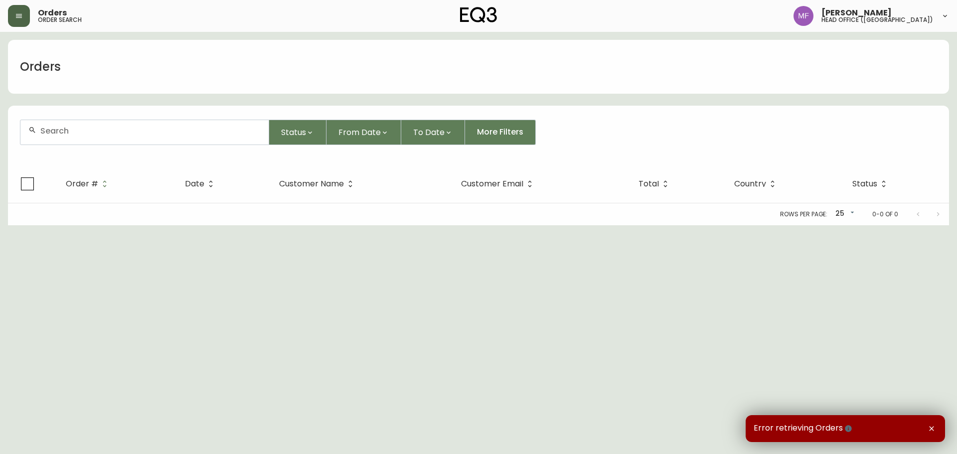
paste input "4135040"
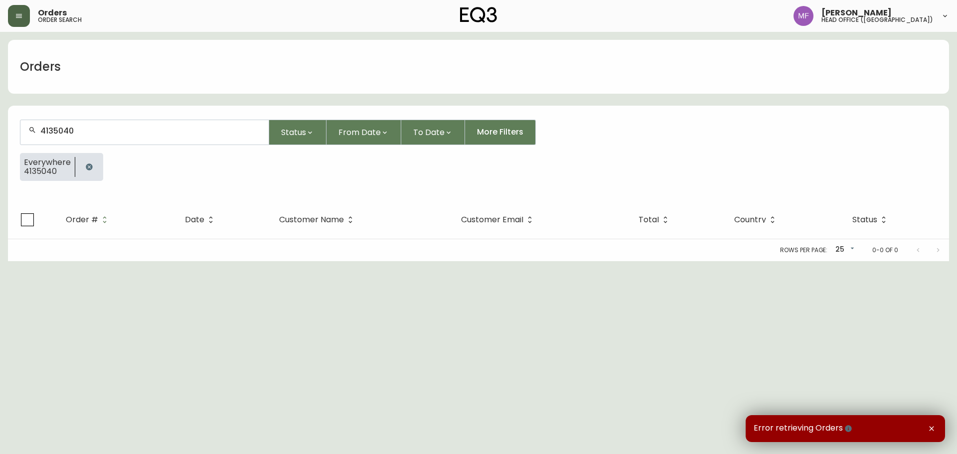
type input "4135040"
click at [83, 174] on button "button" at bounding box center [89, 167] width 20 height 20
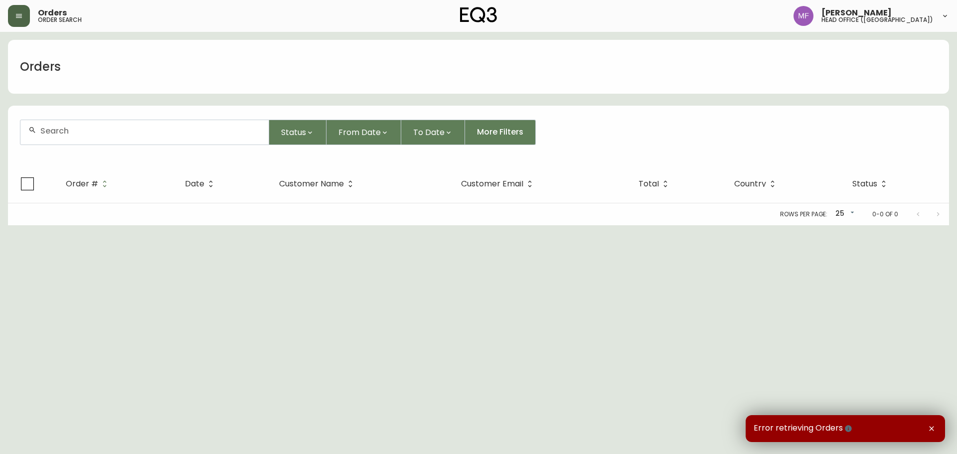
click at [57, 141] on div at bounding box center [144, 132] width 248 height 24
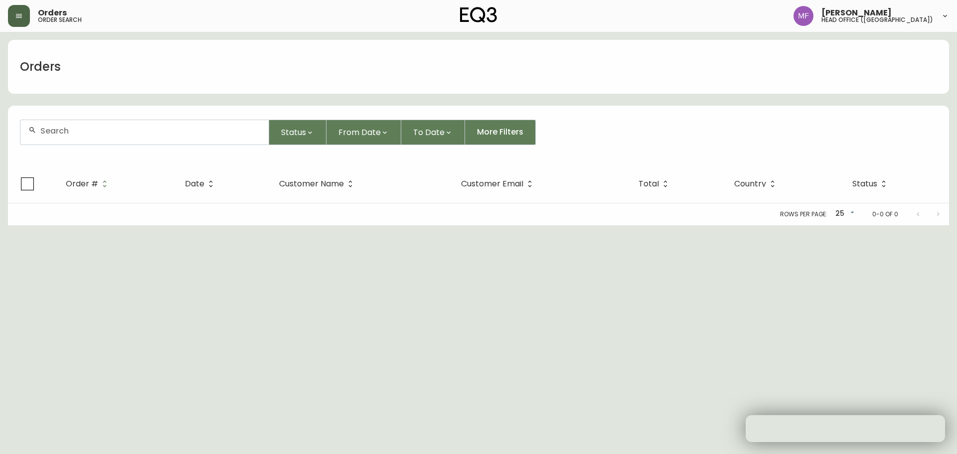
paste input "4135040"
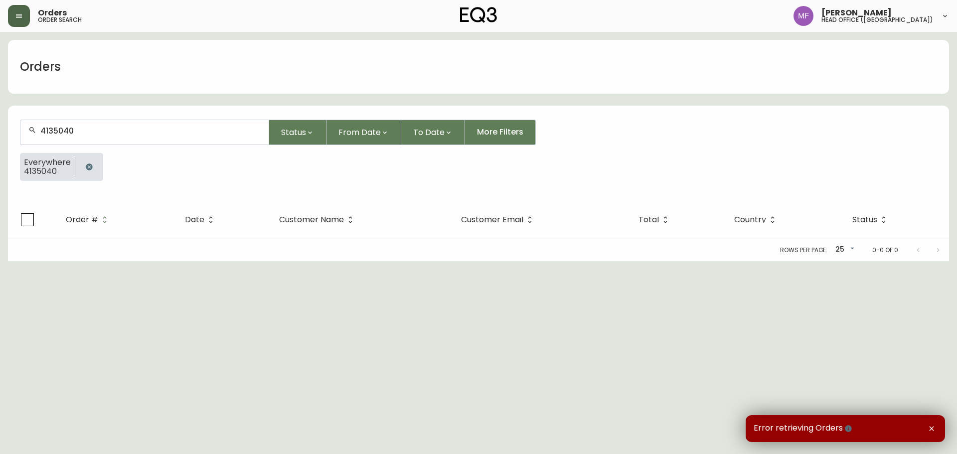
type input "4135040"
click at [89, 168] on icon "button" at bounding box center [89, 167] width 8 height 8
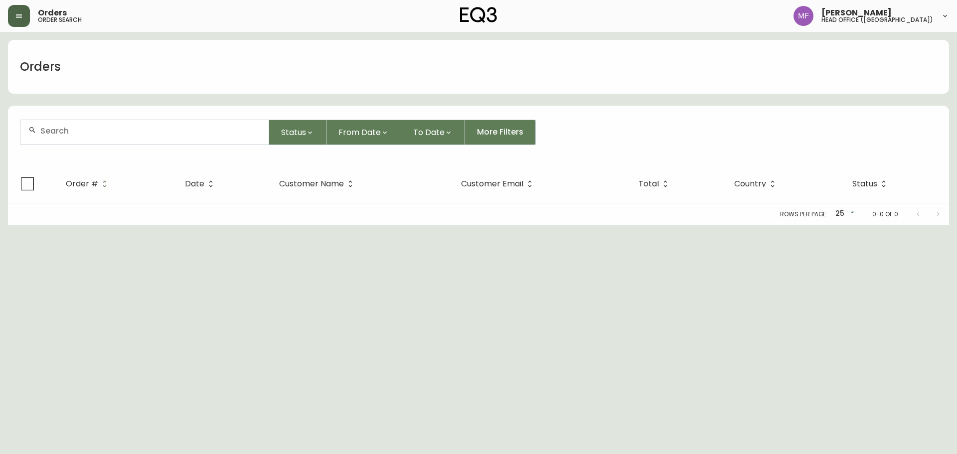
click at [81, 136] on div at bounding box center [144, 132] width 248 height 24
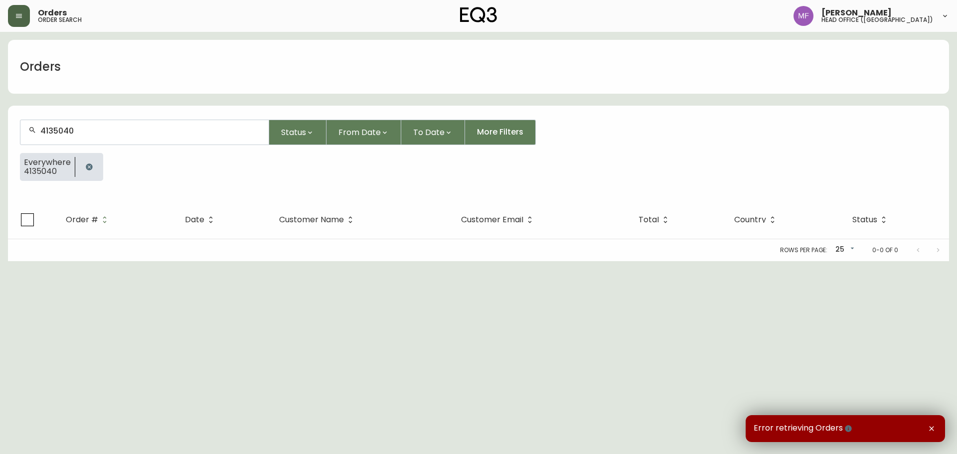
type input "4135040"
click at [88, 165] on icon "button" at bounding box center [89, 167] width 6 height 6
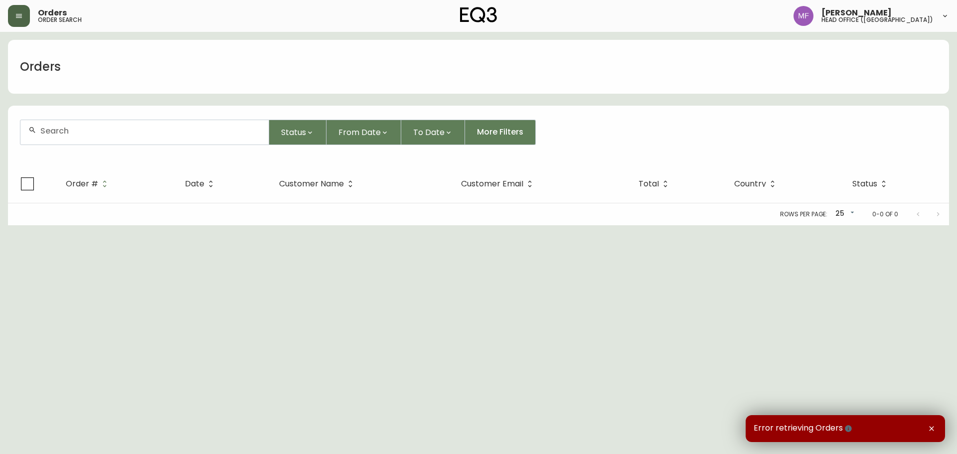
click at [20, 20] on button "button" at bounding box center [19, 16] width 22 height 22
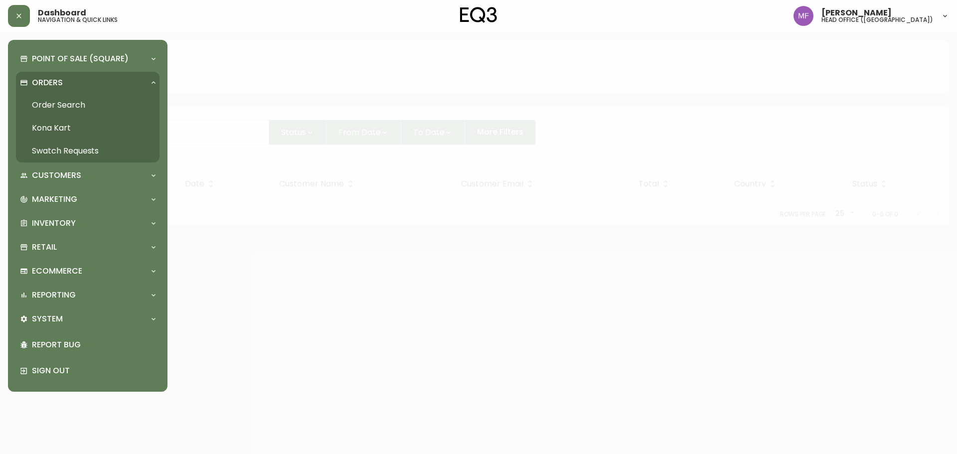
click at [53, 101] on link "Order Search" at bounding box center [88, 105] width 144 height 23
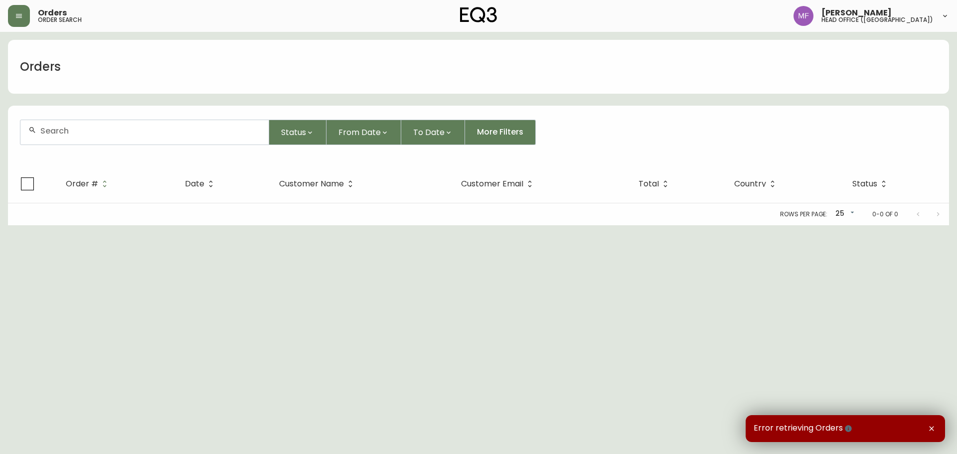
click at [74, 134] on input "text" at bounding box center [150, 130] width 220 height 9
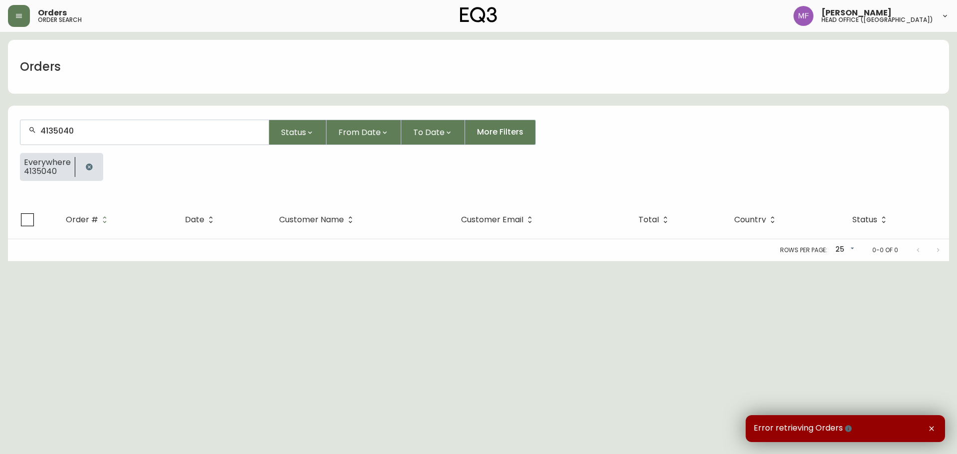
type input "4135040"
click at [89, 166] on icon "button" at bounding box center [89, 167] width 8 height 8
